Goal: Task Accomplishment & Management: Use online tool/utility

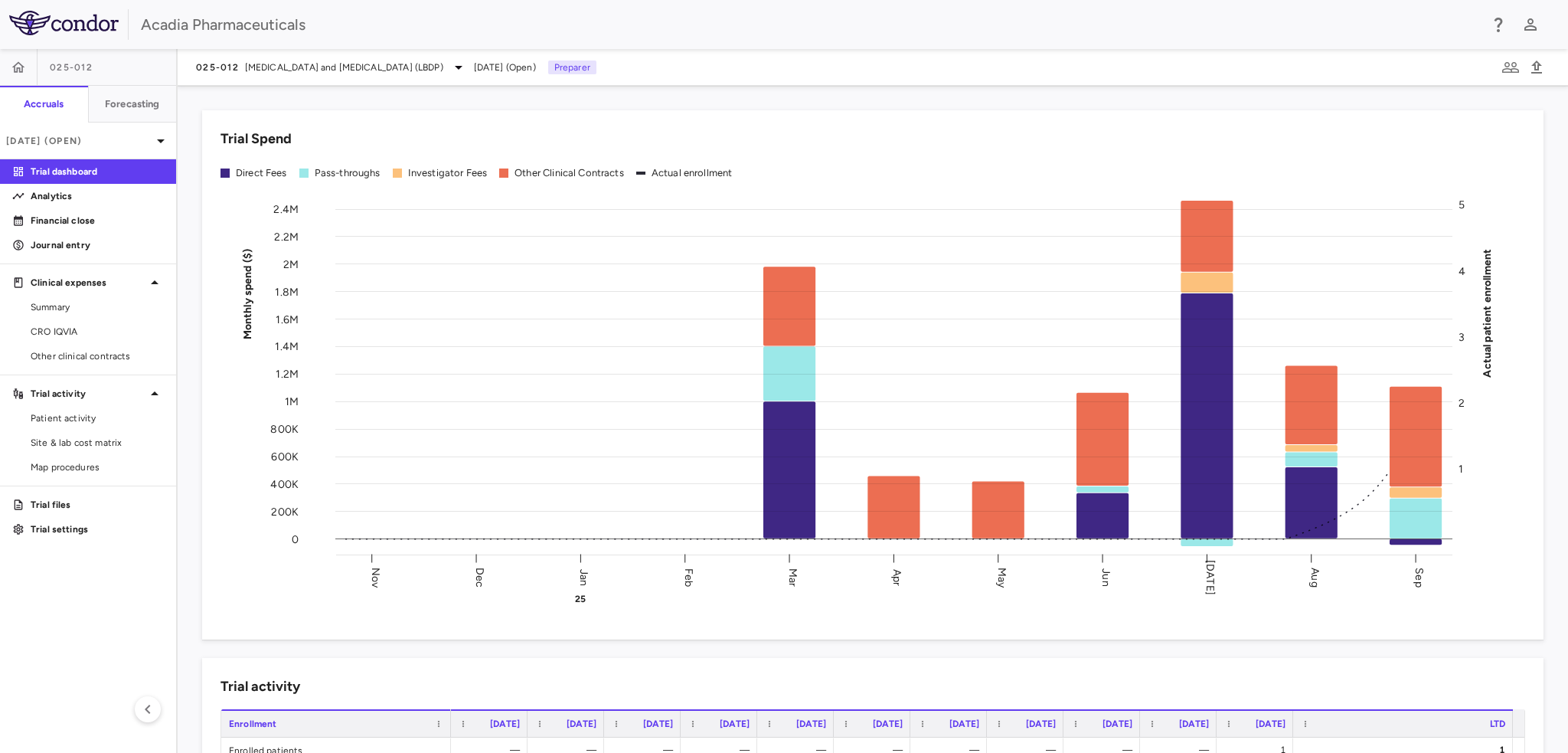
scroll to position [230, 0]
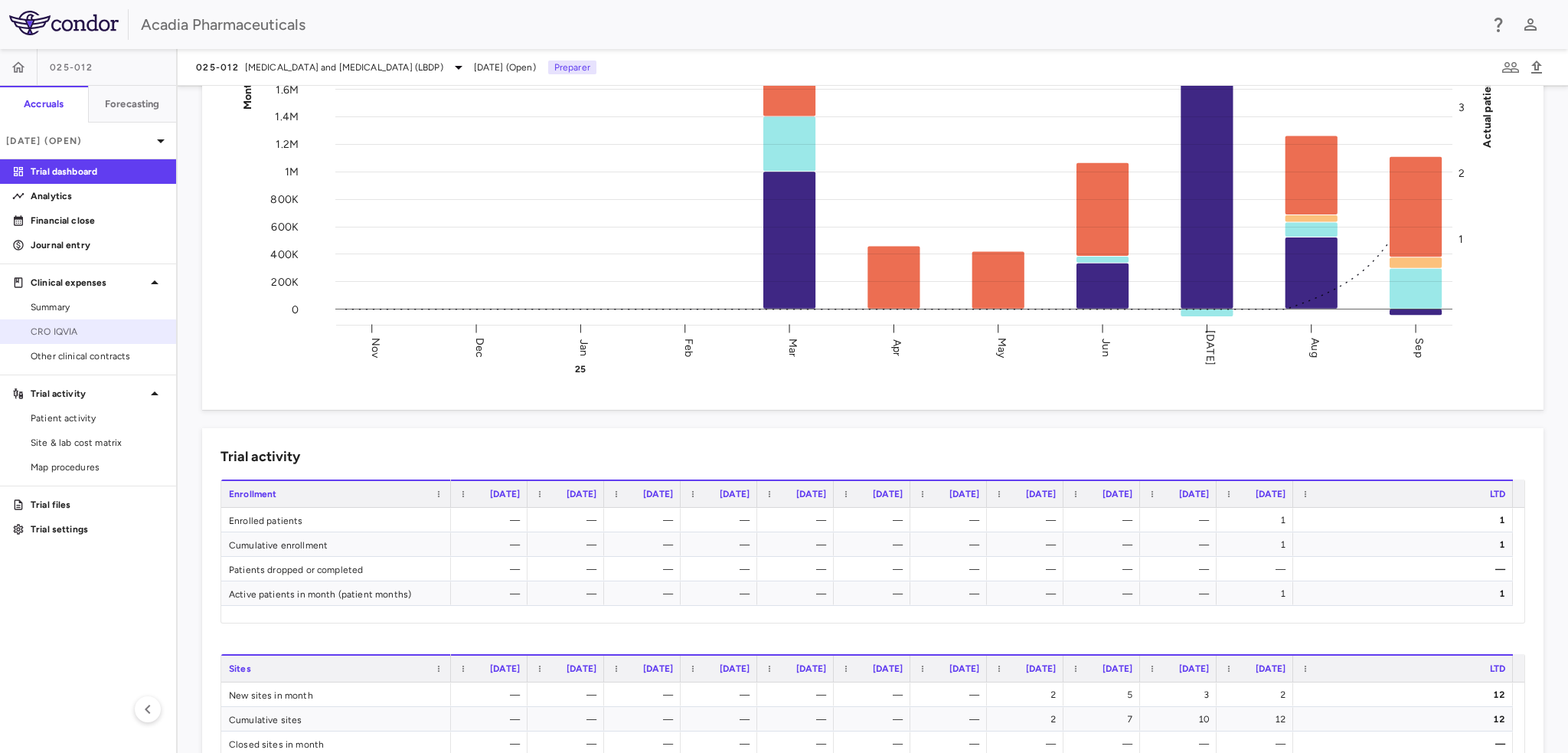
click at [70, 323] on link "CRO IQVIA" at bounding box center [87, 331] width 176 height 23
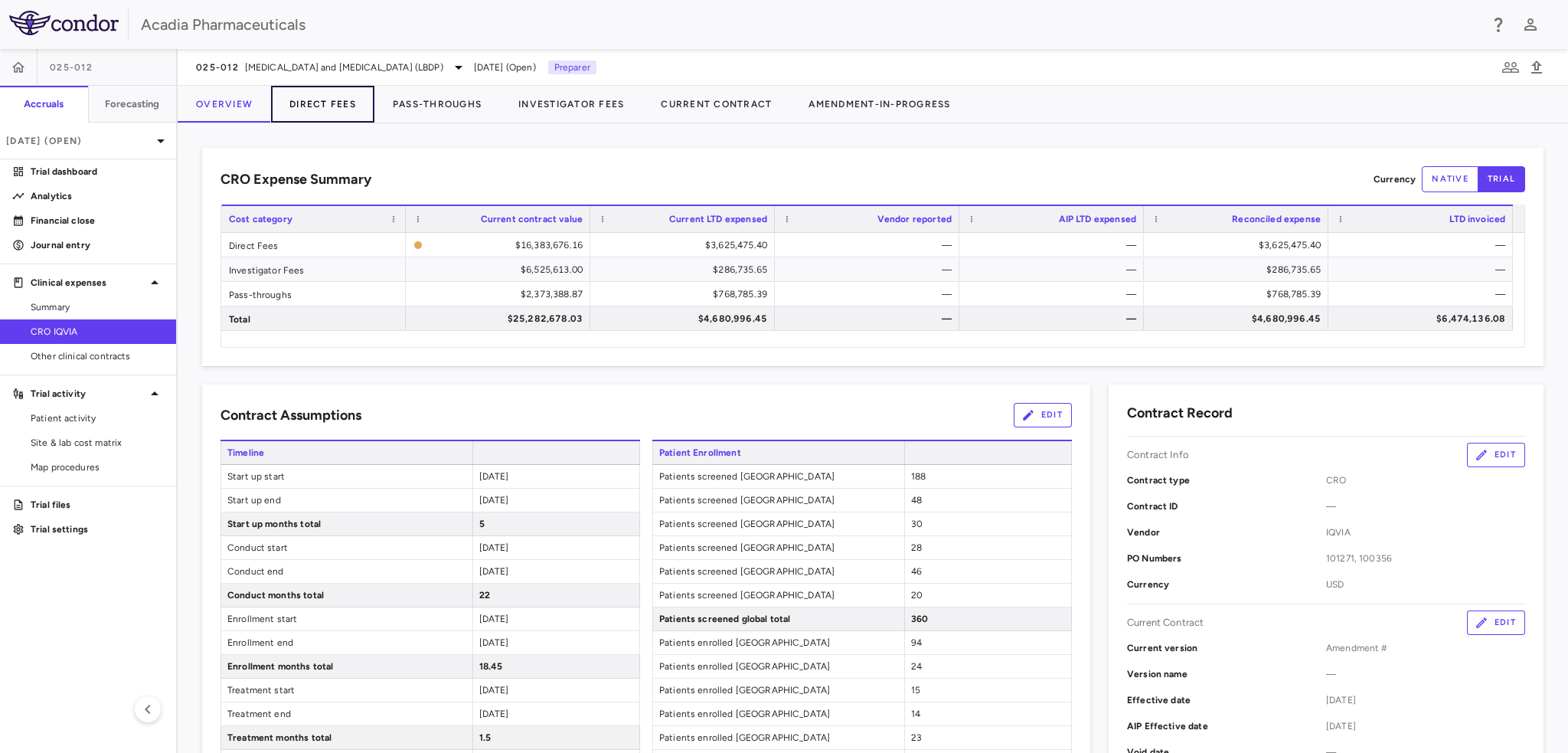
click at [343, 104] on button "Direct Fees" at bounding box center [323, 104] width 104 height 37
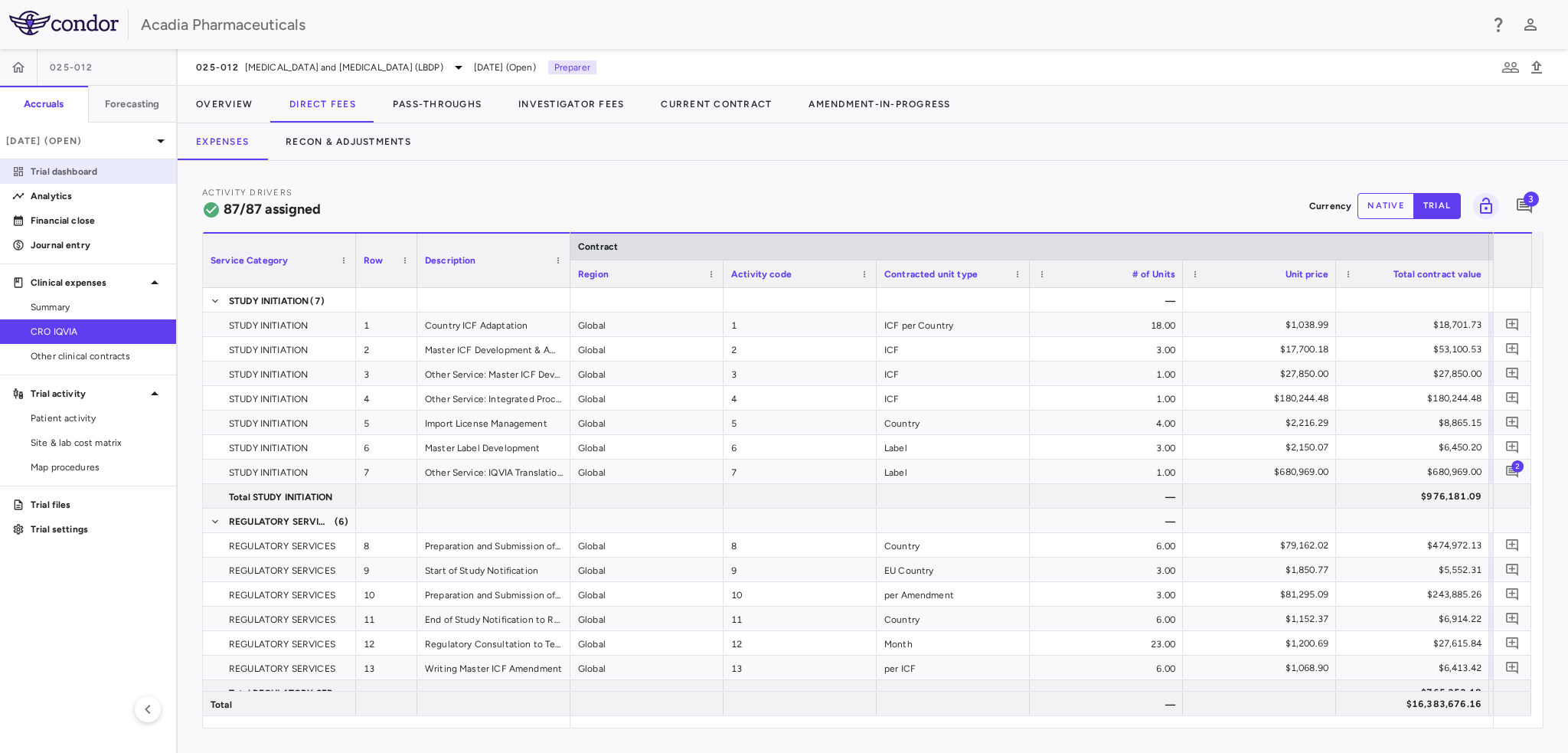
click at [86, 171] on p "Trial dashboard" at bounding box center [97, 171] width 133 height 14
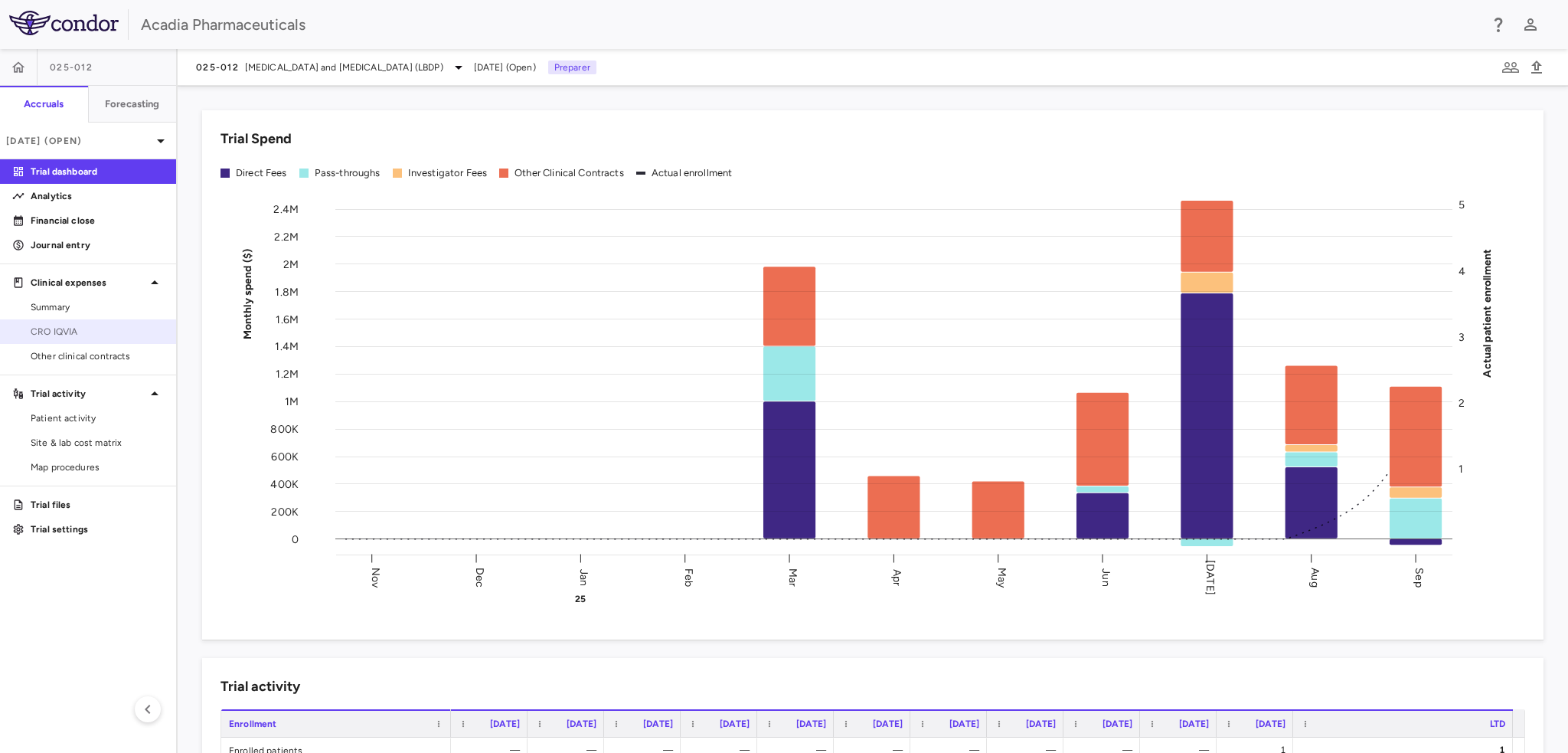
click at [35, 336] on span "CRO IQVIA" at bounding box center [97, 331] width 133 height 14
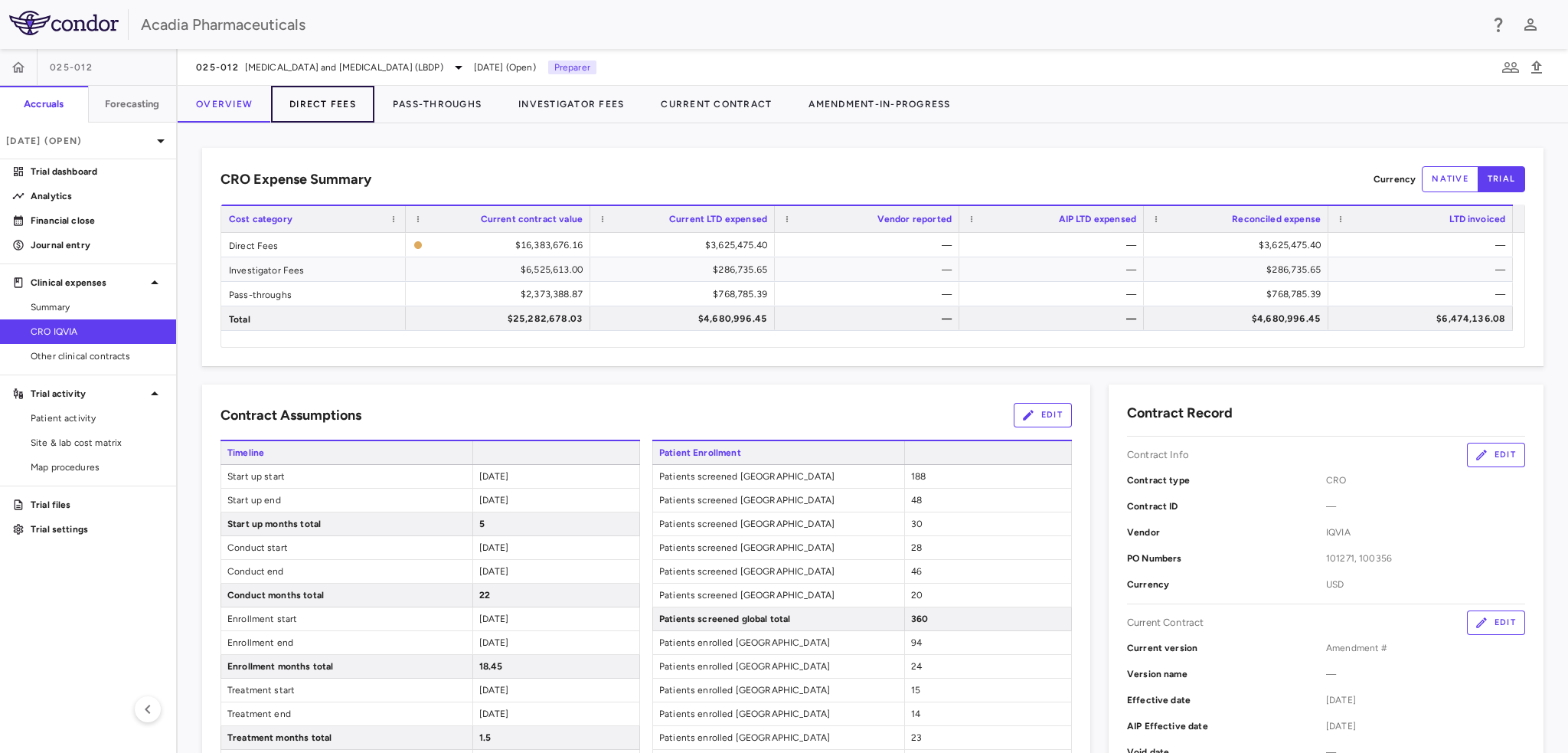
click at [332, 106] on button "Direct Fees" at bounding box center [323, 104] width 104 height 37
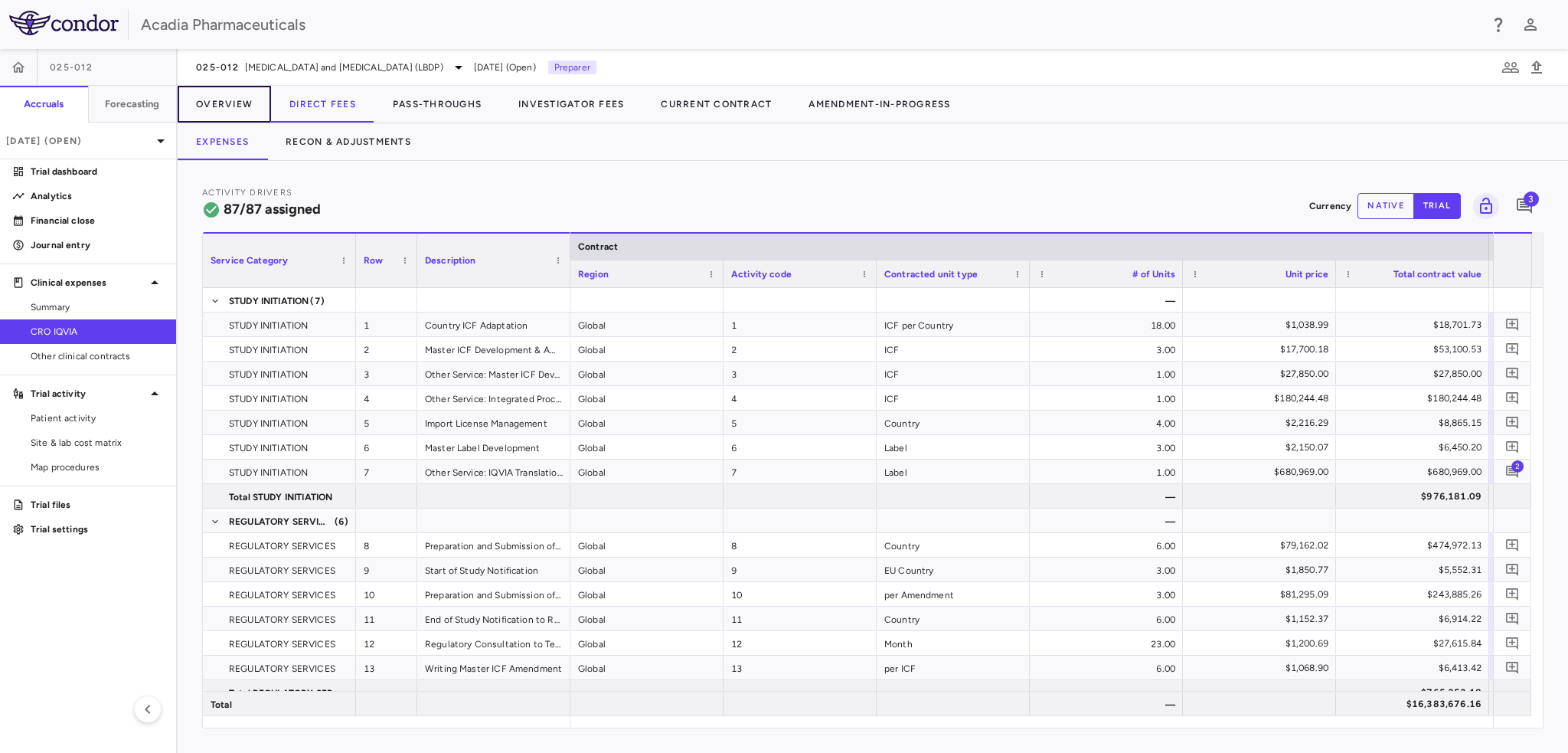
drag, startPoint x: 224, startPoint y: 106, endPoint x: 293, endPoint y: 133, distance: 74.1
click at [224, 106] on button "Overview" at bounding box center [224, 104] width 93 height 37
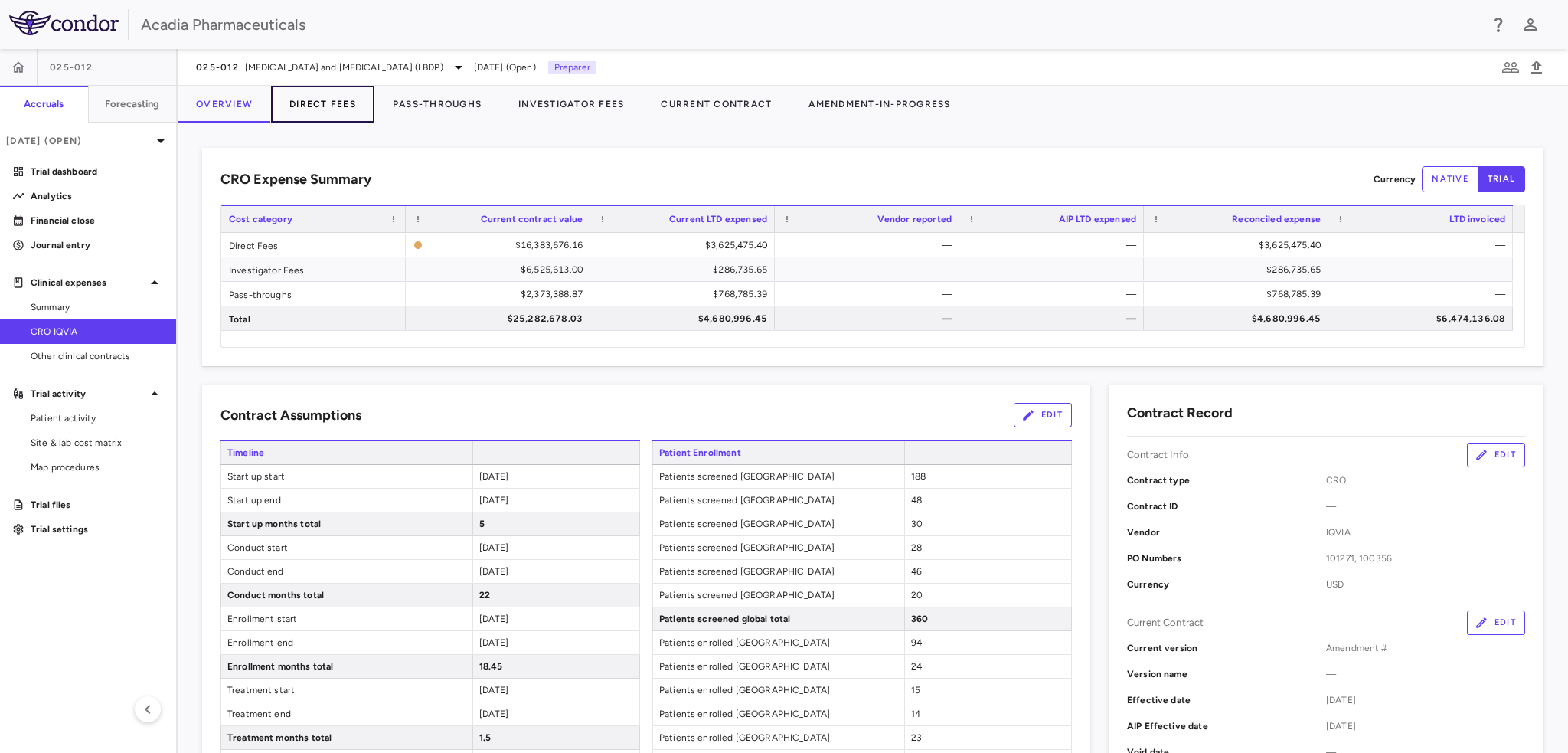
click at [340, 100] on button "Direct Fees" at bounding box center [323, 104] width 104 height 37
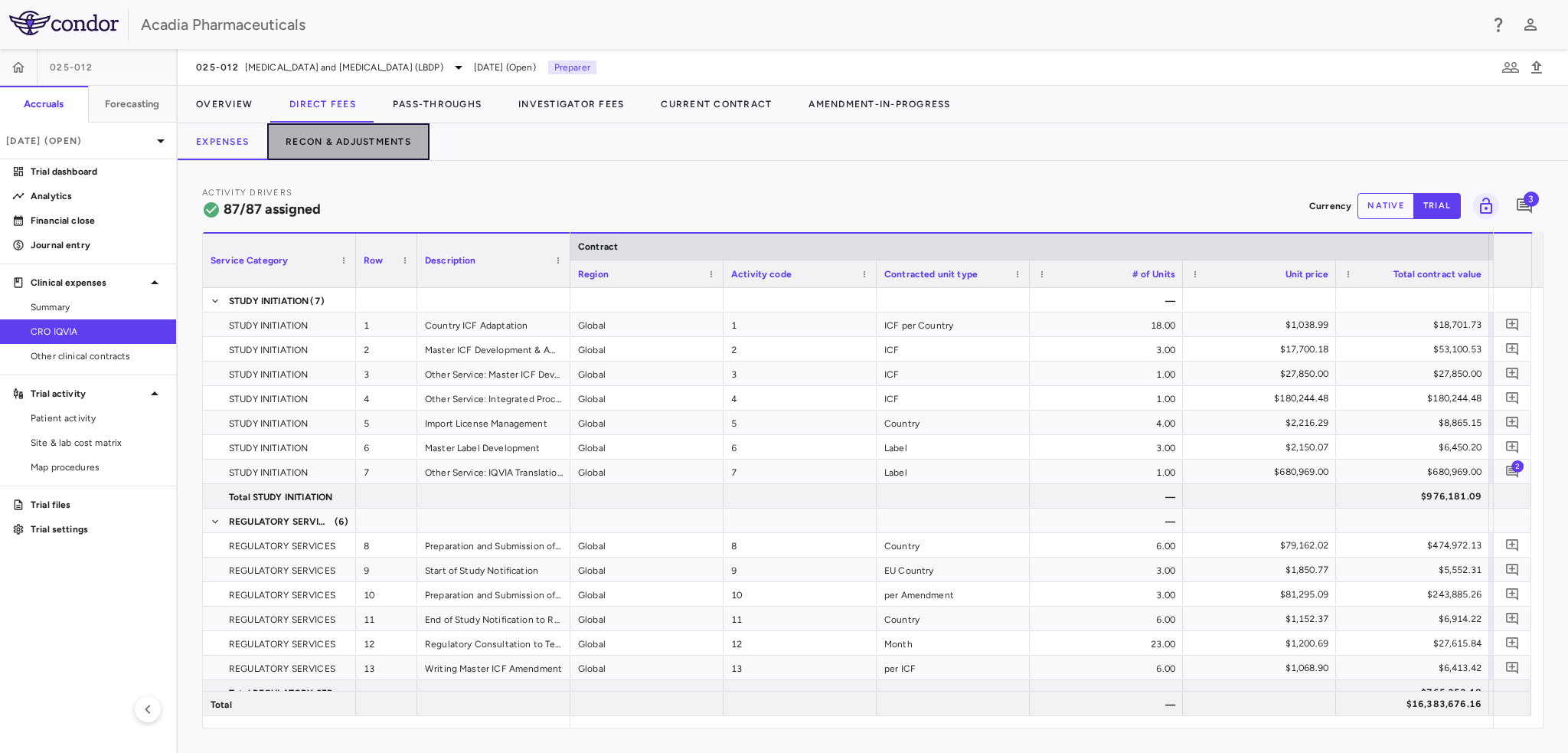
click at [345, 137] on button "Recon & Adjustments" at bounding box center [348, 141] width 162 height 37
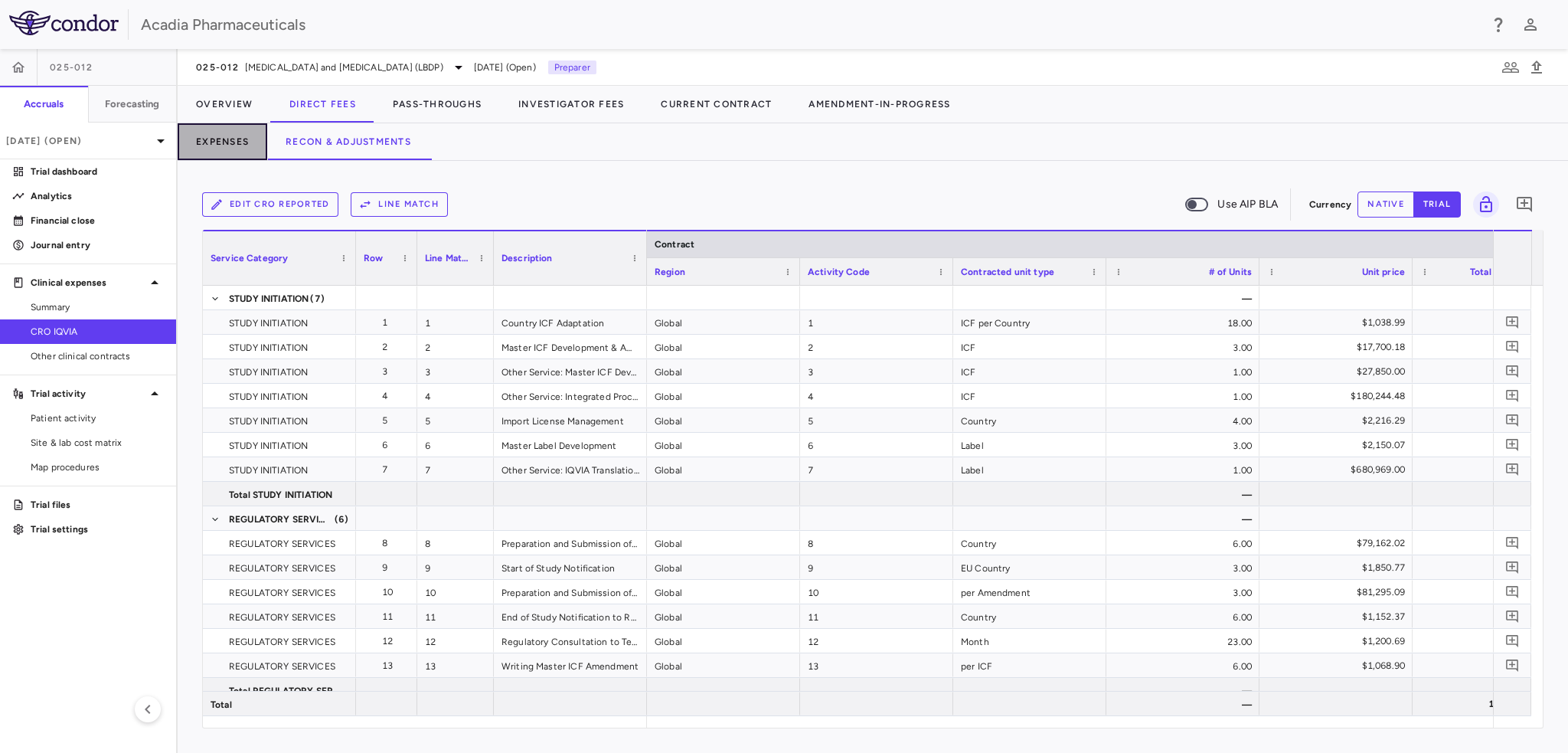
click at [239, 141] on button "Expenses" at bounding box center [222, 141] width 90 height 37
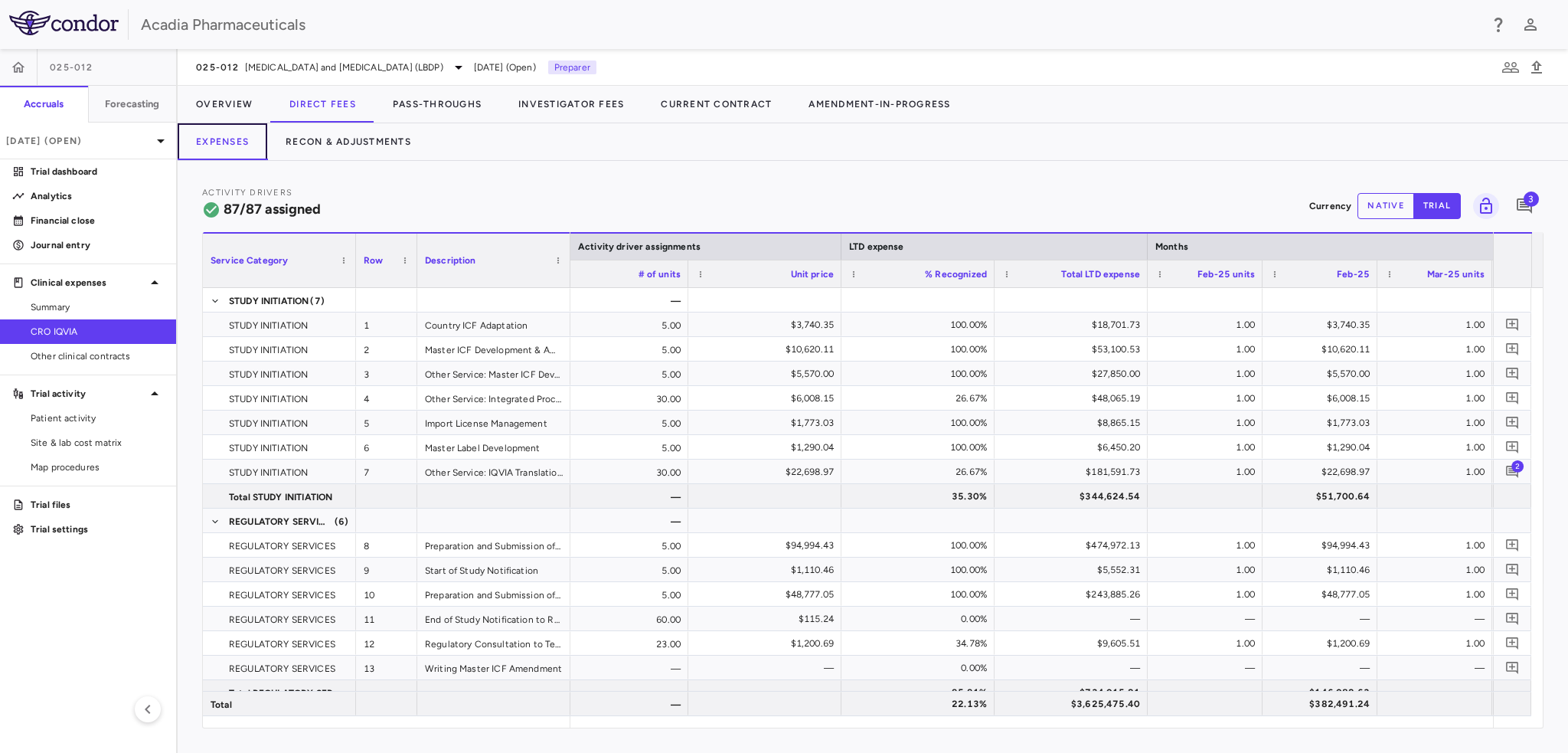
scroll to position [0, 1755]
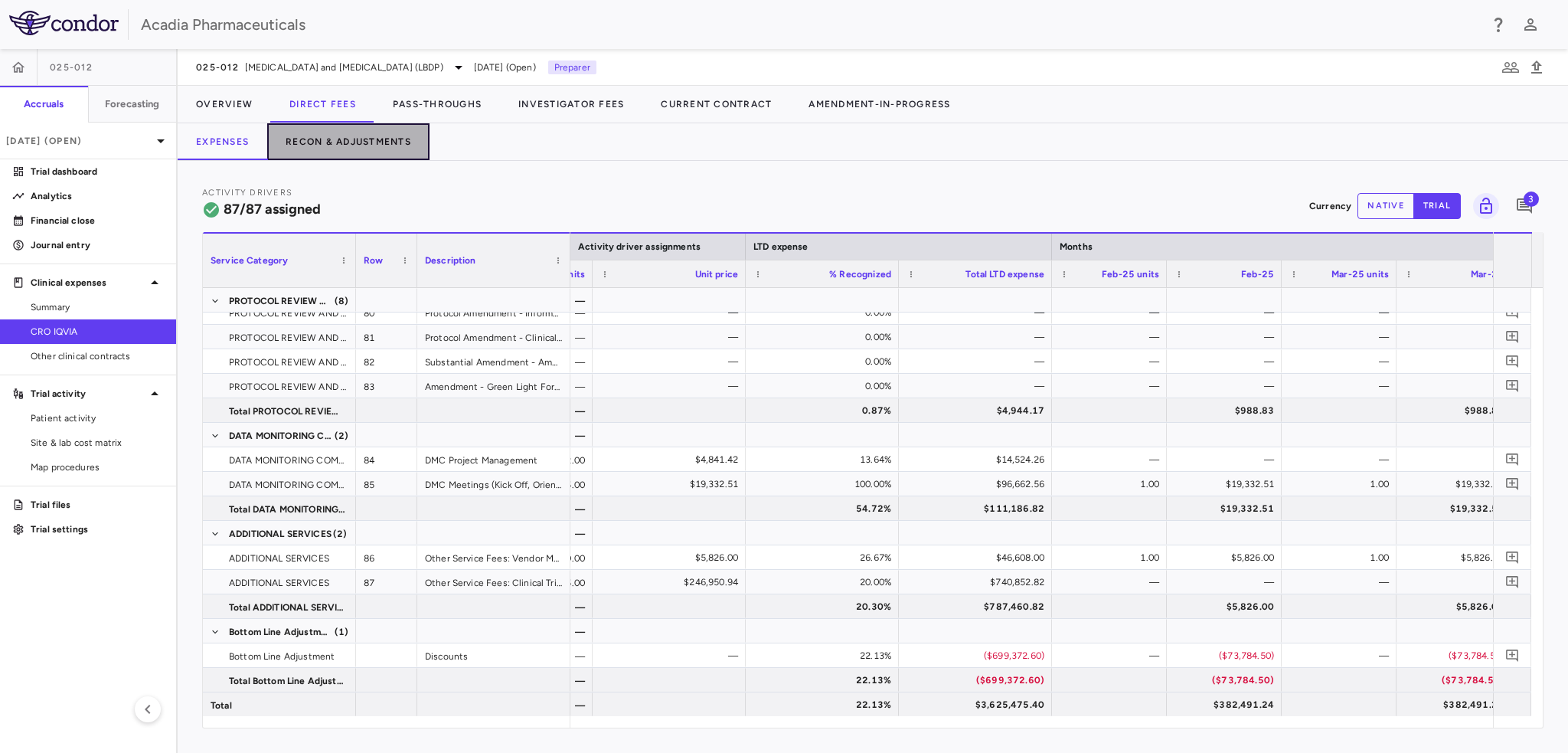
click at [395, 149] on button "Recon & Adjustments" at bounding box center [348, 141] width 162 height 37
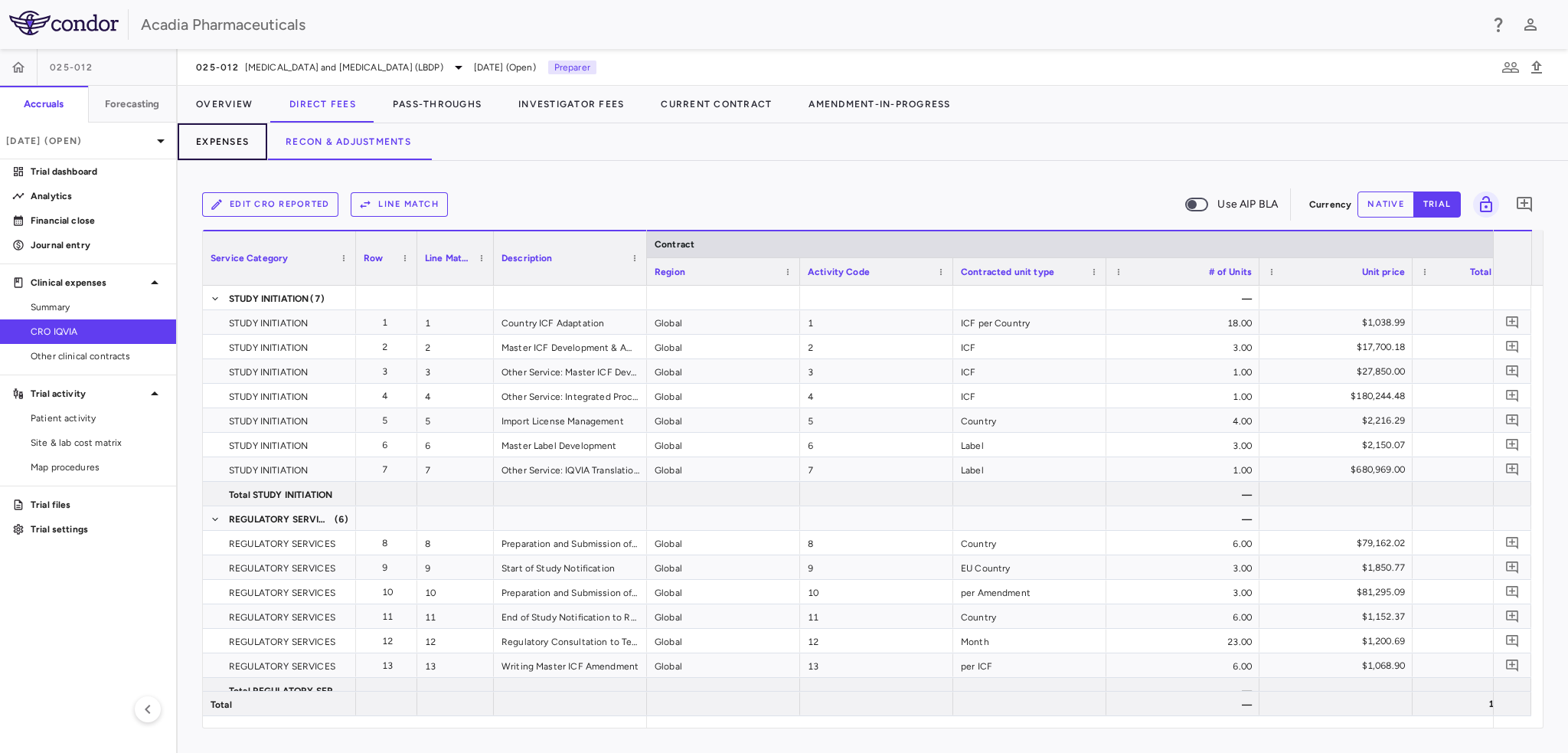
click at [238, 148] on button "Expenses" at bounding box center [222, 141] width 90 height 37
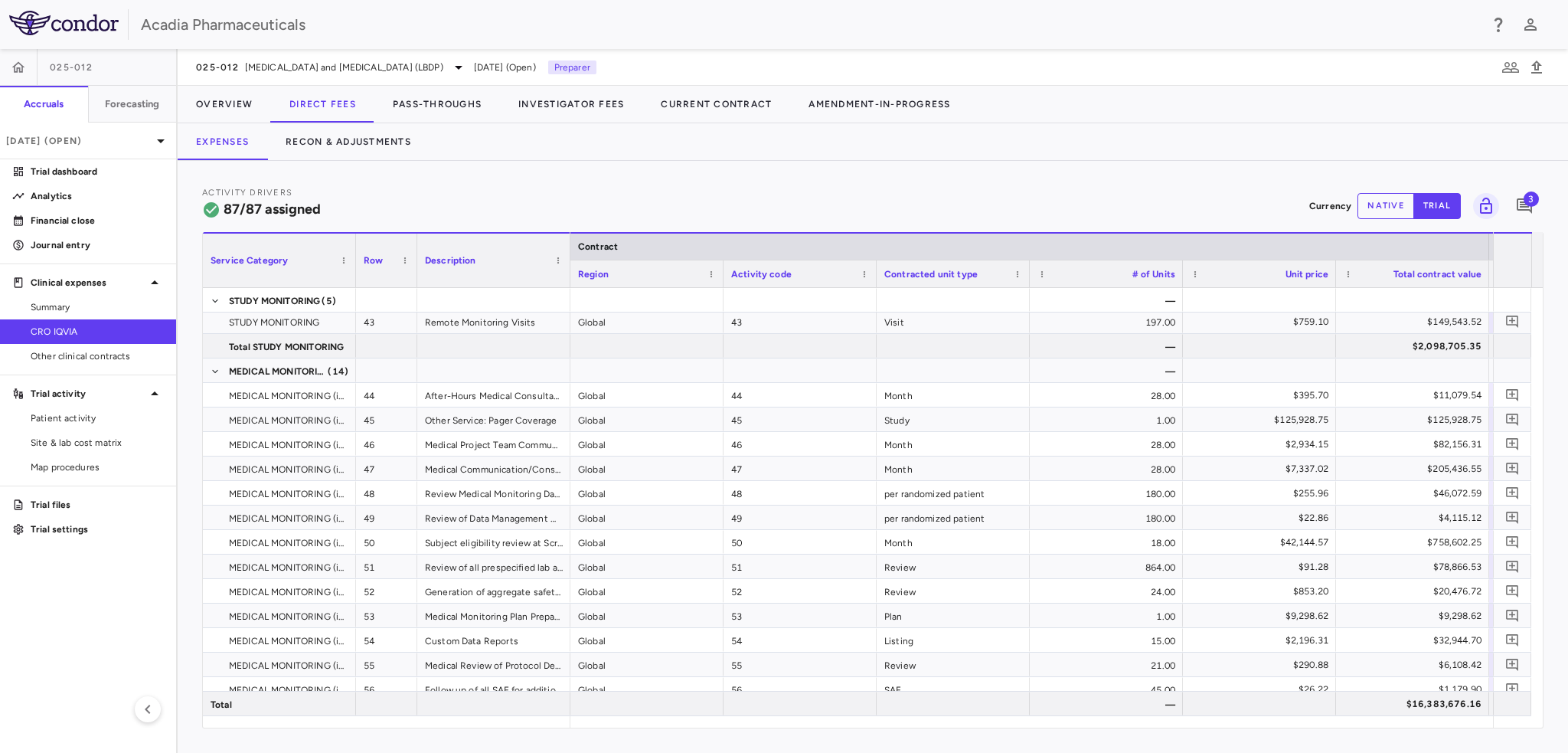
scroll to position [1301, 0]
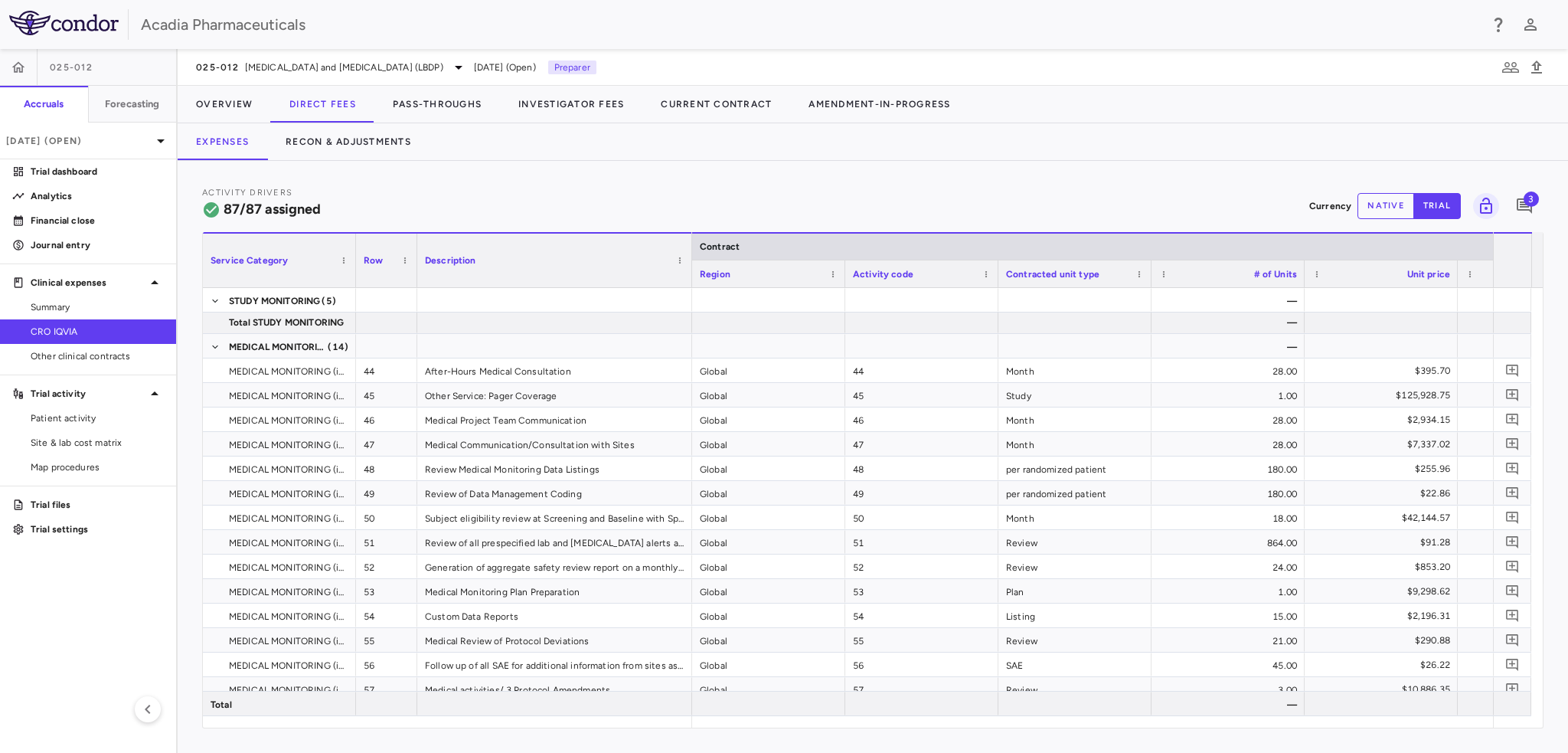
drag, startPoint x: 567, startPoint y: 280, endPoint x: 385, endPoint y: 367, distance: 201.7
click at [688, 348] on div "Service Category Row Description Contract Activity driver assignments 35" at bounding box center [873, 480] width 1340 height 496
click at [748, 725] on div "Service Category Row Description Contract Activity driver assignments 35" at bounding box center [873, 480] width 1340 height 496
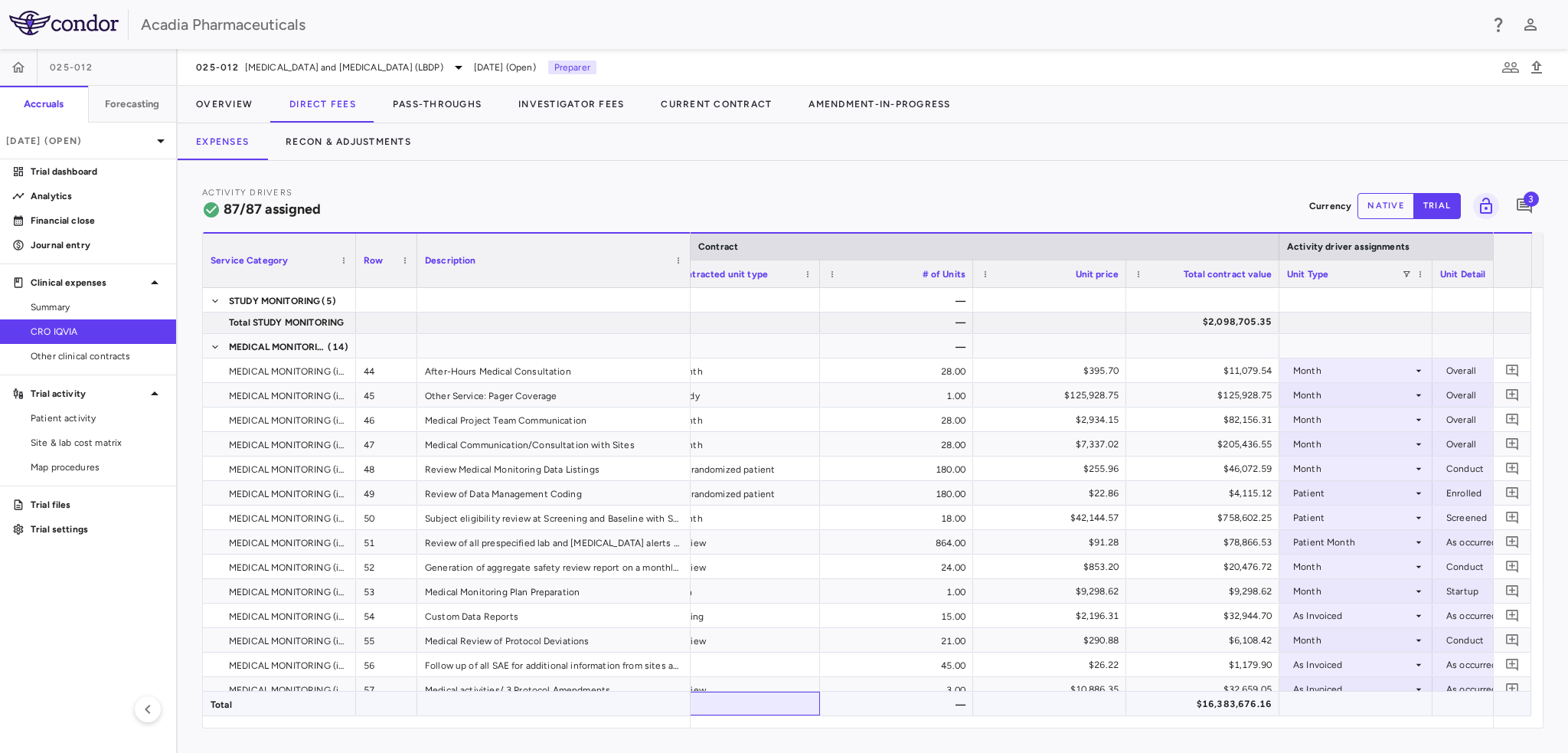
drag, startPoint x: 811, startPoint y: 712, endPoint x: 836, endPoint y: 711, distance: 25.0
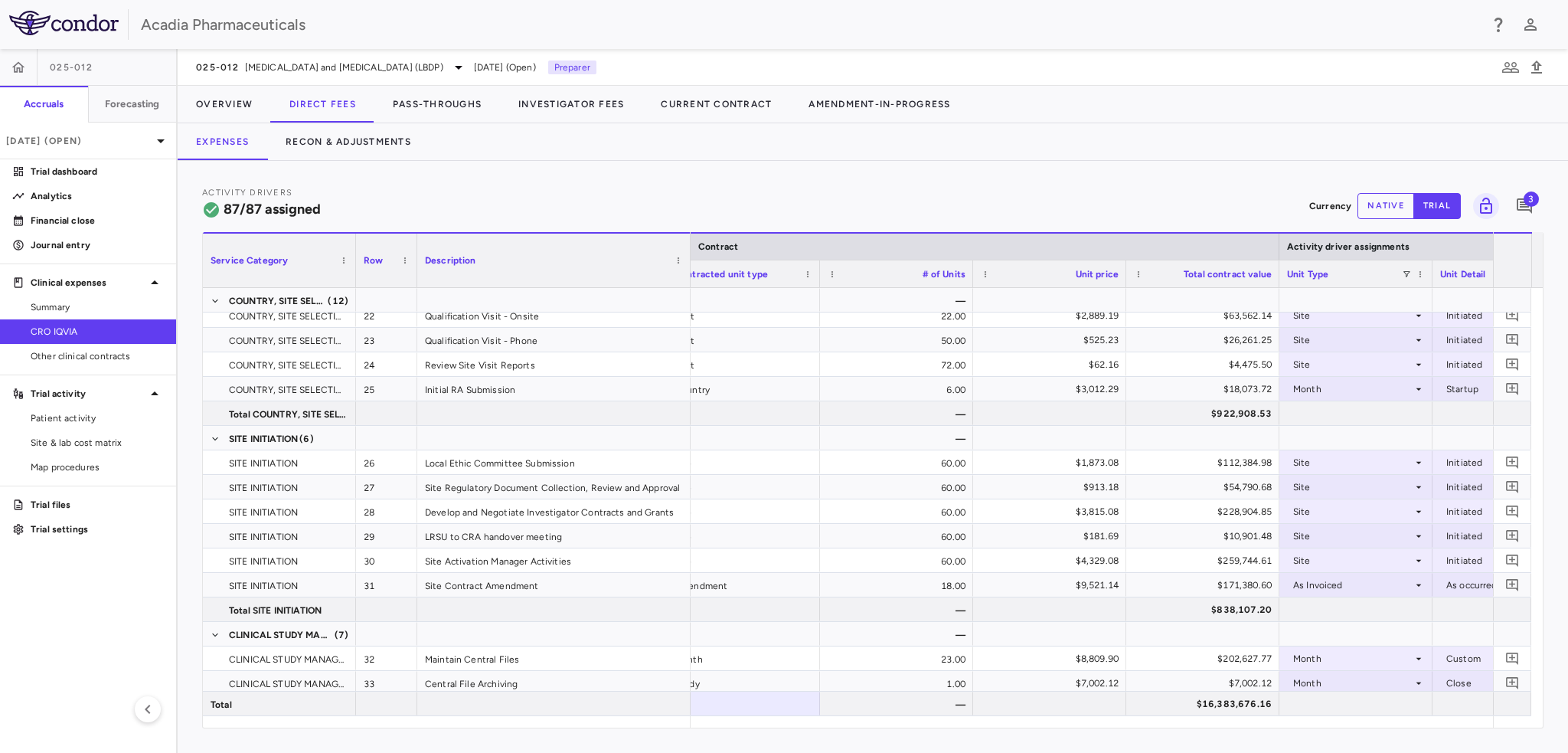
scroll to position [733, 0]
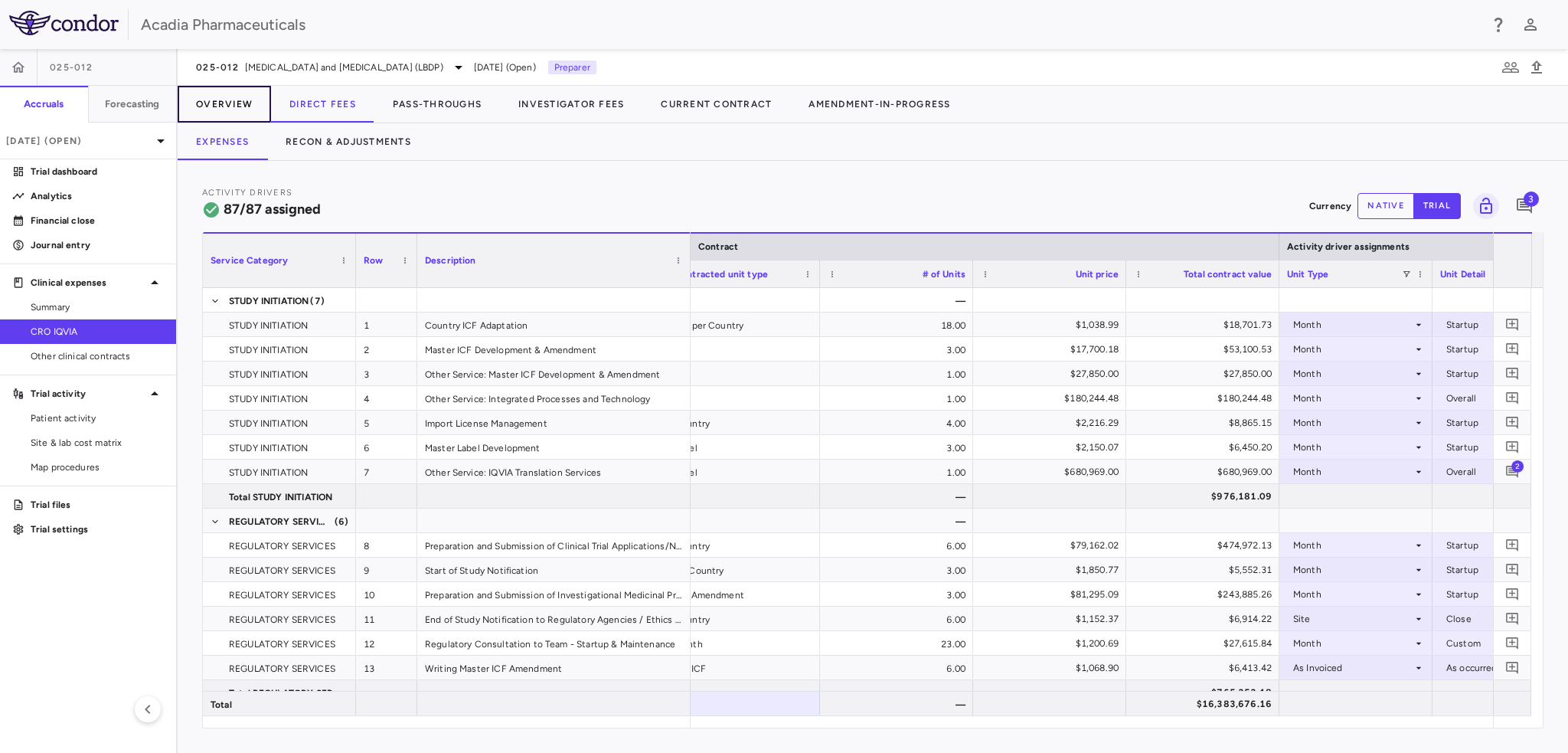
click at [230, 106] on button "Overview" at bounding box center [224, 104] width 93 height 37
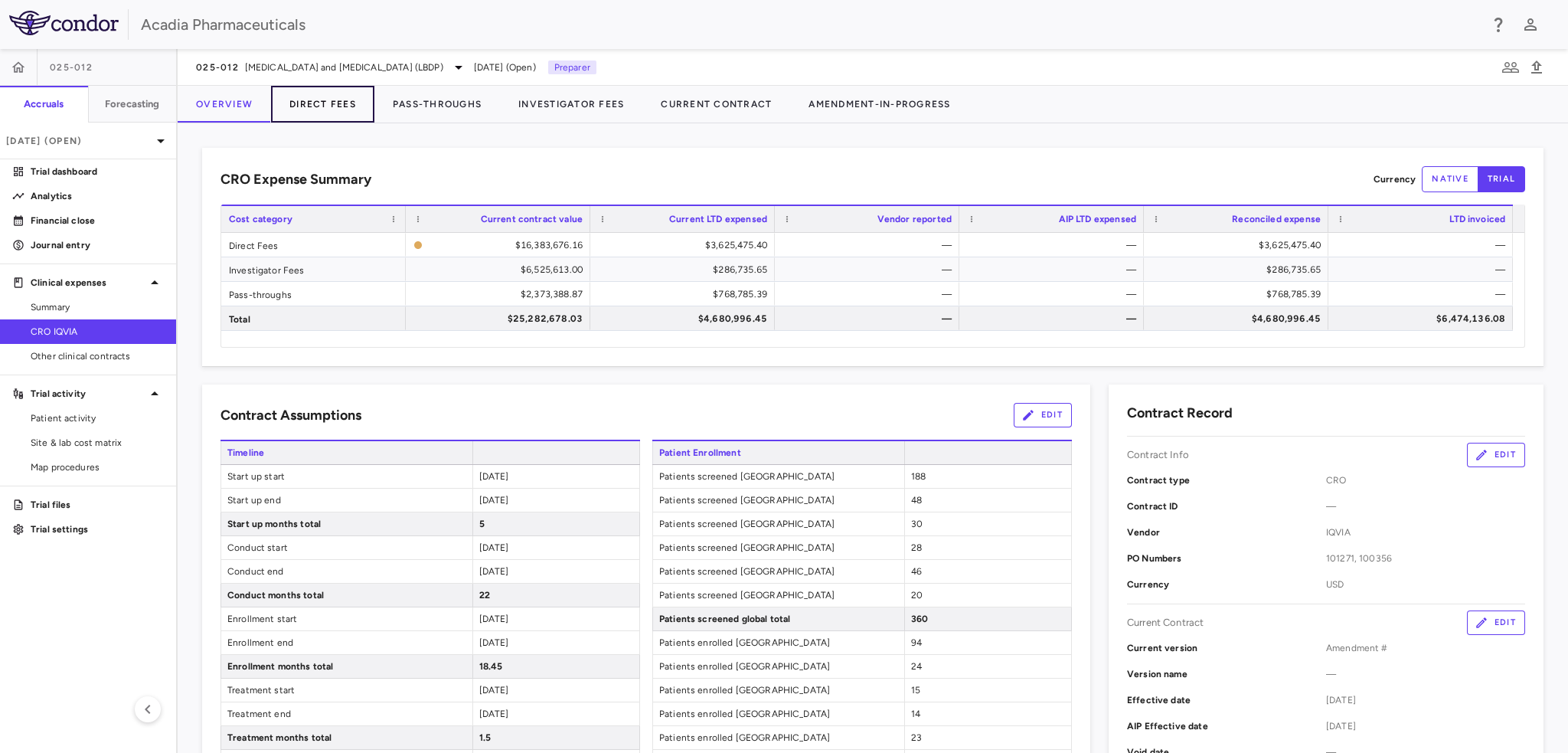
click at [316, 99] on button "Direct Fees" at bounding box center [323, 104] width 104 height 37
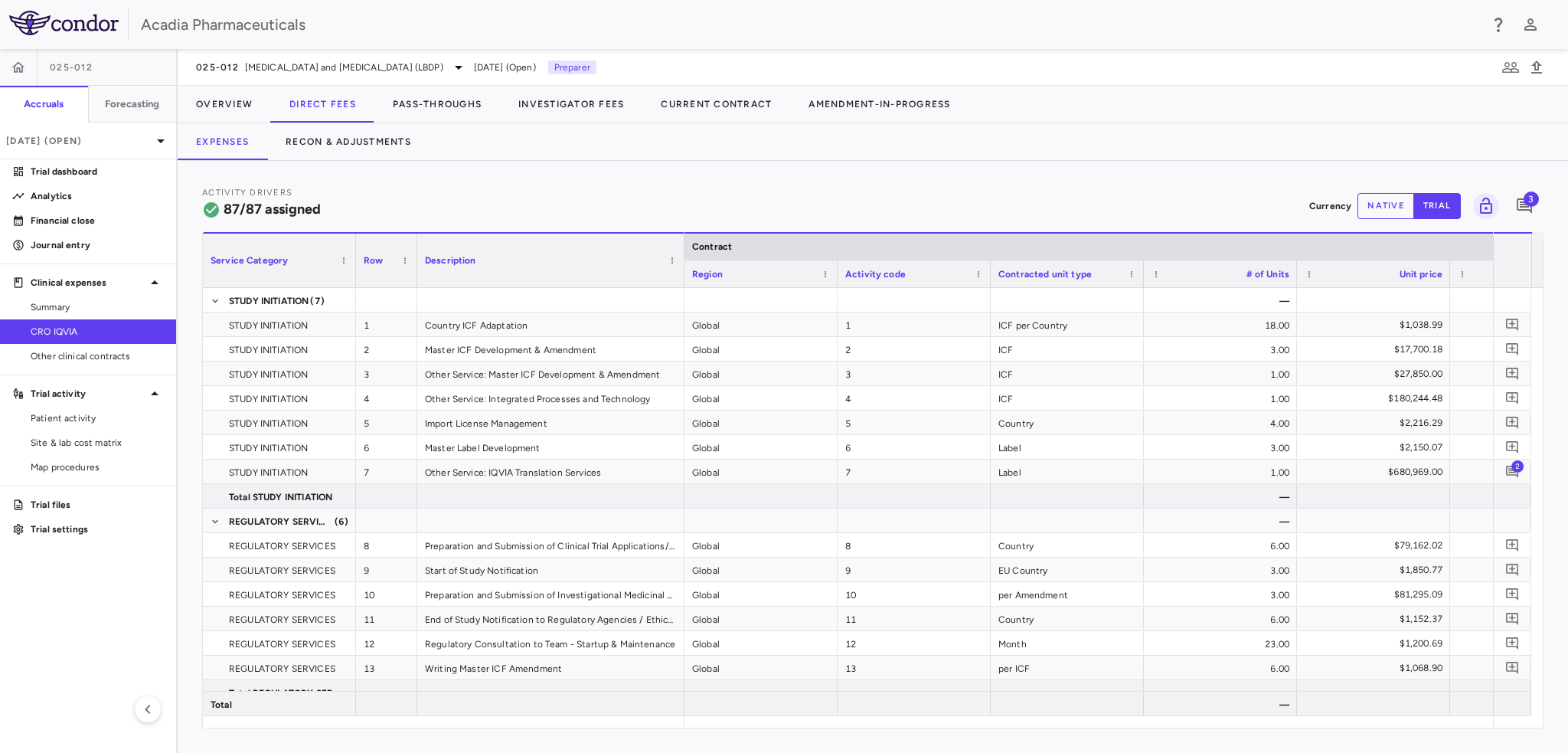
drag, startPoint x: 568, startPoint y: 272, endPoint x: 680, endPoint y: 304, distance: 116.5
click at [682, 304] on div "Service Category Row Description Contract Activity driver assignments 1" at bounding box center [873, 480] width 1340 height 496
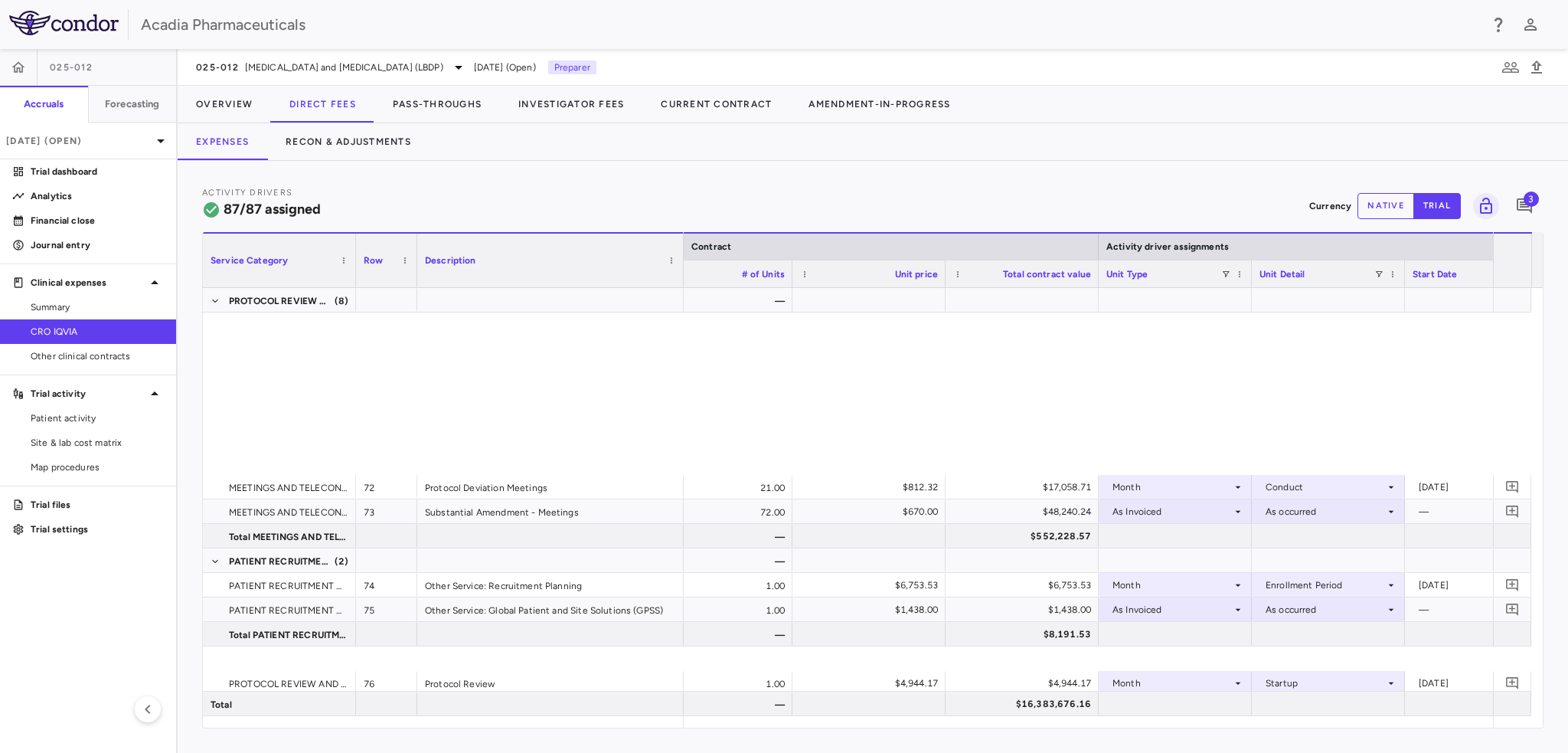
scroll to position [2537, 0]
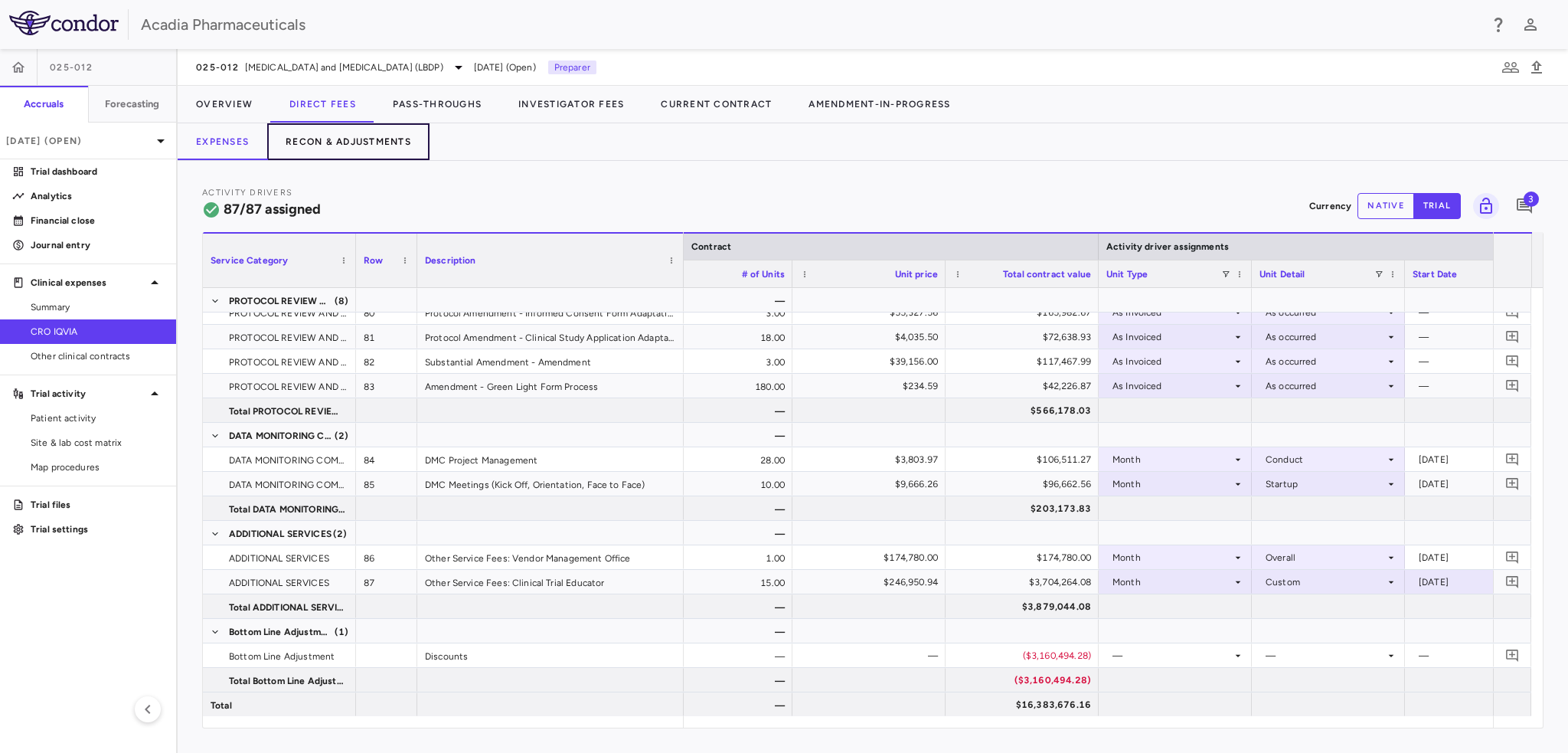
click at [361, 138] on button "Recon & Adjustments" at bounding box center [348, 141] width 162 height 37
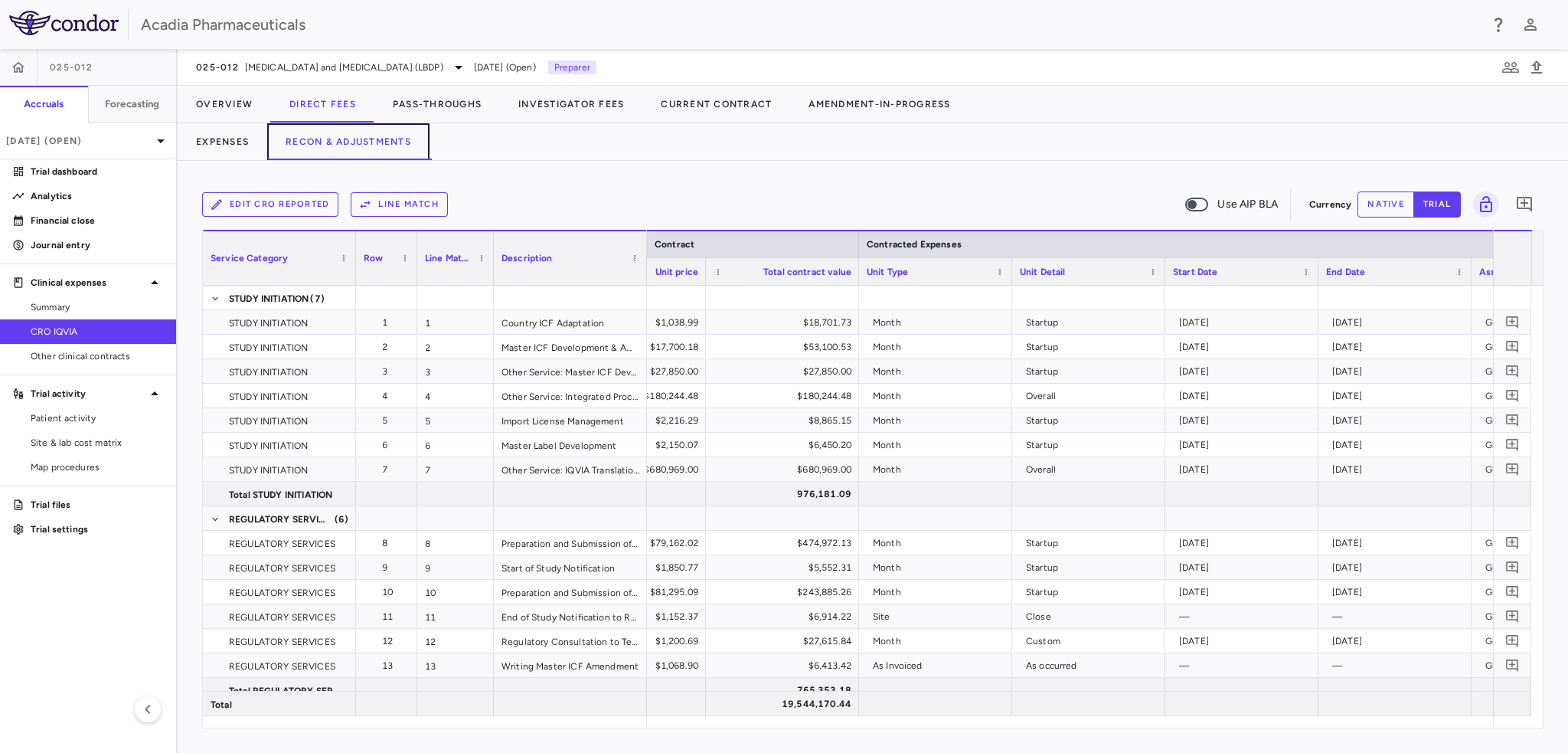
scroll to position [0, 740]
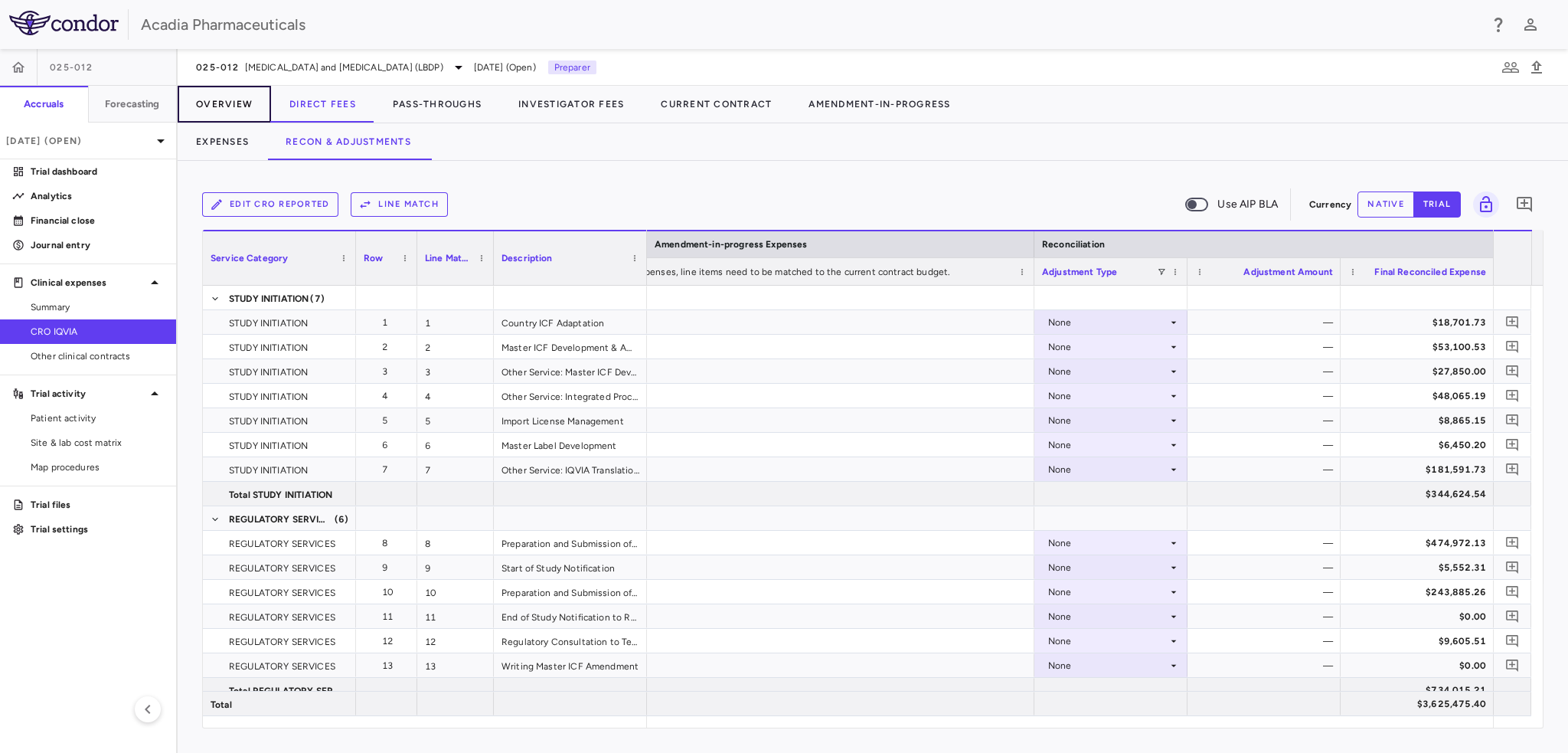
click at [239, 104] on button "Overview" at bounding box center [224, 104] width 93 height 37
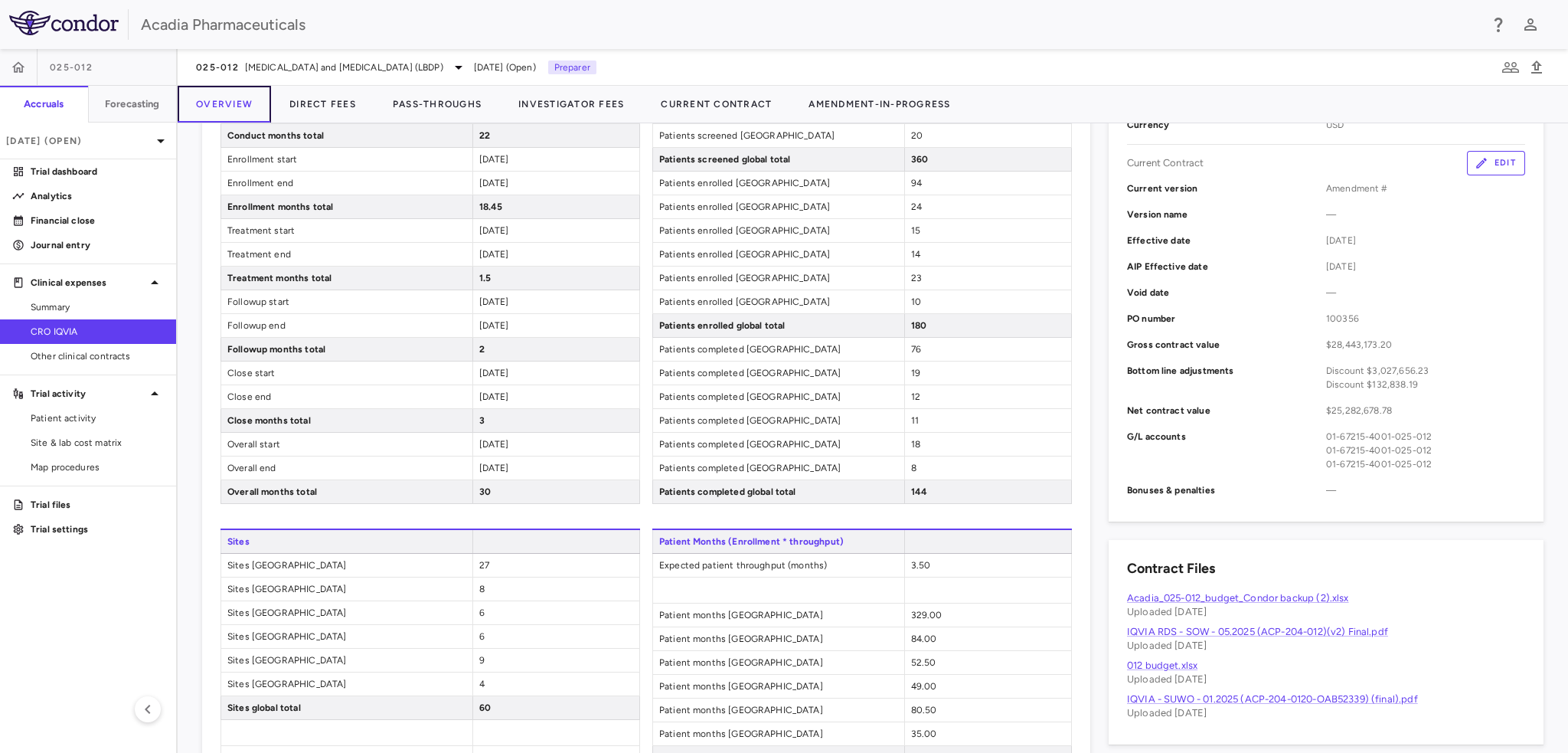
scroll to position [536, 0]
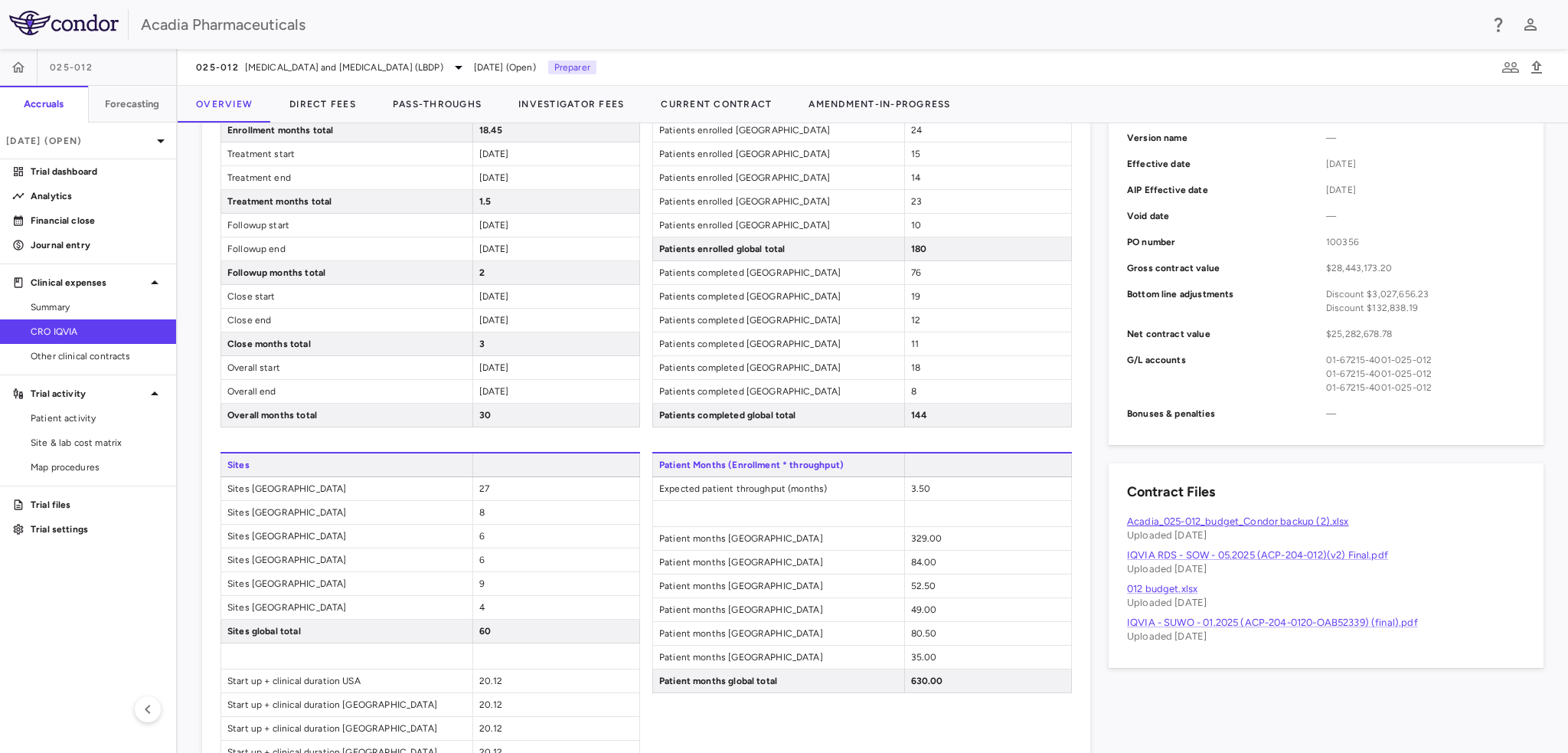
click at [1185, 520] on link "Acadia_025-012_budget_Condor backup (2).xlsx" at bounding box center [1239, 521] width 222 height 12
click at [1170, 587] on link "012 budget.xlsx" at bounding box center [1162, 588] width 70 height 12
click at [305, 115] on button "Direct Fees" at bounding box center [323, 104] width 104 height 37
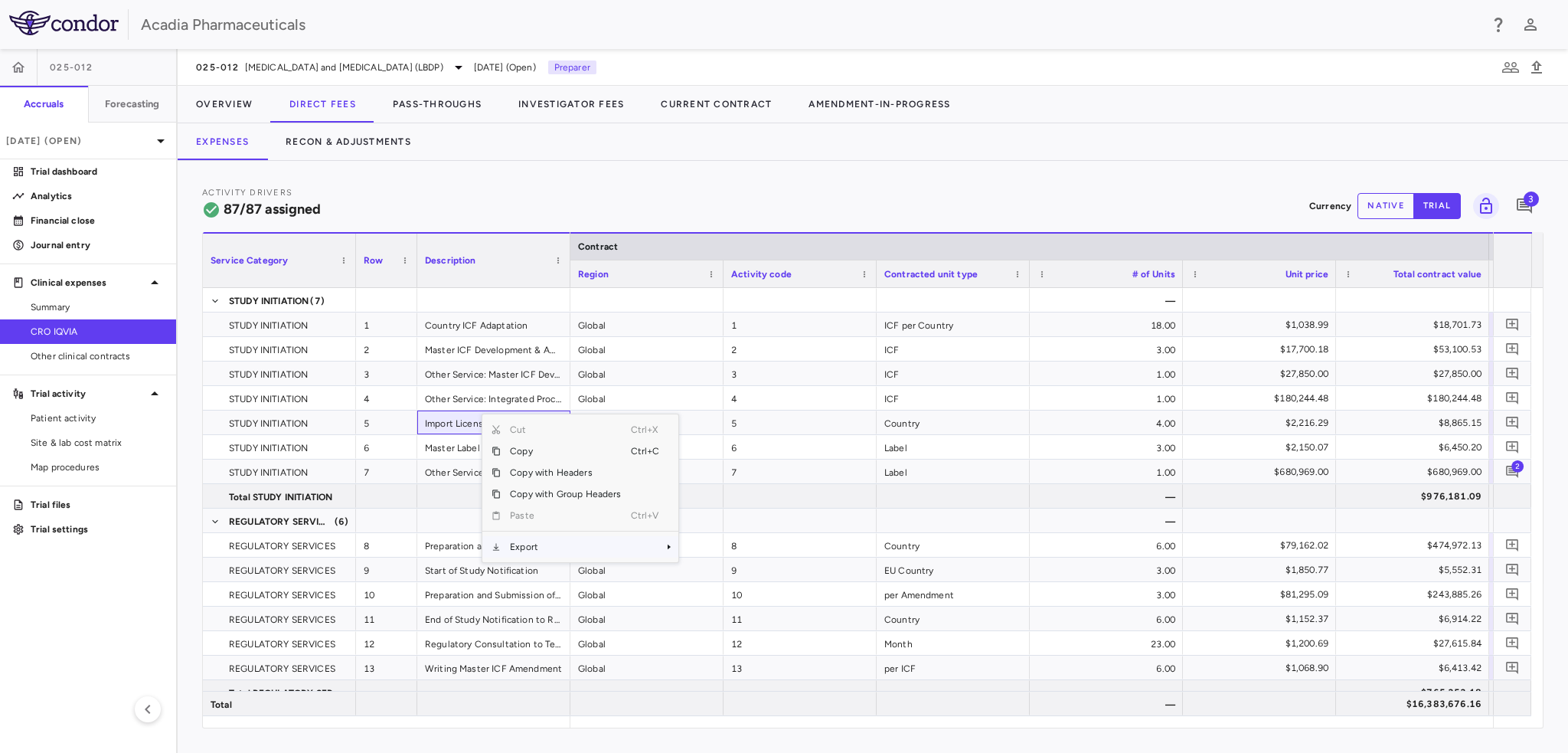
click at [558, 543] on span "Export" at bounding box center [565, 546] width 129 height 21
click at [721, 571] on span "Excel Export" at bounding box center [728, 573] width 72 height 21
click at [372, 147] on button "Recon & Adjustments" at bounding box center [348, 141] width 162 height 37
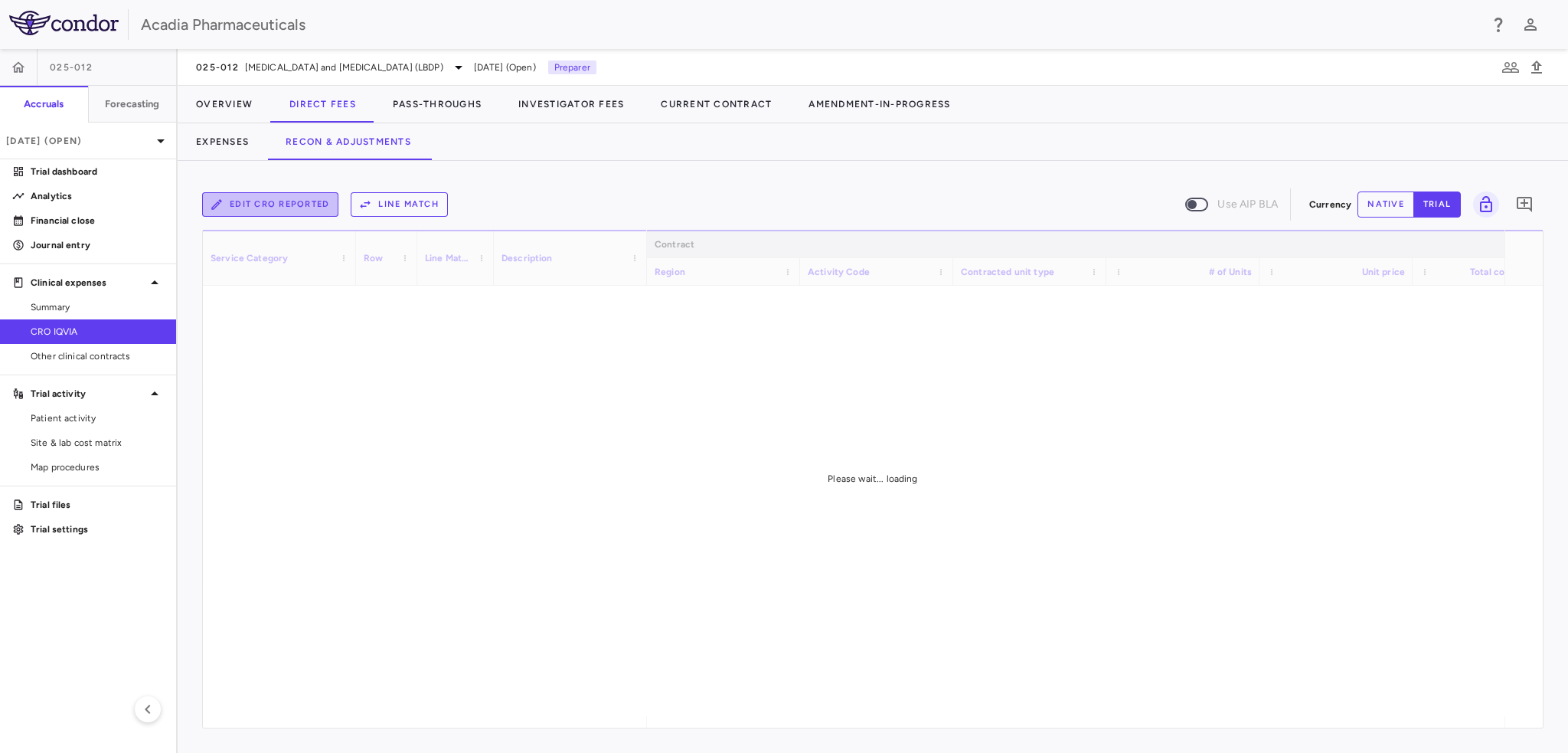
click at [314, 196] on button "Edit CRO reported" at bounding box center [270, 204] width 137 height 25
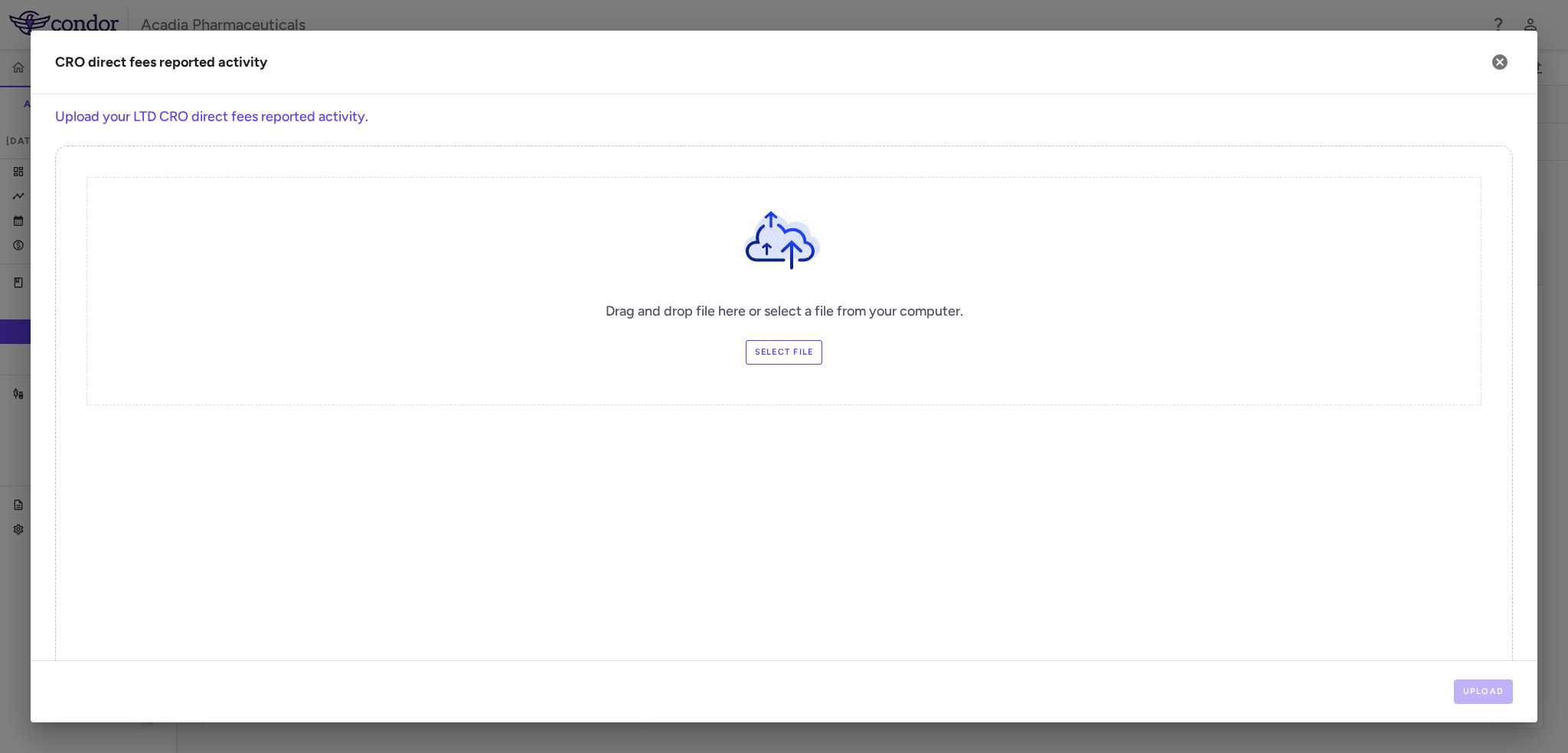
click at [753, 359] on label "Select file" at bounding box center [784, 352] width 77 height 25
click at [0, 0] on input "Select file" at bounding box center [0, 0] width 0 height 0
click at [1491, 694] on button "Upload" at bounding box center [1484, 691] width 59 height 25
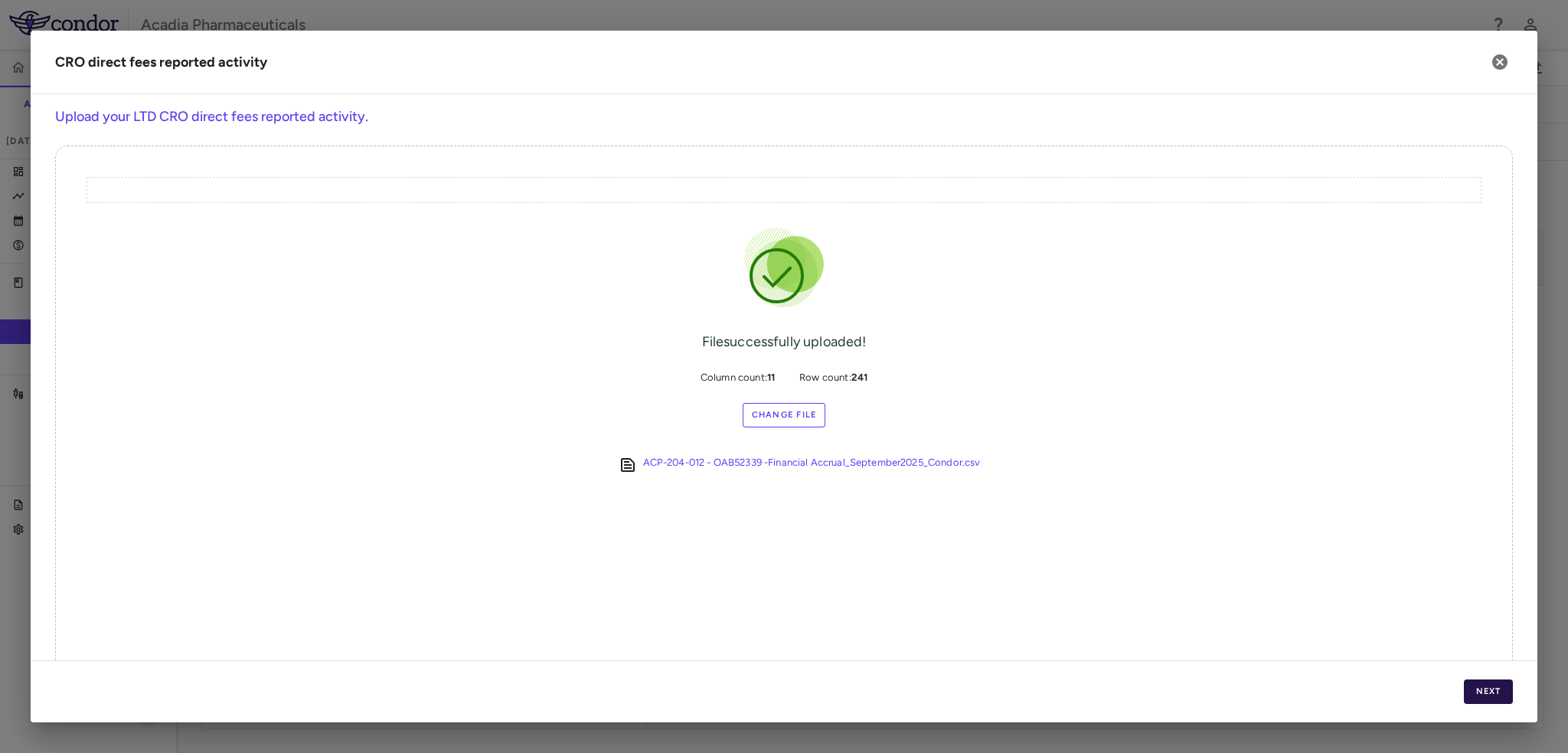
click at [1510, 697] on button "Next" at bounding box center [1489, 691] width 49 height 25
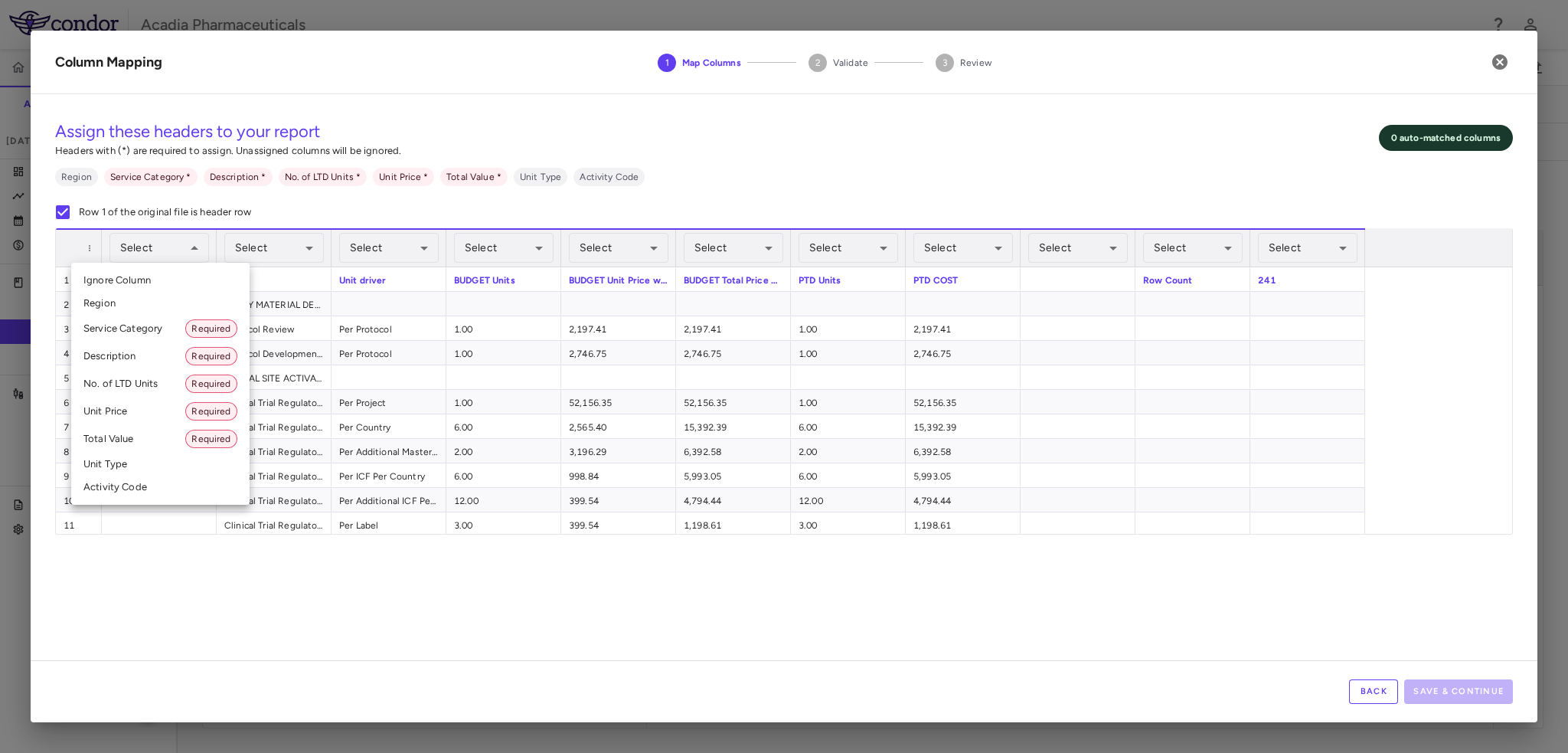
click at [156, 321] on li "Service Category Required" at bounding box center [160, 329] width 178 height 27
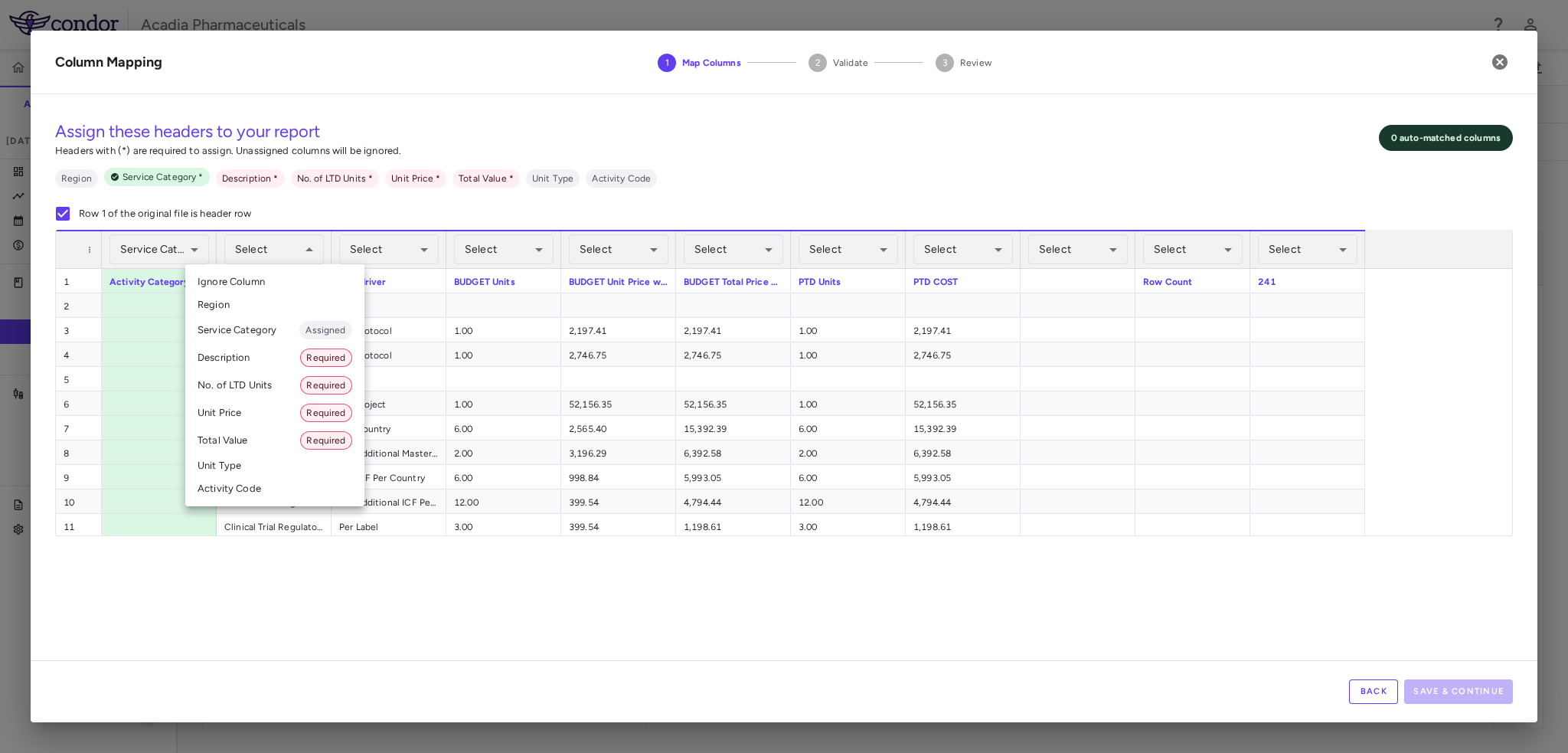
click at [278, 351] on li "Description Required" at bounding box center [274, 357] width 179 height 27
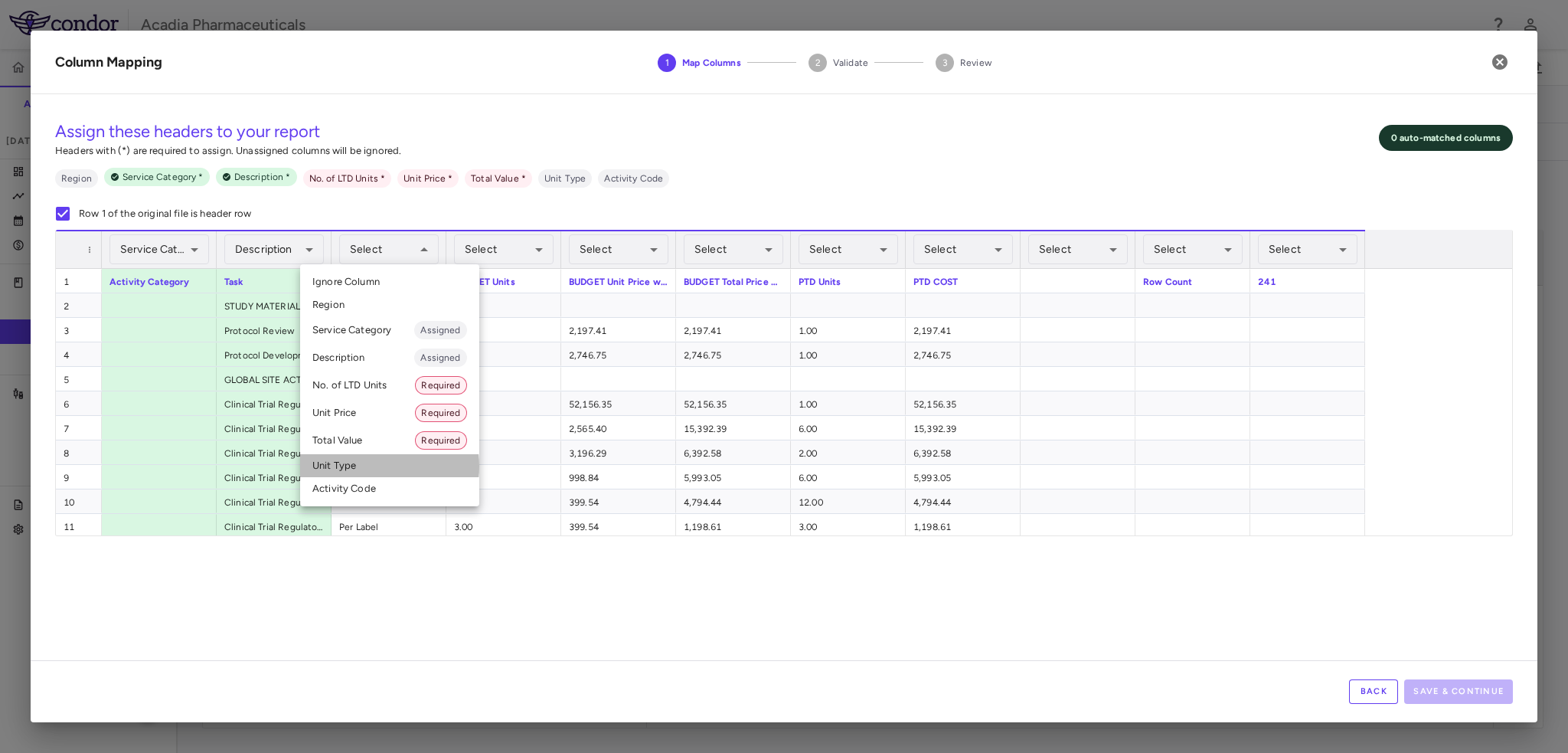
click at [356, 466] on li "Unit Type" at bounding box center [390, 465] width 179 height 23
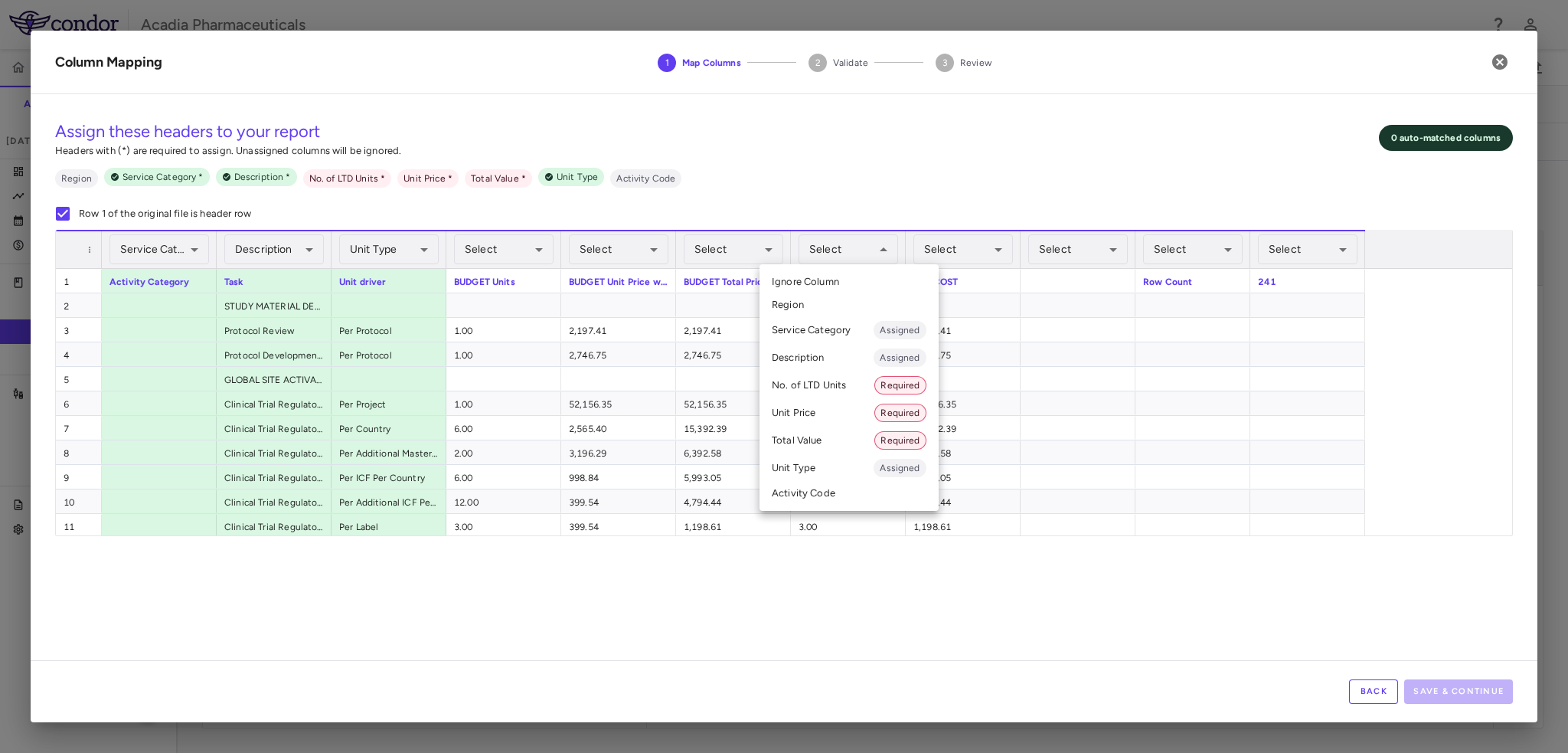
click at [867, 393] on li "No. of LTD Units Required" at bounding box center [849, 385] width 179 height 27
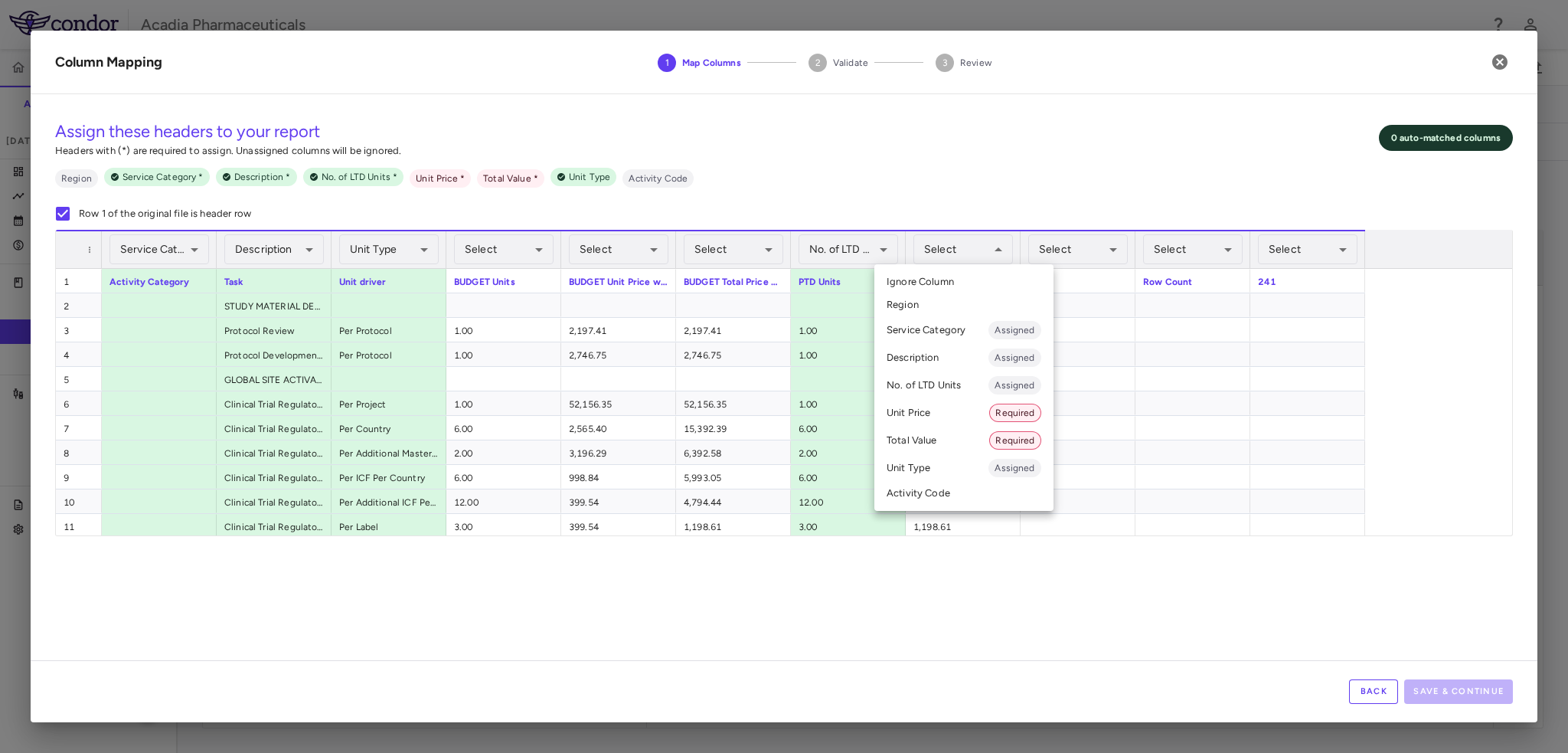
click at [965, 434] on li "Total Value Required" at bounding box center [964, 440] width 179 height 27
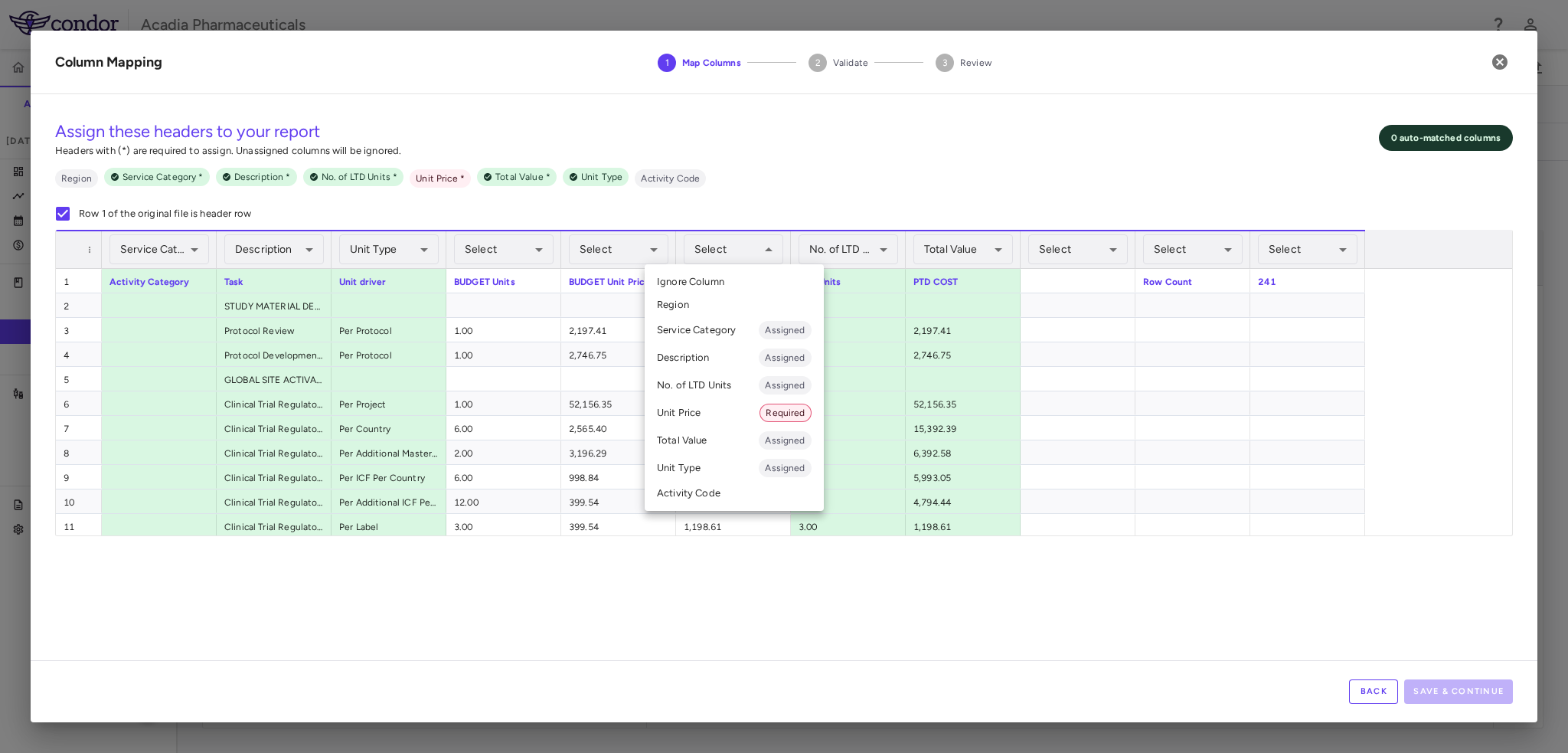
click at [716, 407] on li "Unit Price Required" at bounding box center [734, 413] width 179 height 27
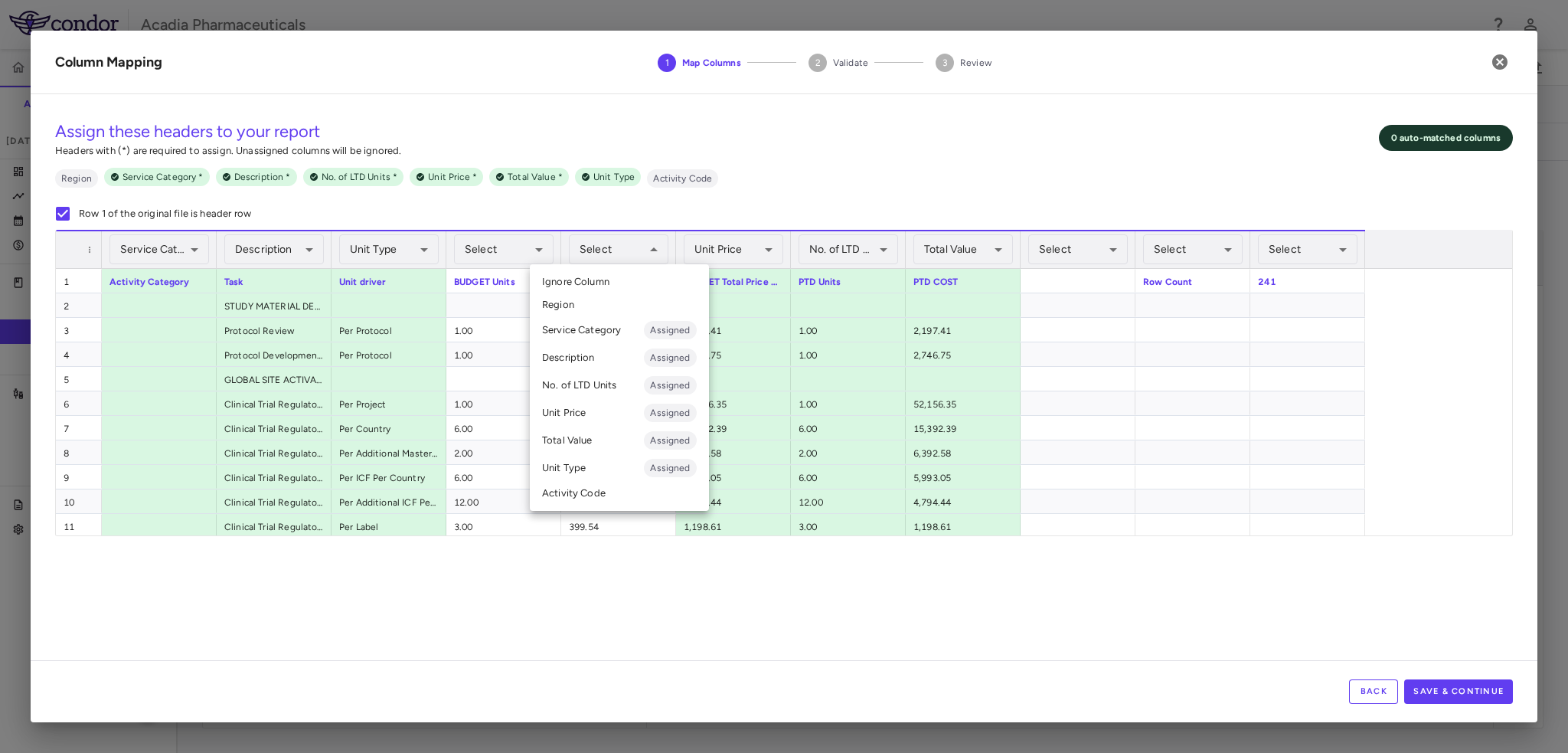
click at [593, 416] on li "Unit Price Assigned" at bounding box center [619, 413] width 179 height 27
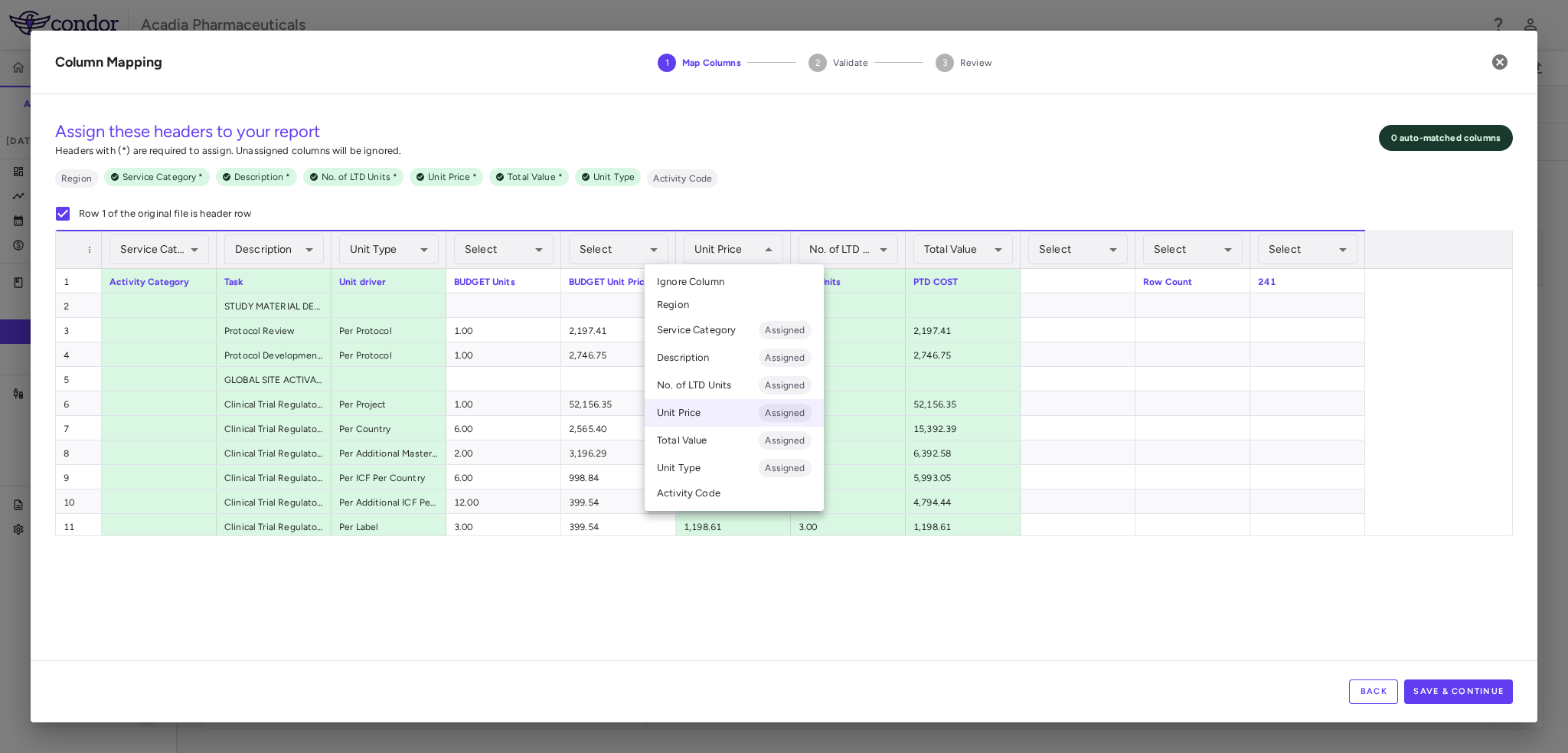
click at [711, 418] on li "Unit Price Assigned" at bounding box center [734, 413] width 179 height 27
click at [740, 278] on li "Ignore Column" at bounding box center [734, 281] width 179 height 23
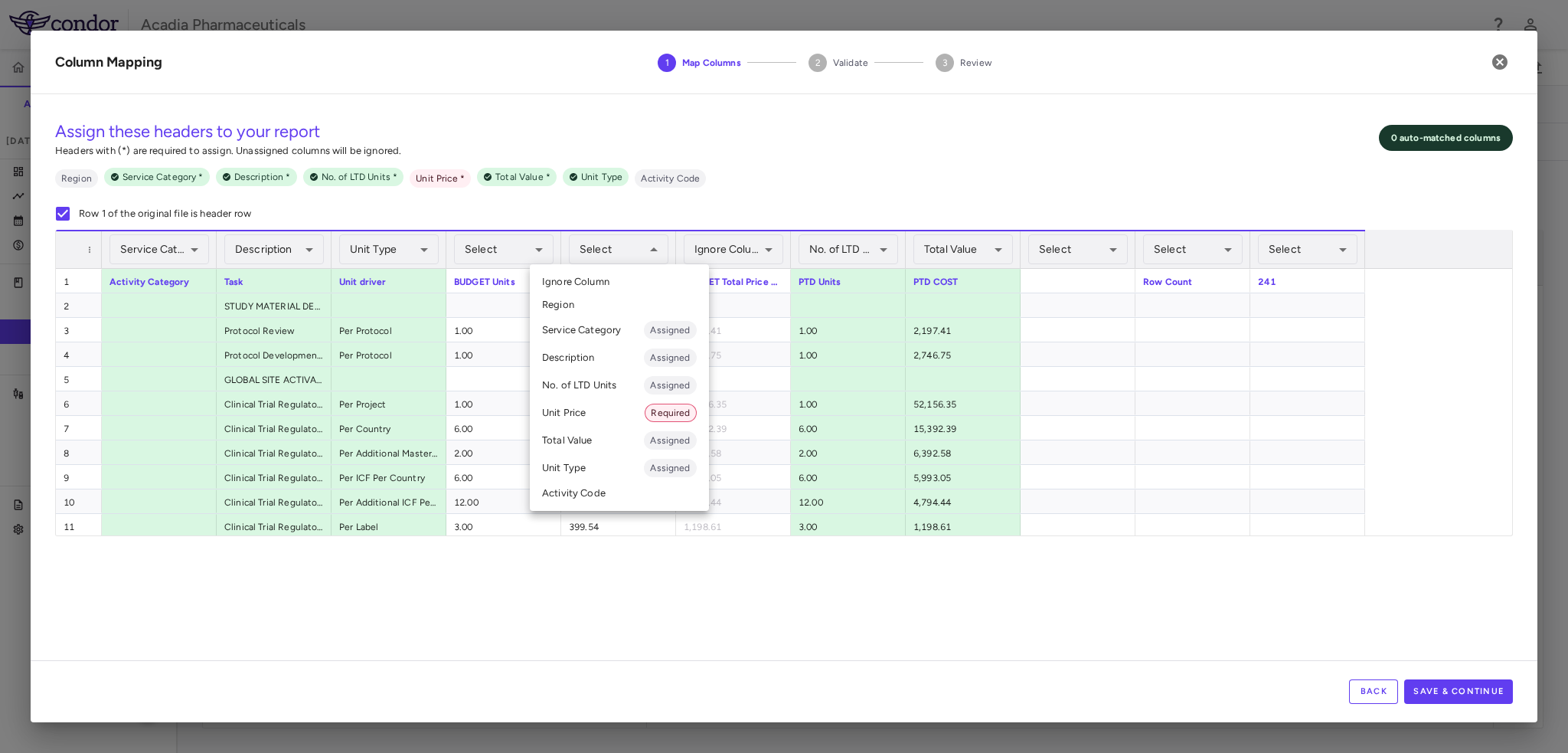
click at [638, 214] on div at bounding box center [784, 376] width 1568 height 753
click at [627, 413] on li "Unit Price Required" at bounding box center [619, 413] width 179 height 27
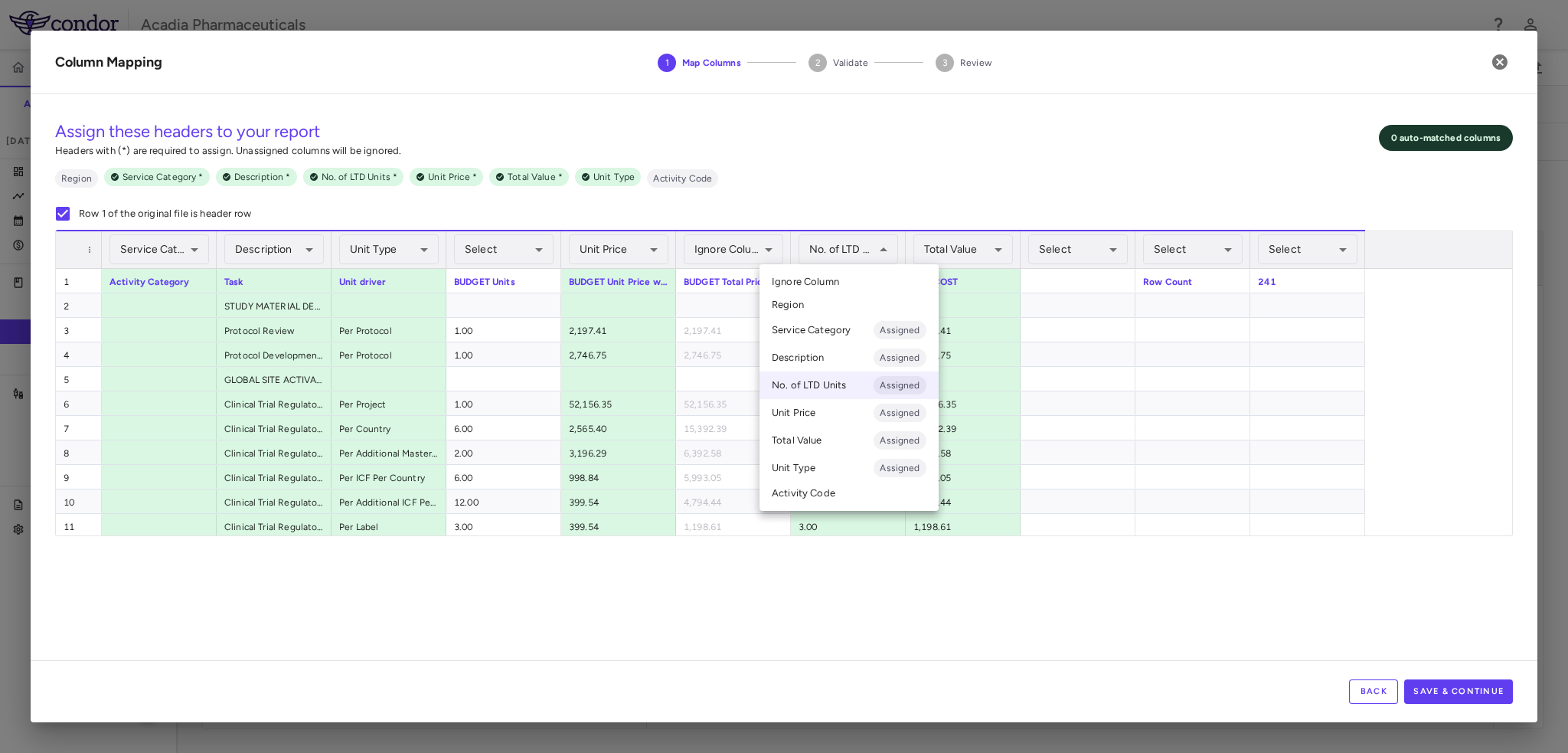
click at [873, 248] on div at bounding box center [784, 376] width 1568 height 753
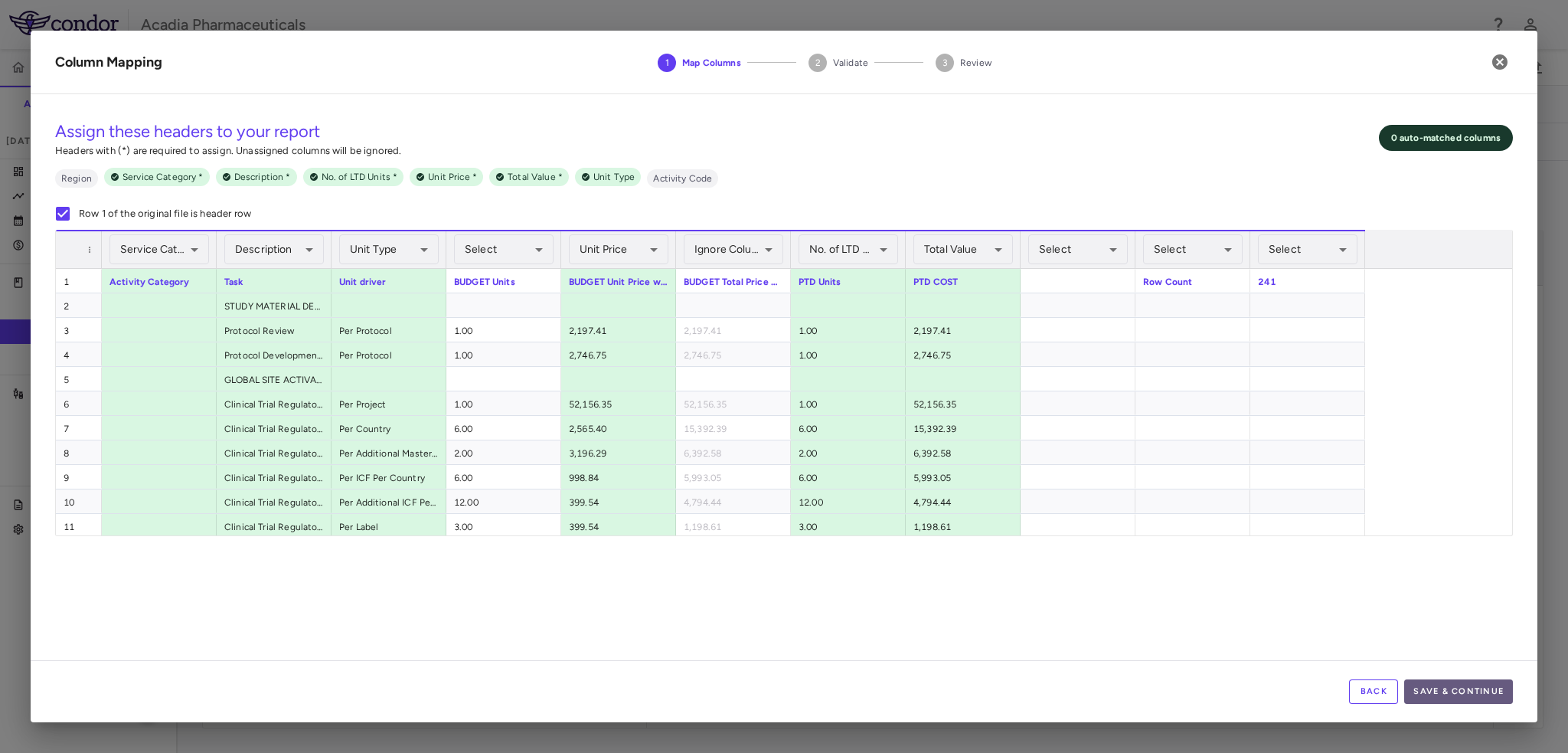
click at [1489, 700] on button "Save & Continue" at bounding box center [1458, 691] width 109 height 25
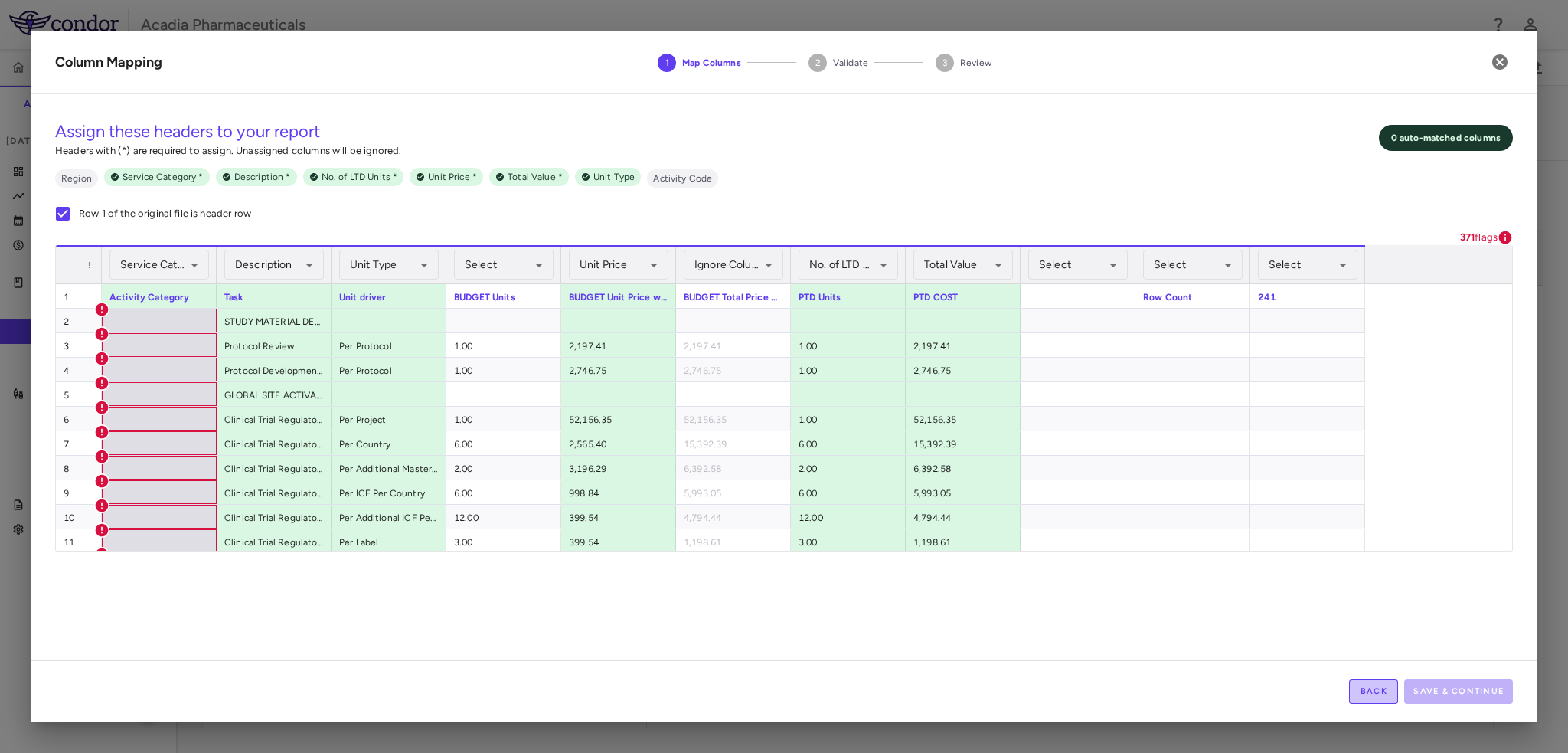
click at [1369, 688] on button "Back" at bounding box center [1374, 691] width 49 height 25
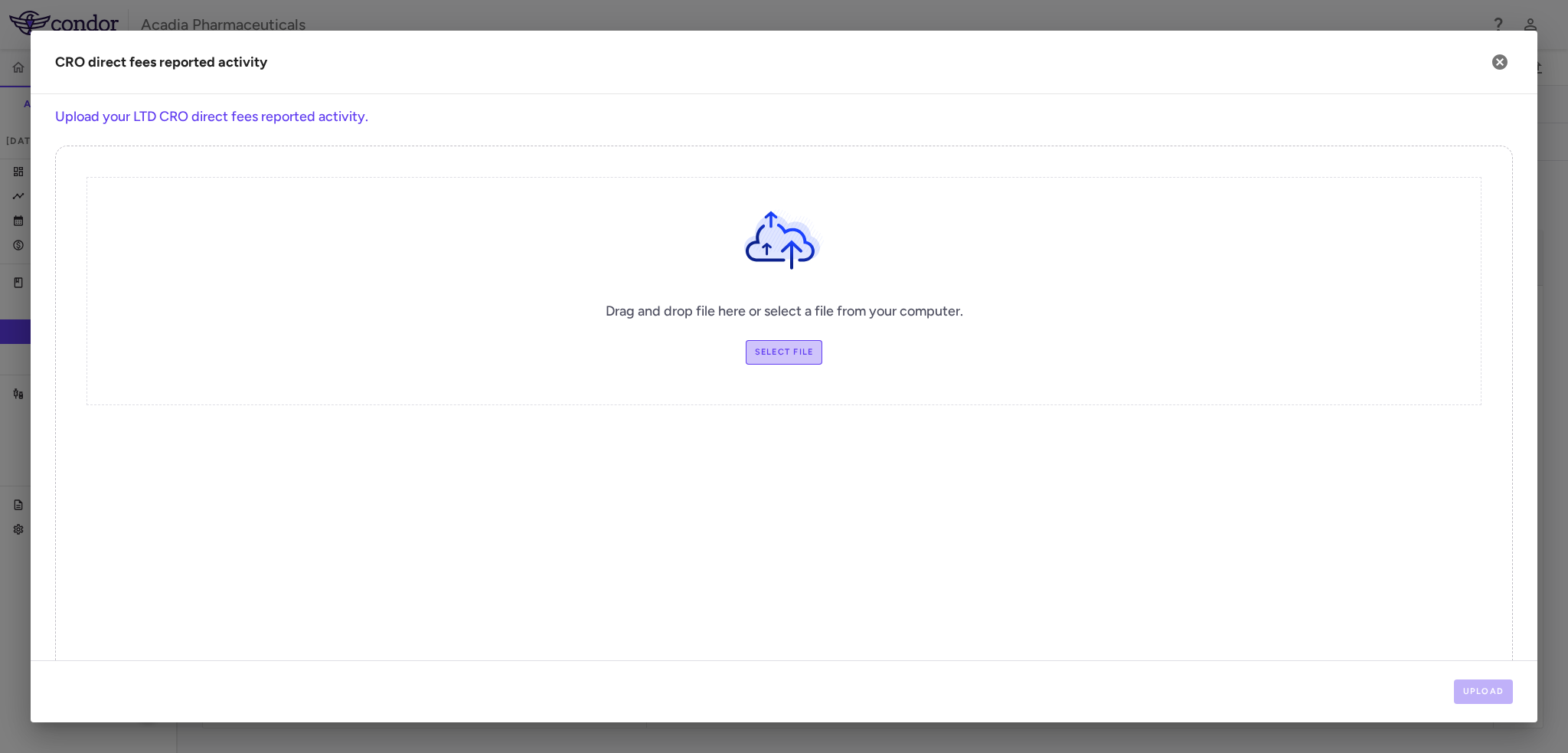
click at [762, 346] on label "Select file" at bounding box center [784, 352] width 77 height 25
click at [0, 0] on input "Select file" at bounding box center [0, 0] width 0 height 0
click at [1492, 698] on button "Upload" at bounding box center [1484, 691] width 59 height 25
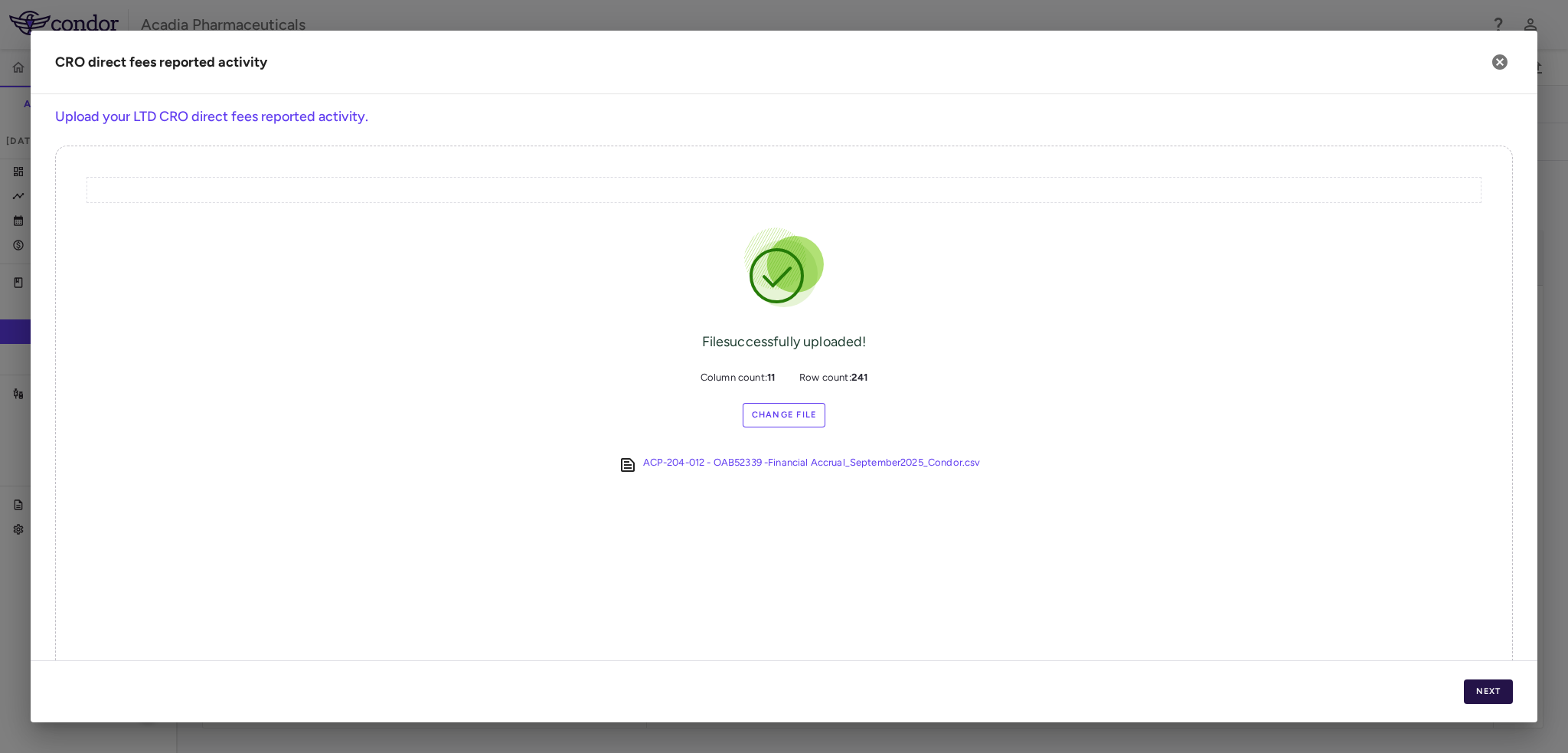
click at [1492, 698] on button "Next" at bounding box center [1489, 691] width 49 height 25
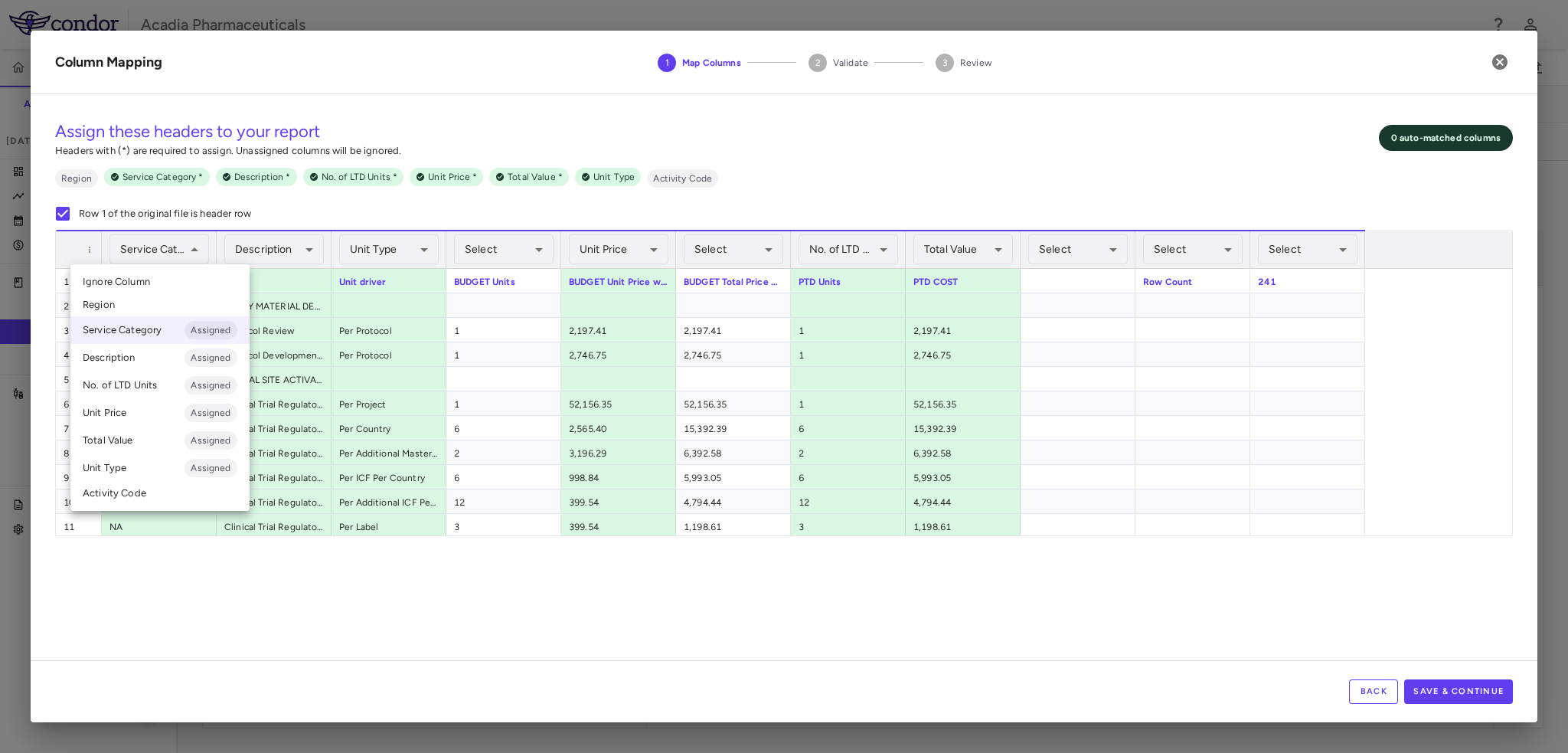
click at [200, 256] on div at bounding box center [784, 376] width 1568 height 753
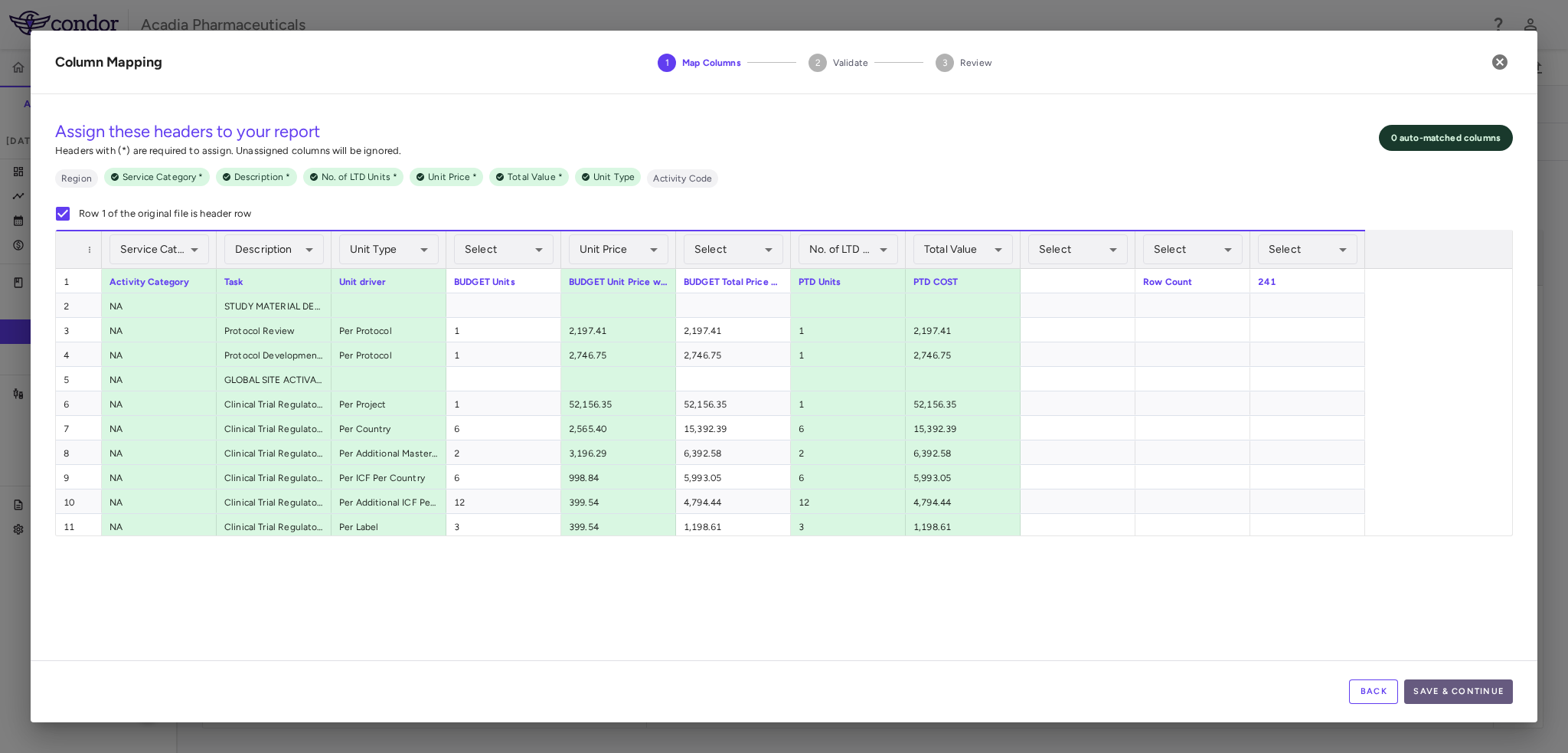
click at [1498, 687] on button "Save & Continue" at bounding box center [1458, 691] width 109 height 25
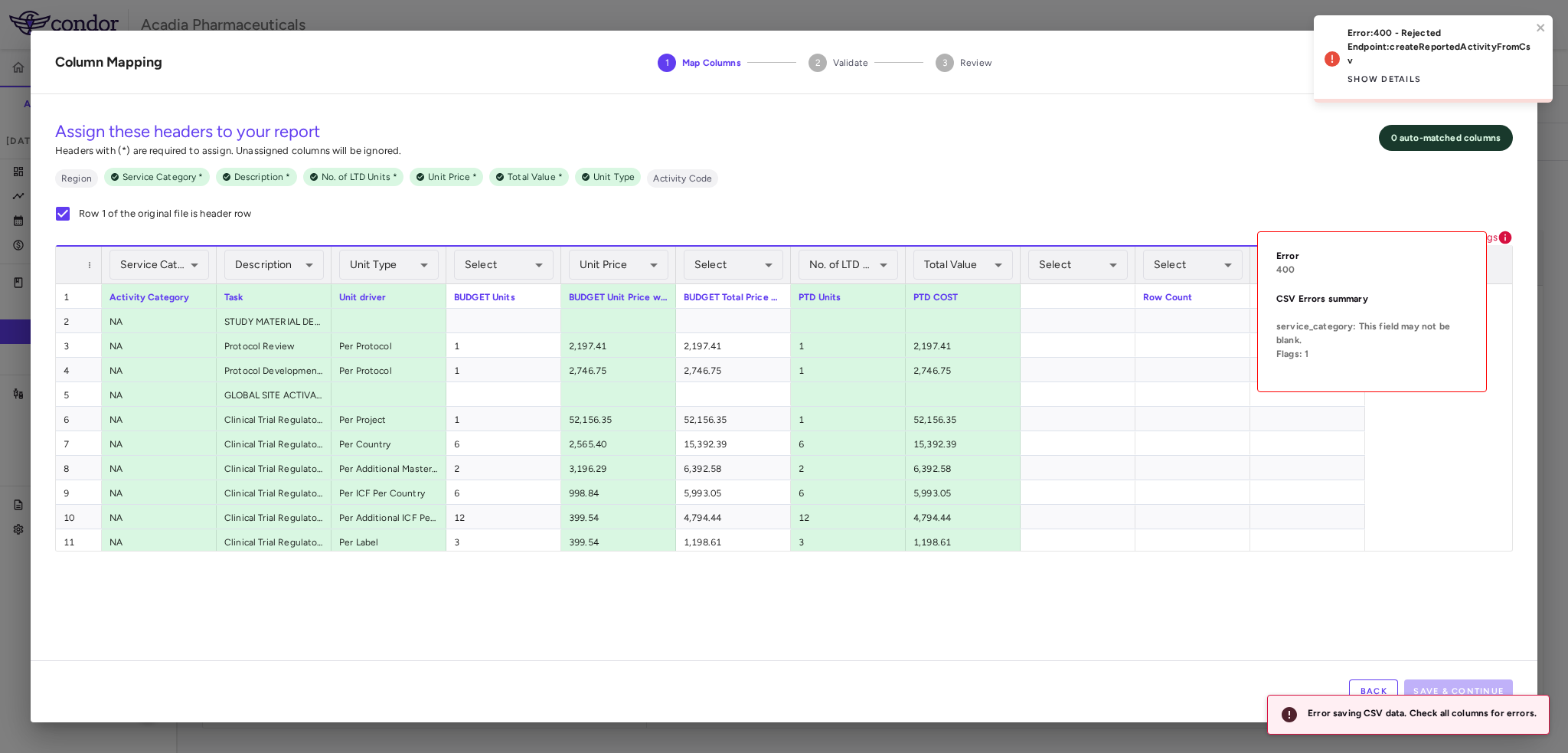
click at [1507, 233] on icon at bounding box center [1505, 237] width 13 height 13
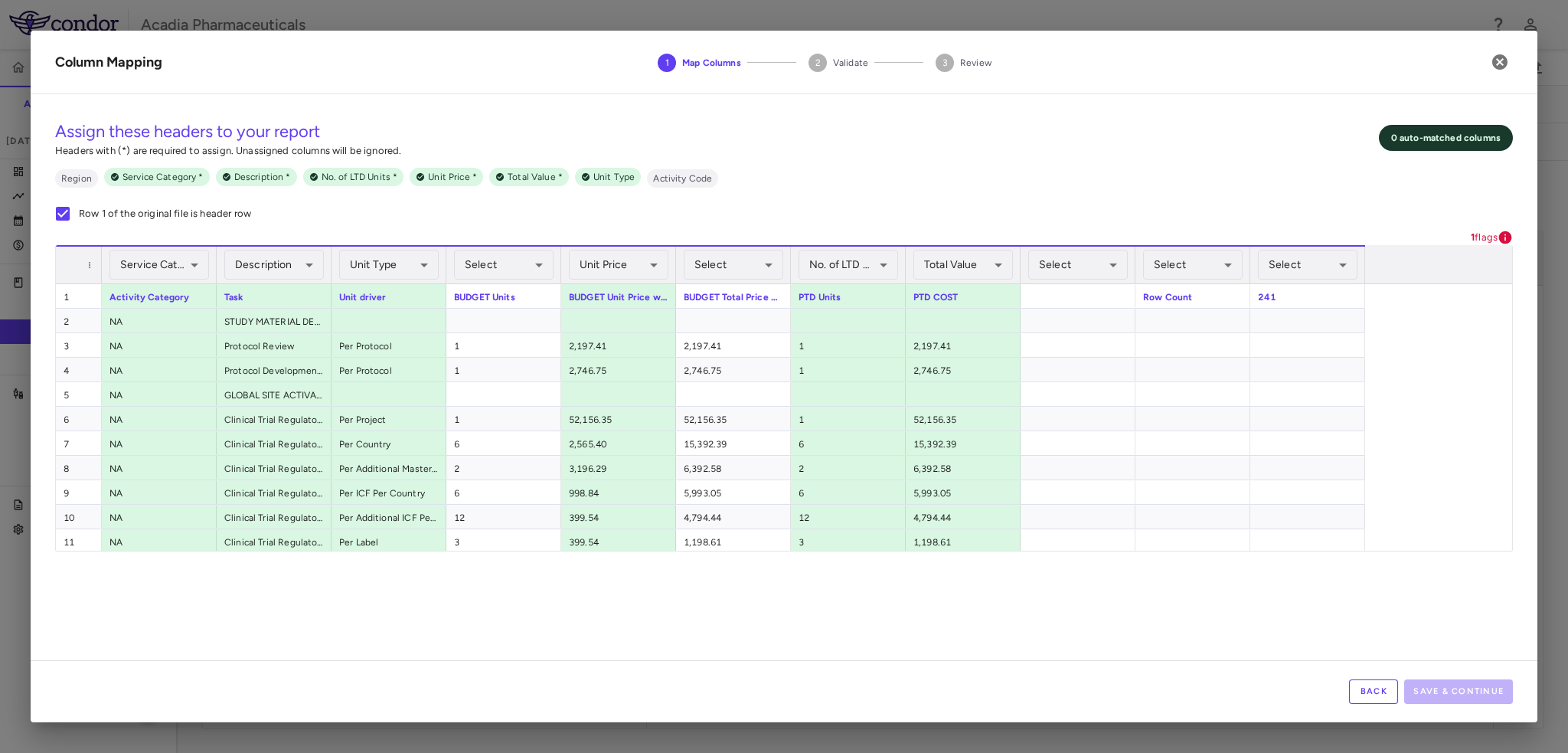
drag, startPoint x: 1016, startPoint y: 177, endPoint x: 1164, endPoint y: 197, distance: 149.3
click at [1017, 177] on ul "Region Service Category * Description * No. of LTD Units * Unit Price * Total V…" at bounding box center [784, 177] width 1458 height 20
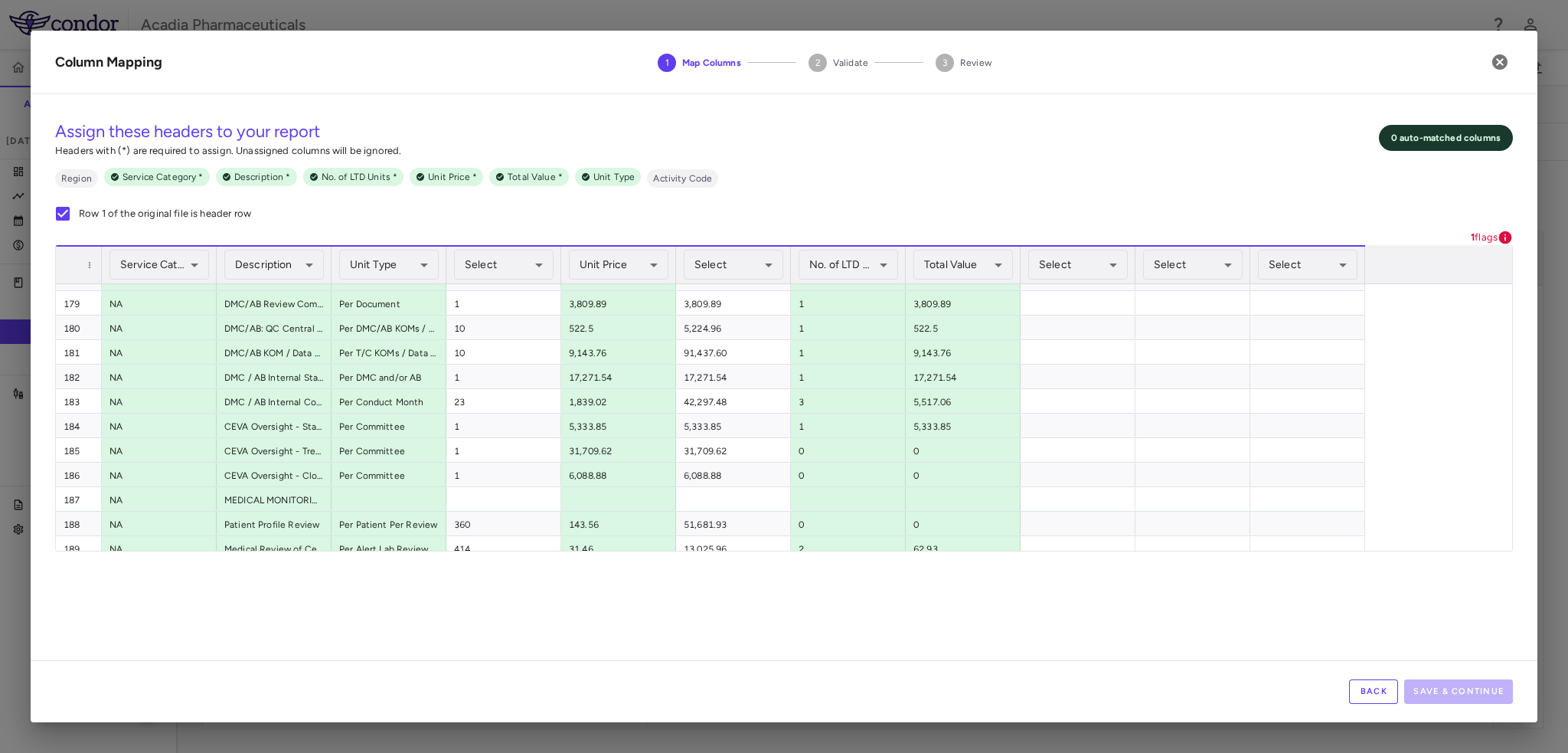
scroll to position [4586, 0]
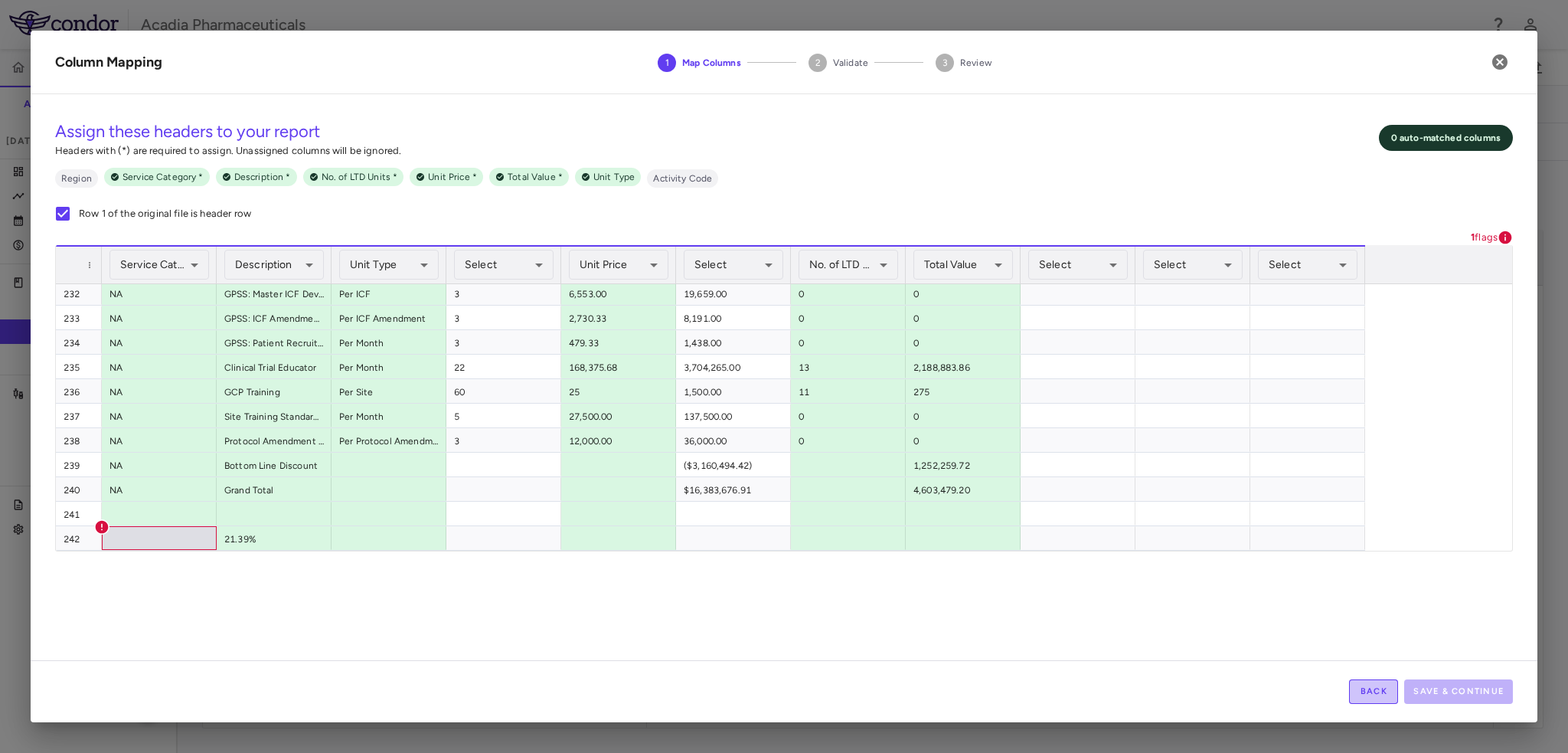
click at [1380, 694] on button "Back" at bounding box center [1374, 691] width 49 height 25
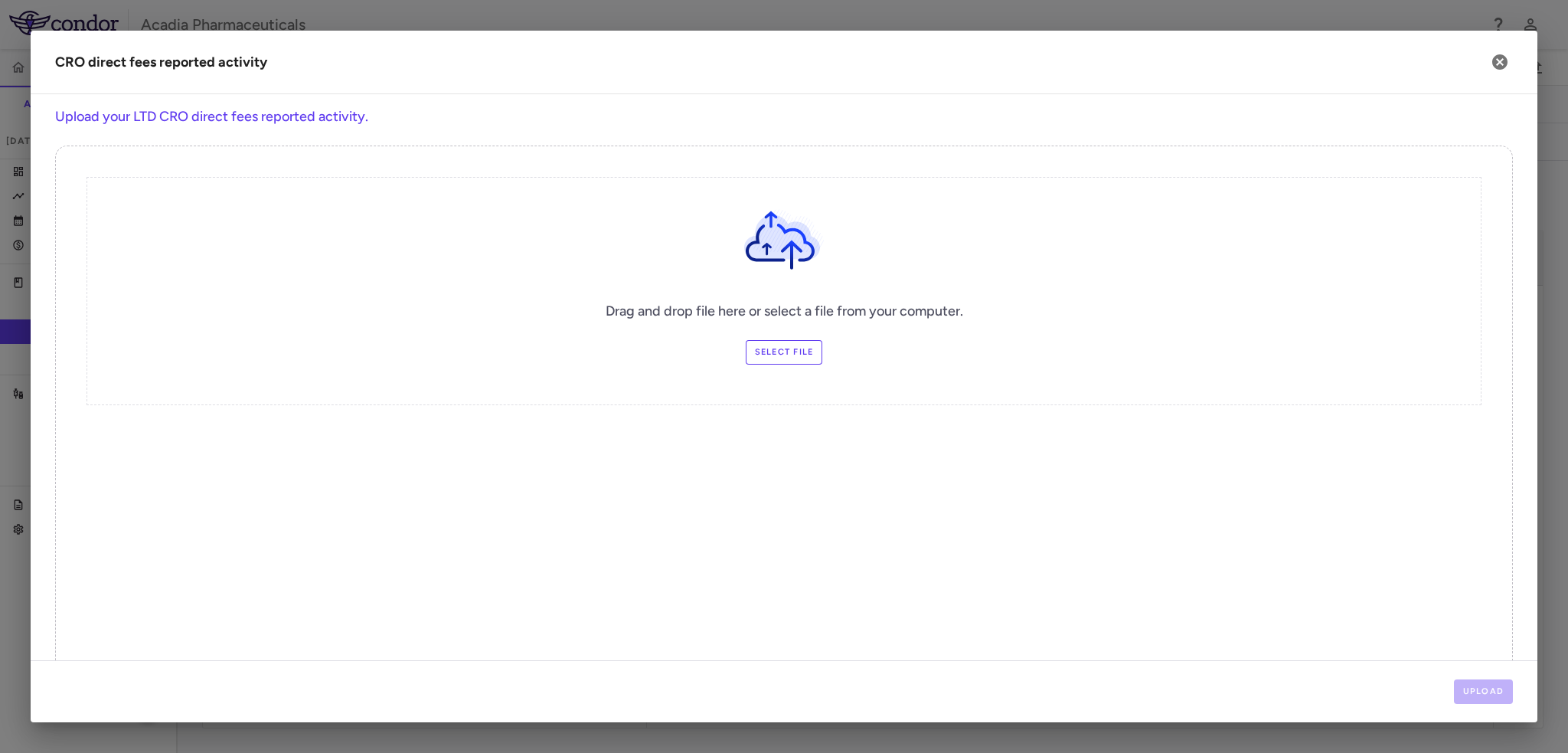
click at [781, 357] on label "Select file" at bounding box center [784, 352] width 77 height 25
click at [0, 0] on input "Select file" at bounding box center [0, 0] width 0 height 0
click at [1473, 687] on button "Upload" at bounding box center [1484, 691] width 59 height 25
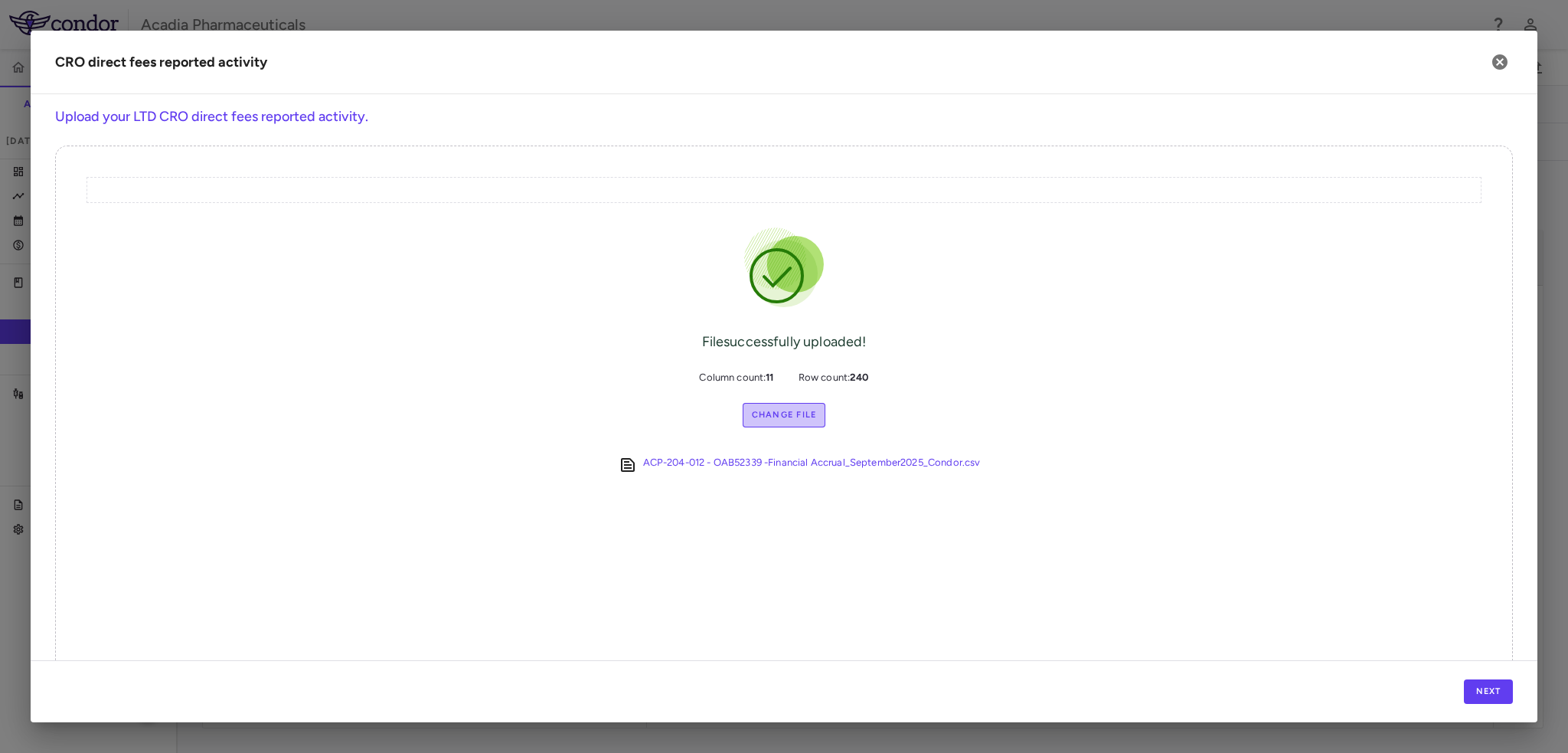
click at [747, 411] on label "Change File" at bounding box center [784, 414] width 83 height 25
click at [0, 0] on input "Change File" at bounding box center [0, 0] width 0 height 0
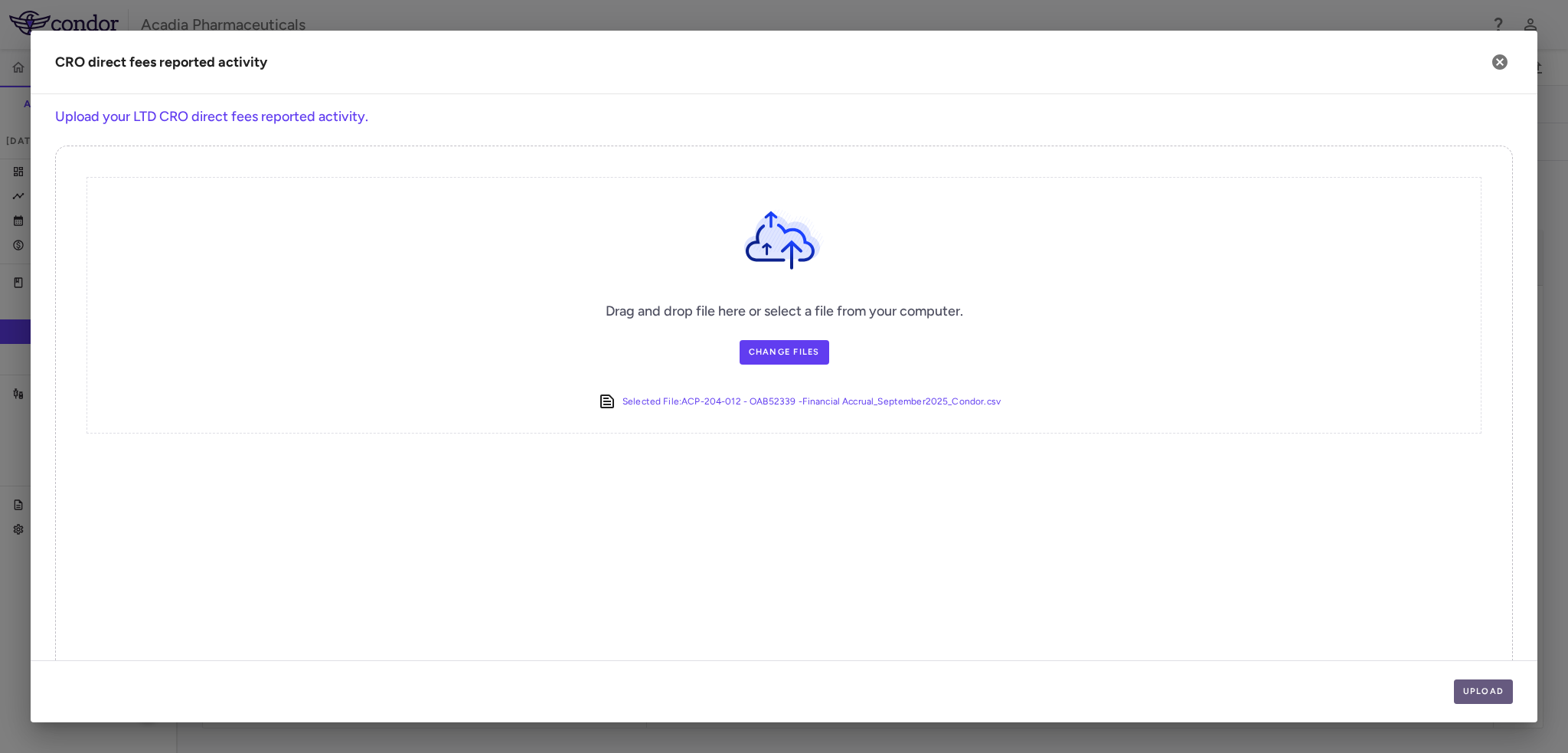
click at [1492, 703] on button "Upload" at bounding box center [1484, 691] width 59 height 25
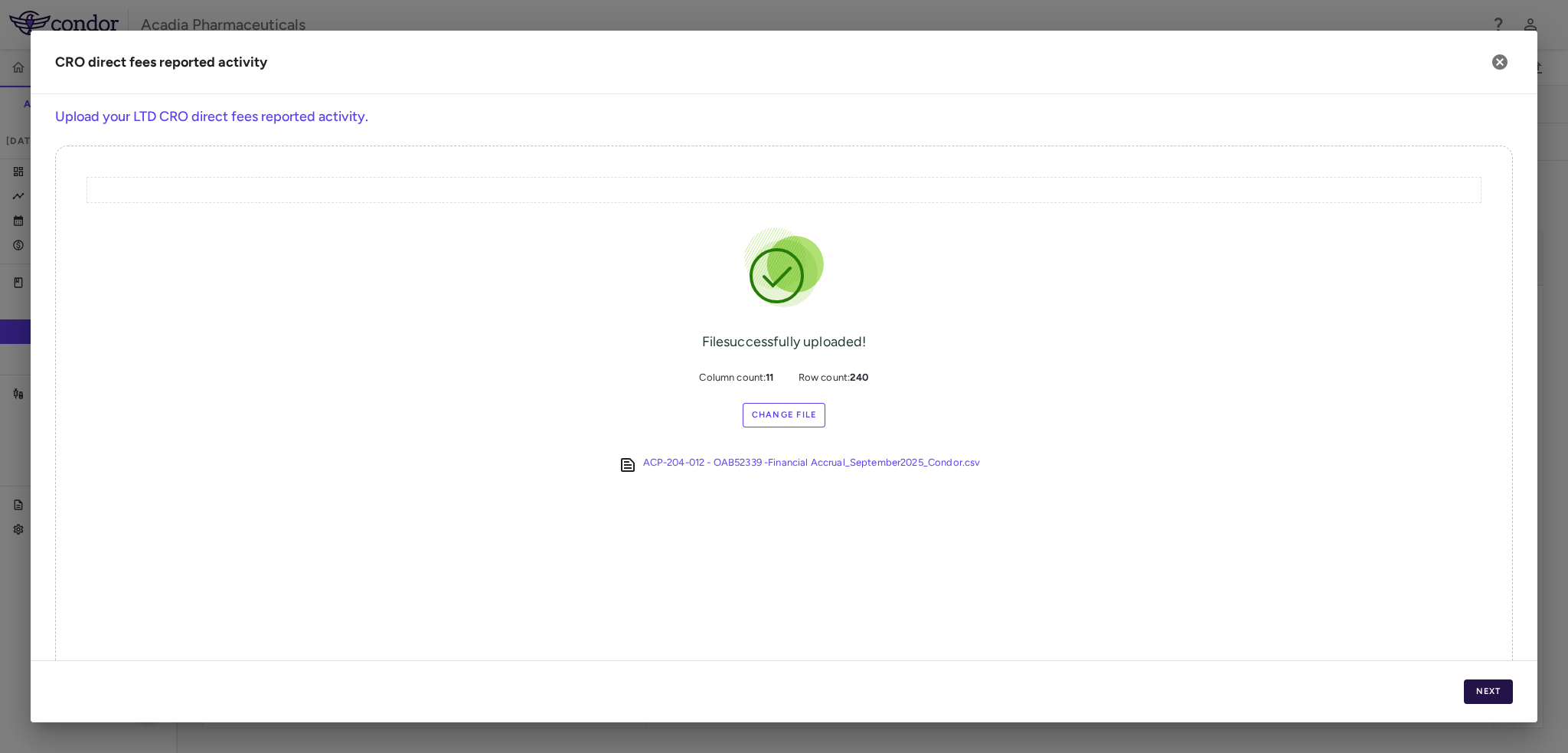
click at [1492, 703] on button "Next" at bounding box center [1489, 691] width 49 height 25
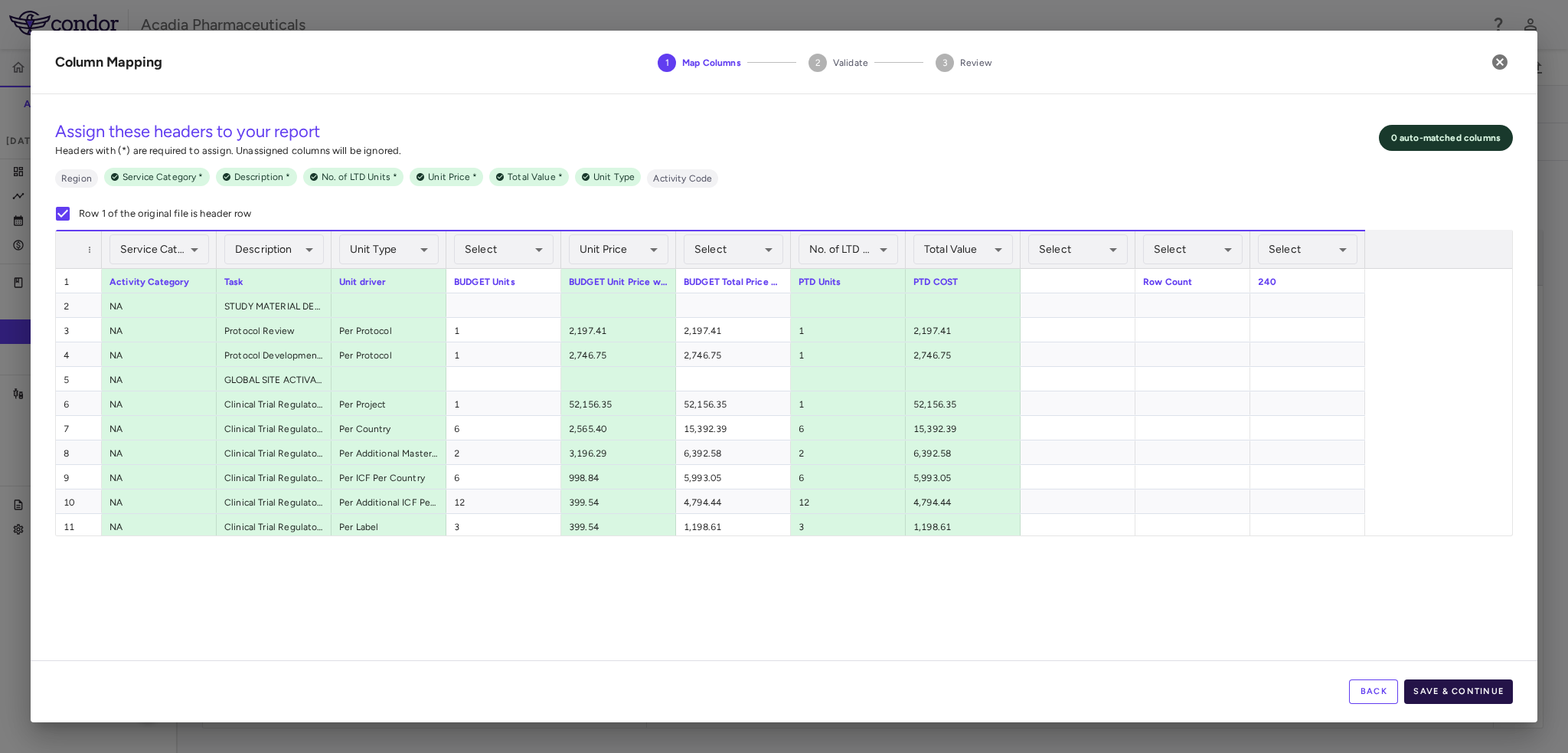
click at [1485, 680] on button "Save & Continue" at bounding box center [1458, 691] width 109 height 25
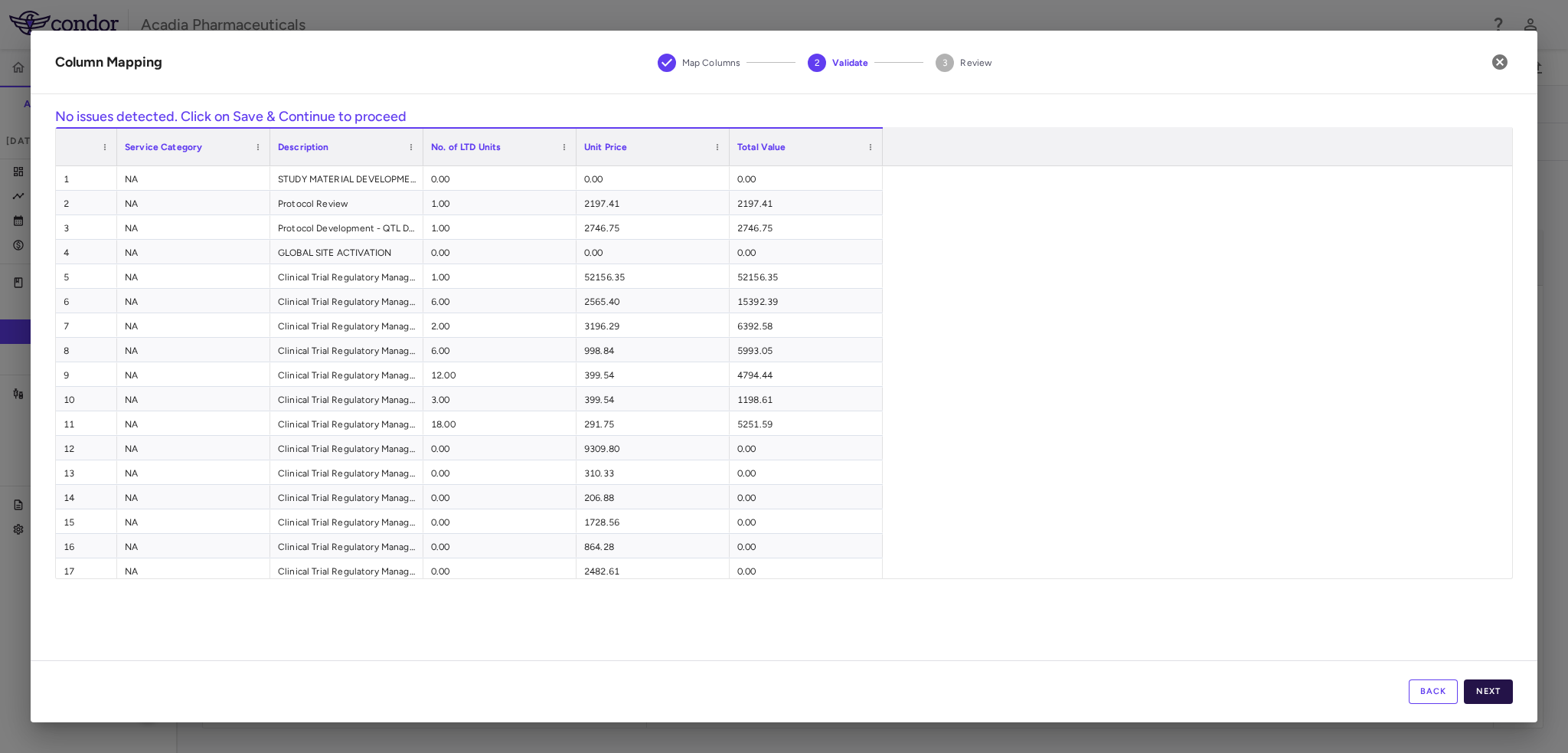
click at [1485, 685] on button "Next" at bounding box center [1489, 691] width 49 height 25
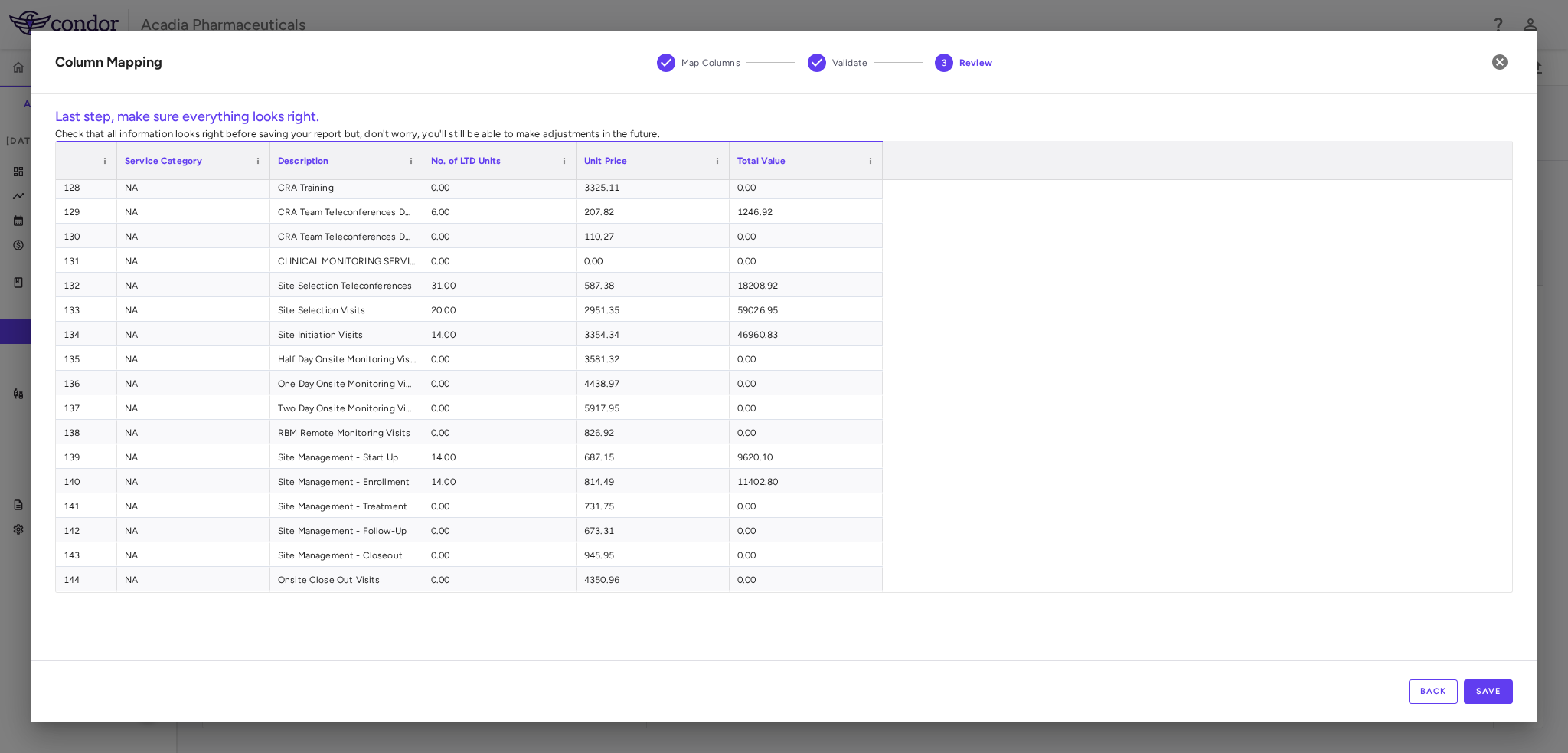
scroll to position [3369, 0]
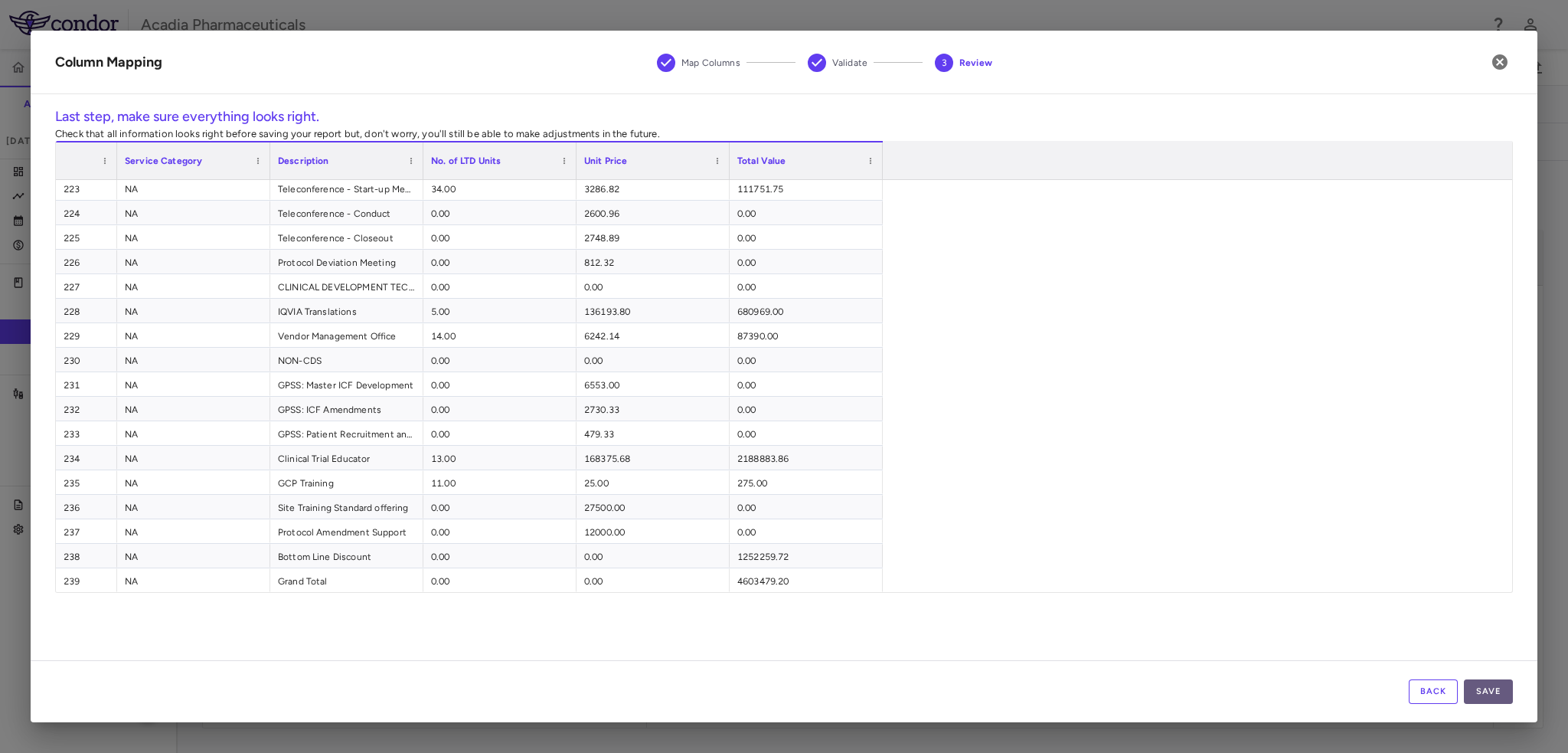
click at [1477, 698] on button "Save" at bounding box center [1489, 691] width 49 height 25
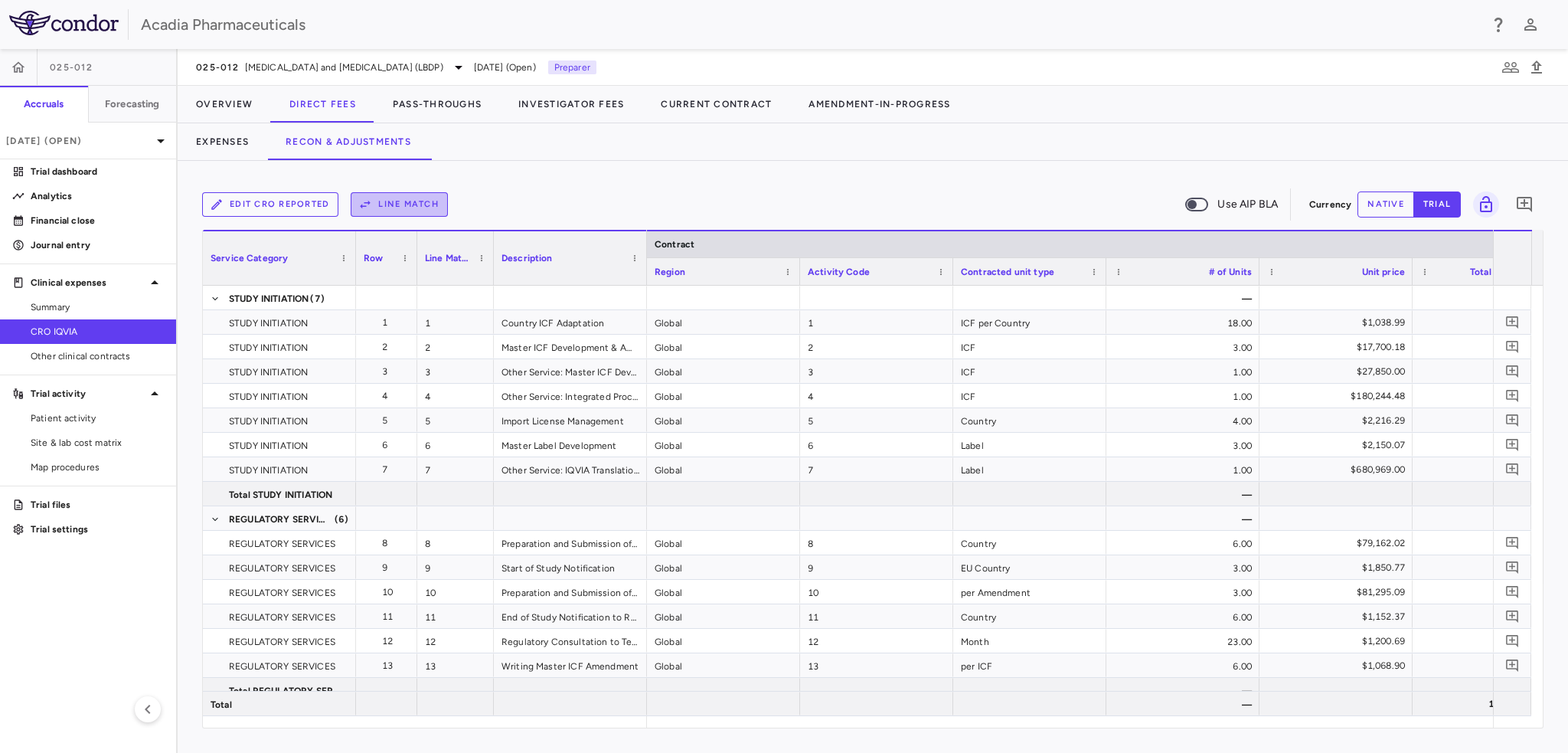
click at [406, 205] on button "Line Match" at bounding box center [399, 204] width 98 height 25
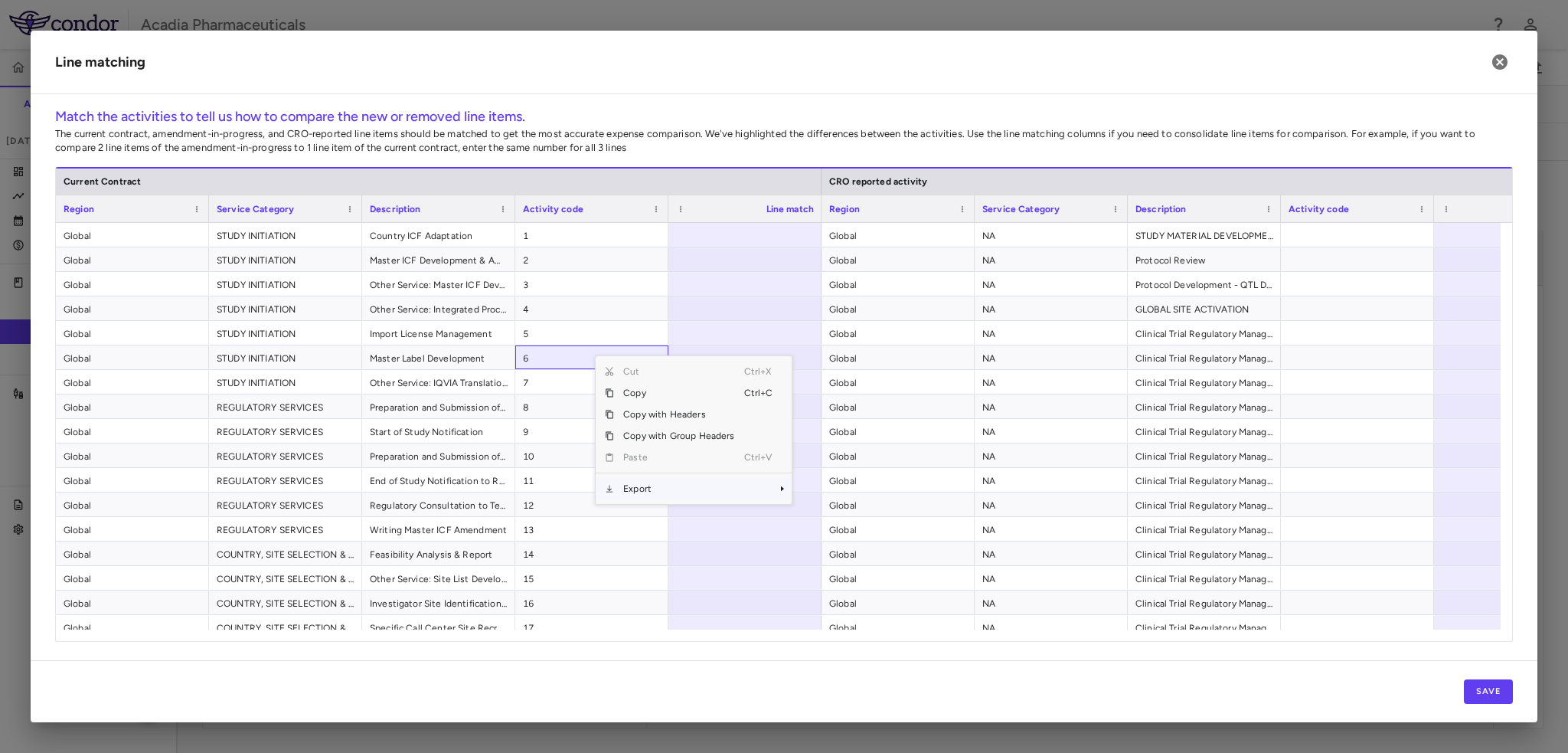
click at [648, 486] on span "Export" at bounding box center [678, 488] width 129 height 21
click at [829, 511] on span "Excel Export" at bounding box center [842, 514] width 72 height 21
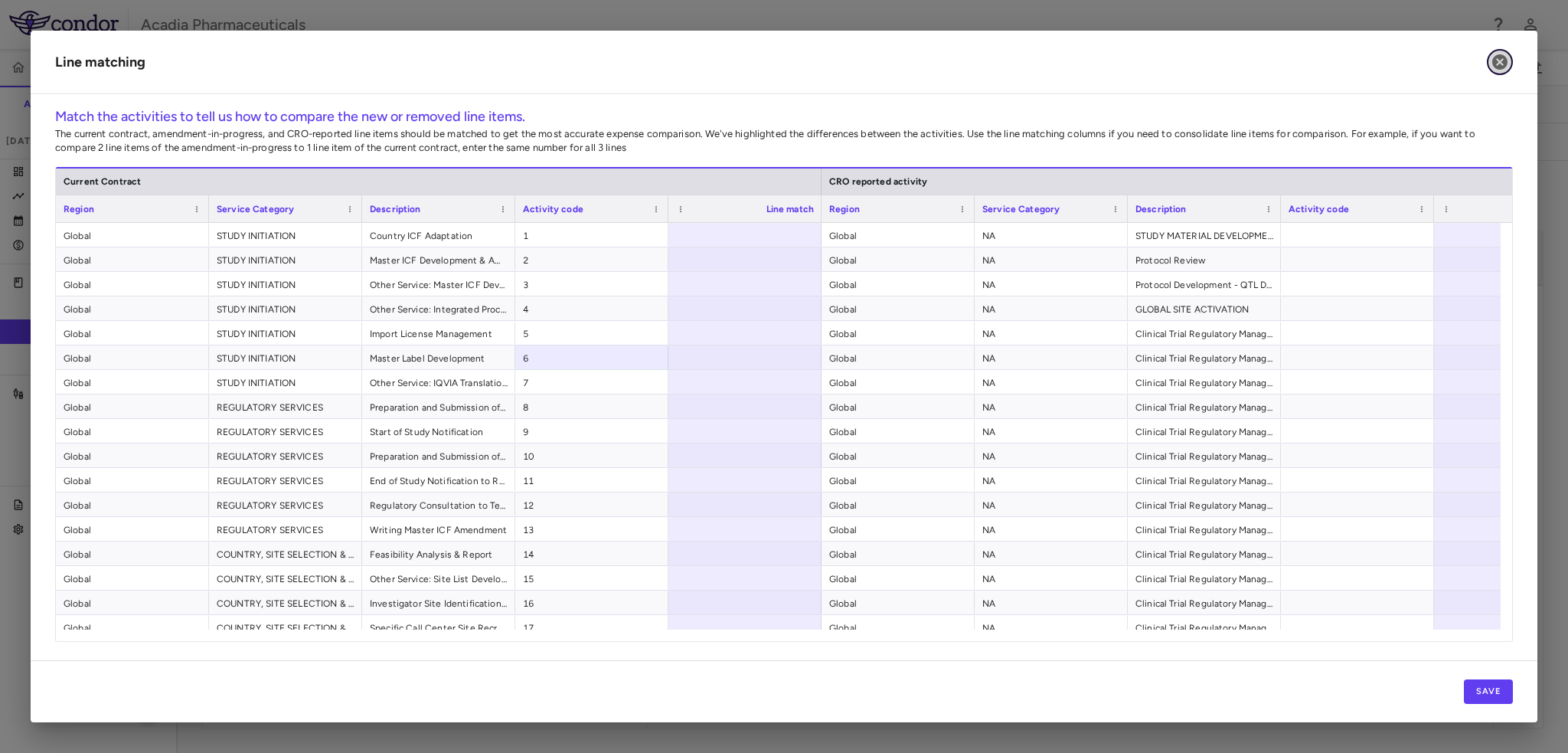
click at [1503, 55] on icon "button" at bounding box center [1500, 62] width 15 height 15
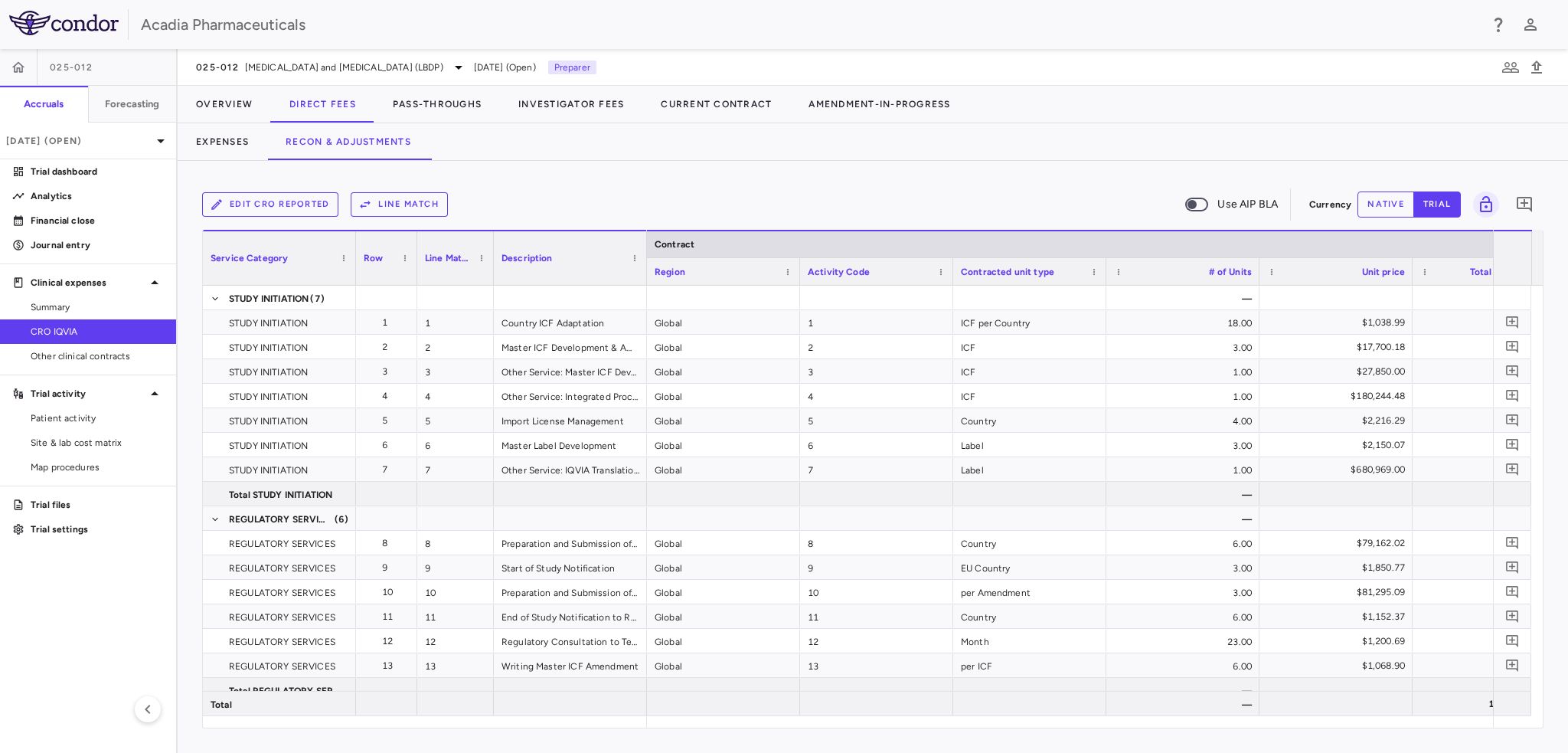
click at [284, 206] on button "Edit CRO reported" at bounding box center [270, 204] width 137 height 25
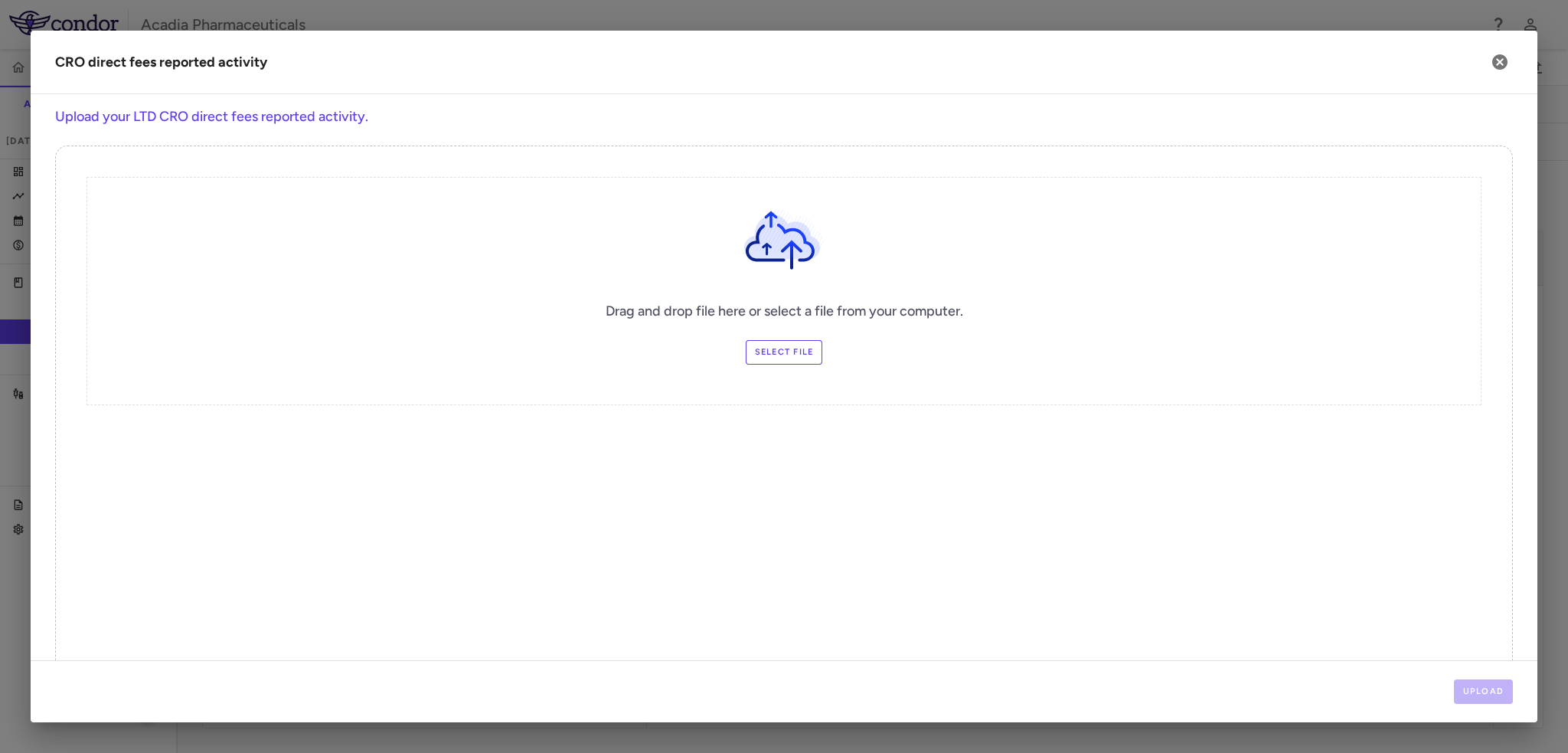
click at [806, 359] on label "Select file" at bounding box center [784, 352] width 77 height 25
click at [0, 0] on input "Select file" at bounding box center [0, 0] width 0 height 0
click at [1505, 702] on button "Upload" at bounding box center [1484, 691] width 59 height 25
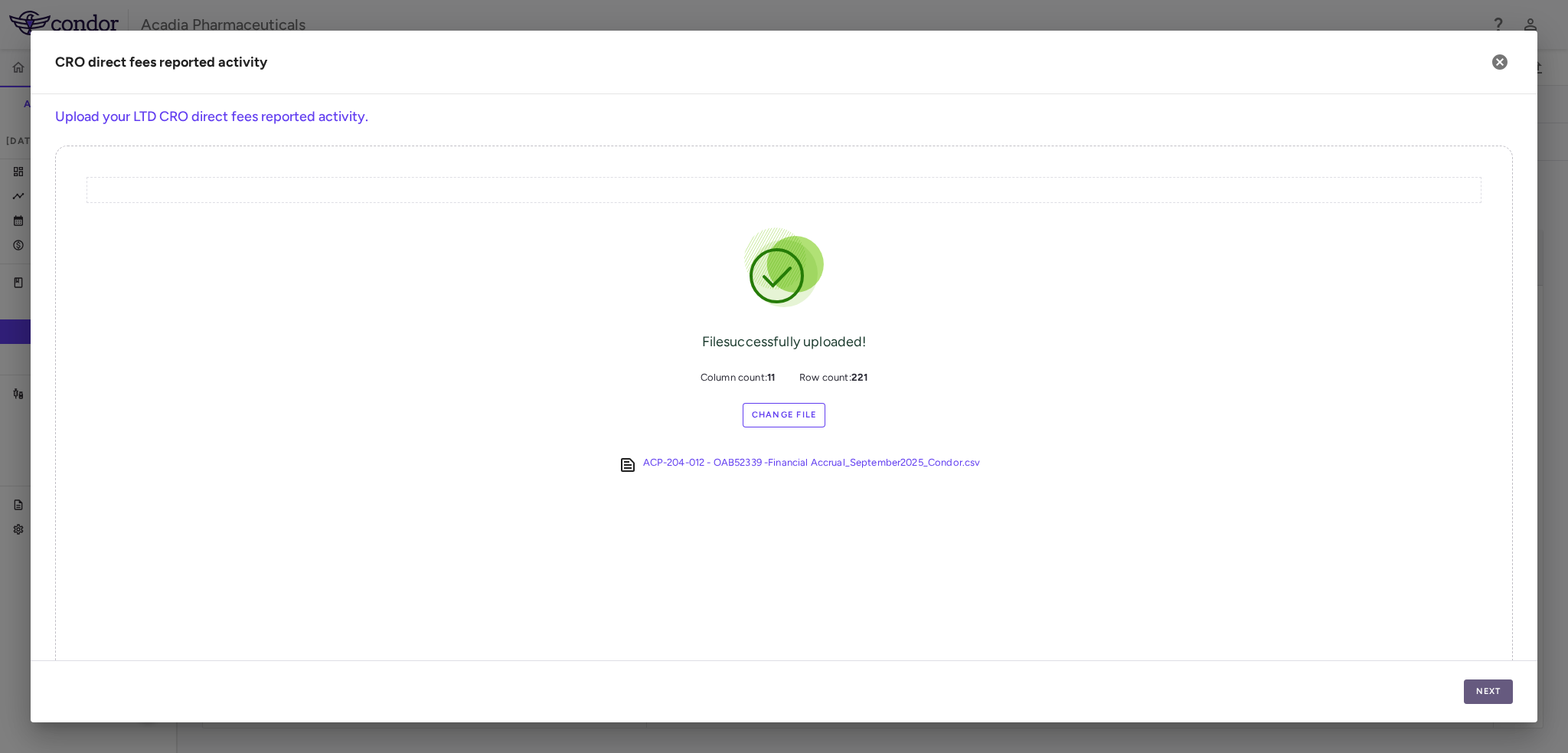
click at [1489, 694] on button "Next" at bounding box center [1489, 691] width 49 height 25
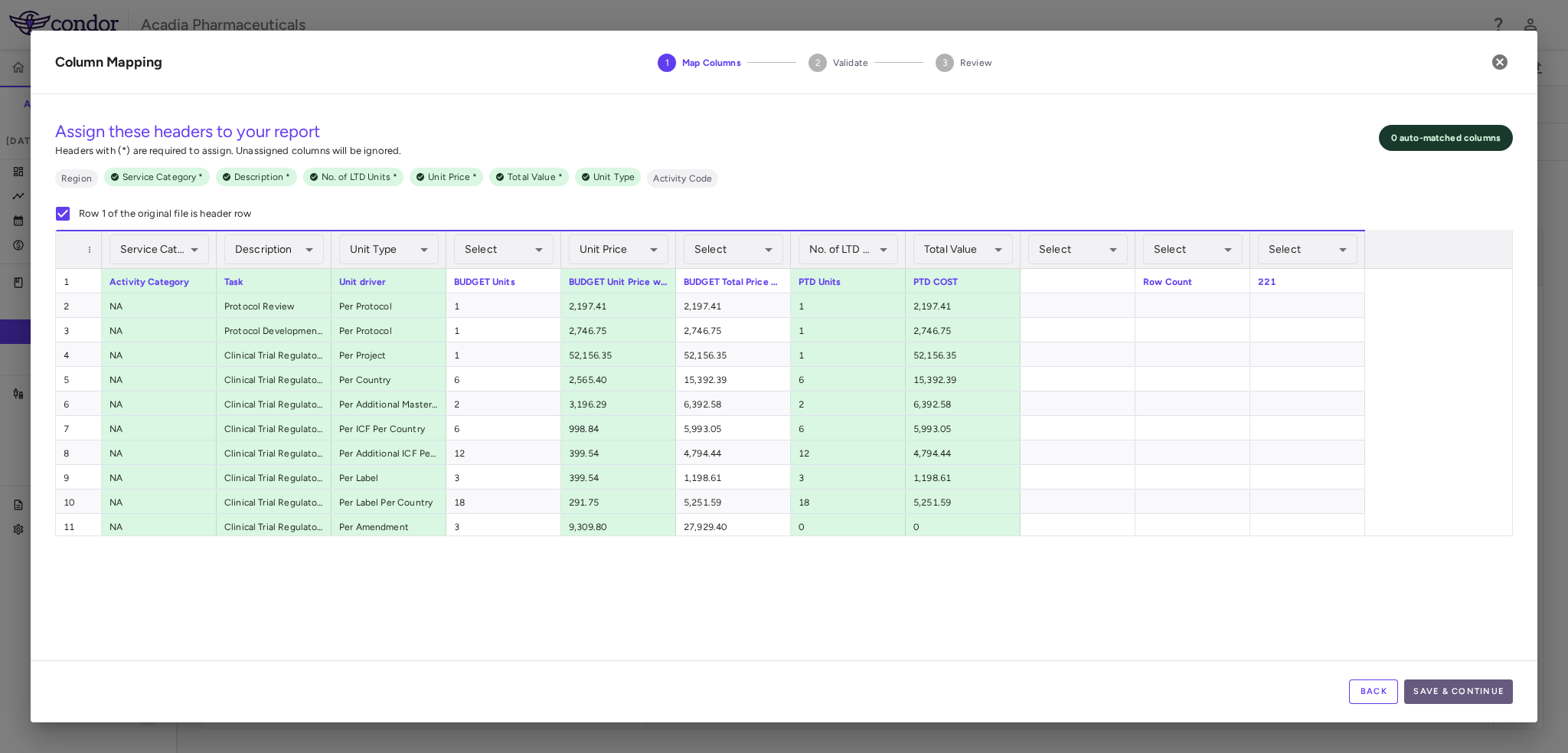
click at [1469, 692] on button "Save & Continue" at bounding box center [1458, 691] width 109 height 25
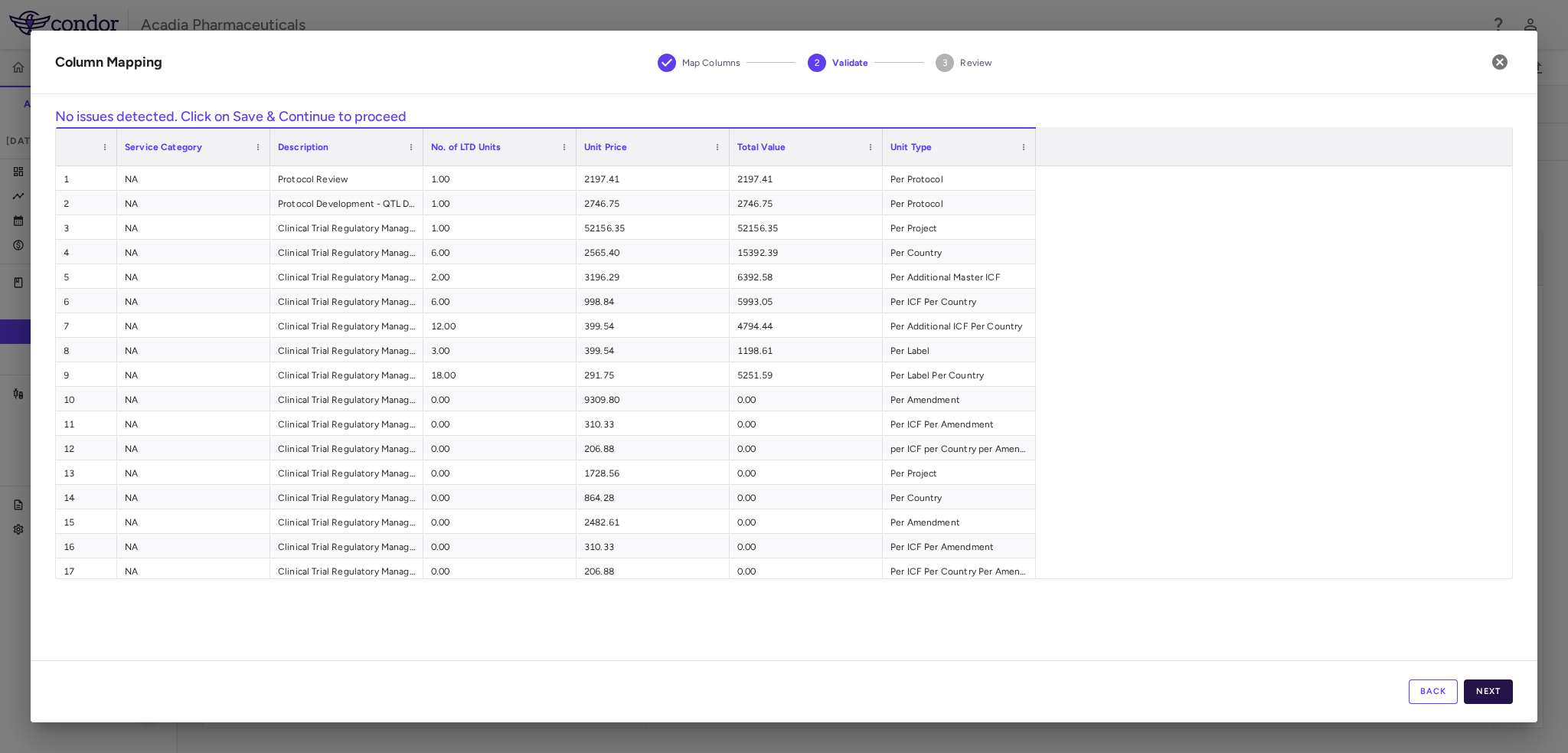
click at [1507, 692] on button "Next" at bounding box center [1489, 691] width 49 height 25
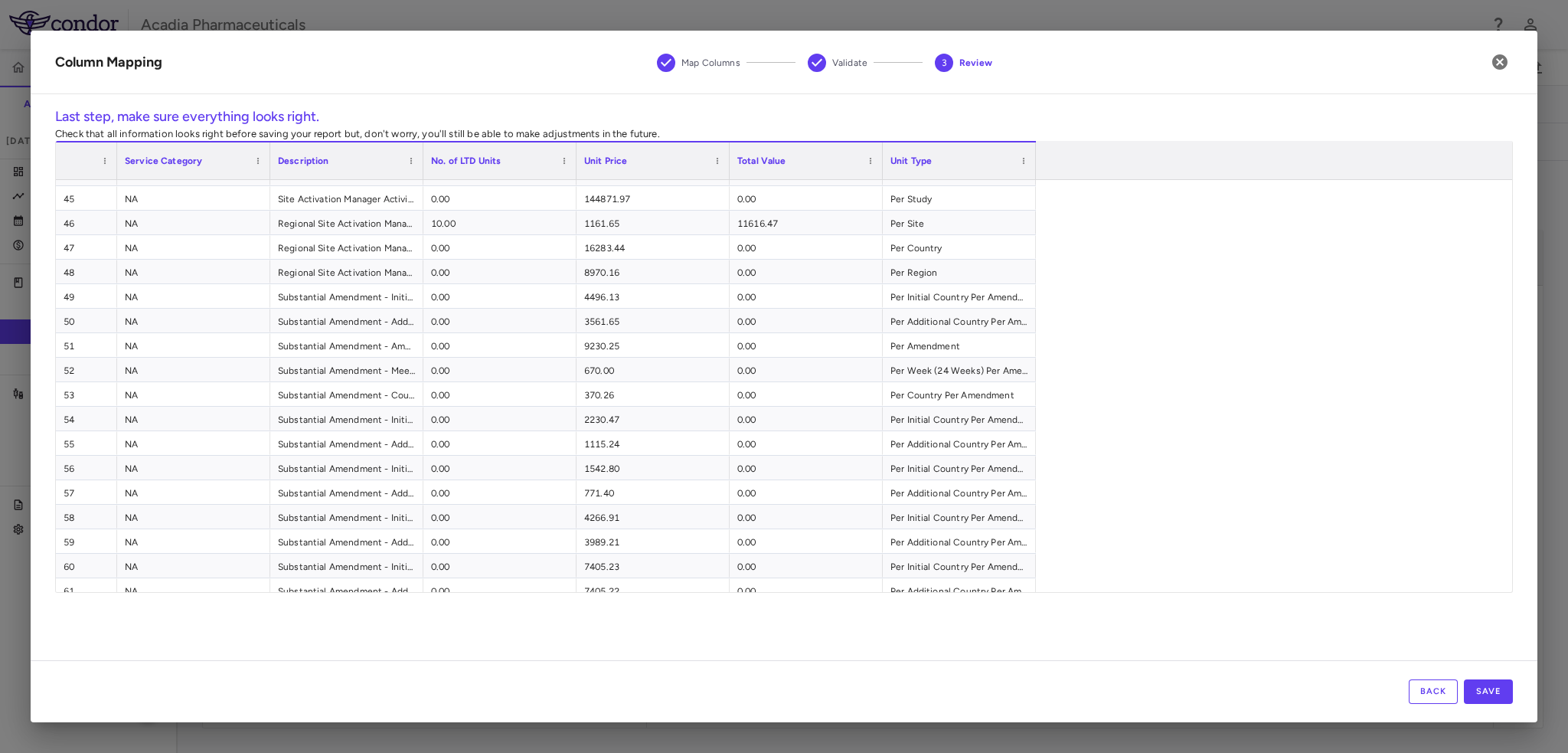
scroll to position [1449, 0]
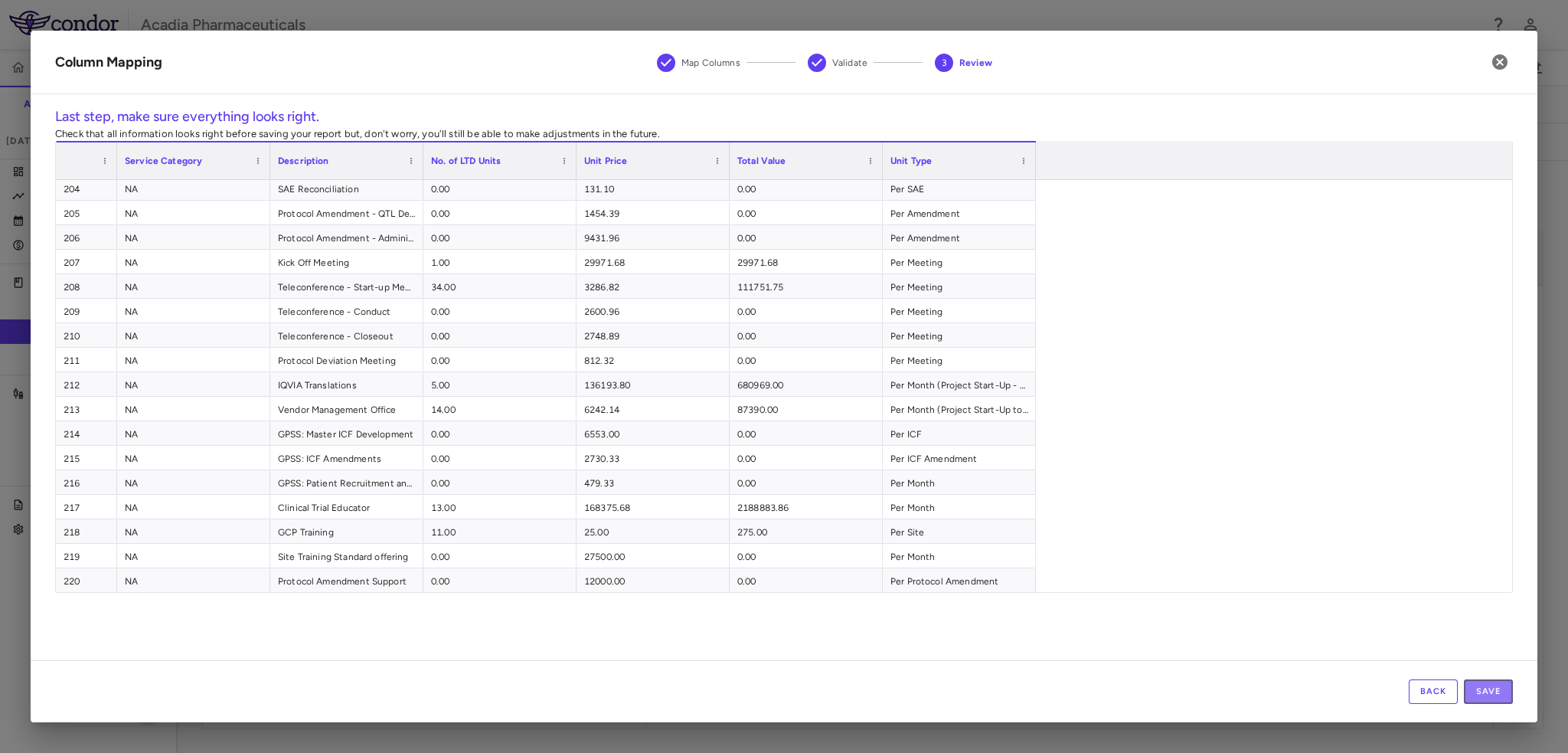
click at [1503, 699] on button "Save" at bounding box center [1489, 691] width 49 height 25
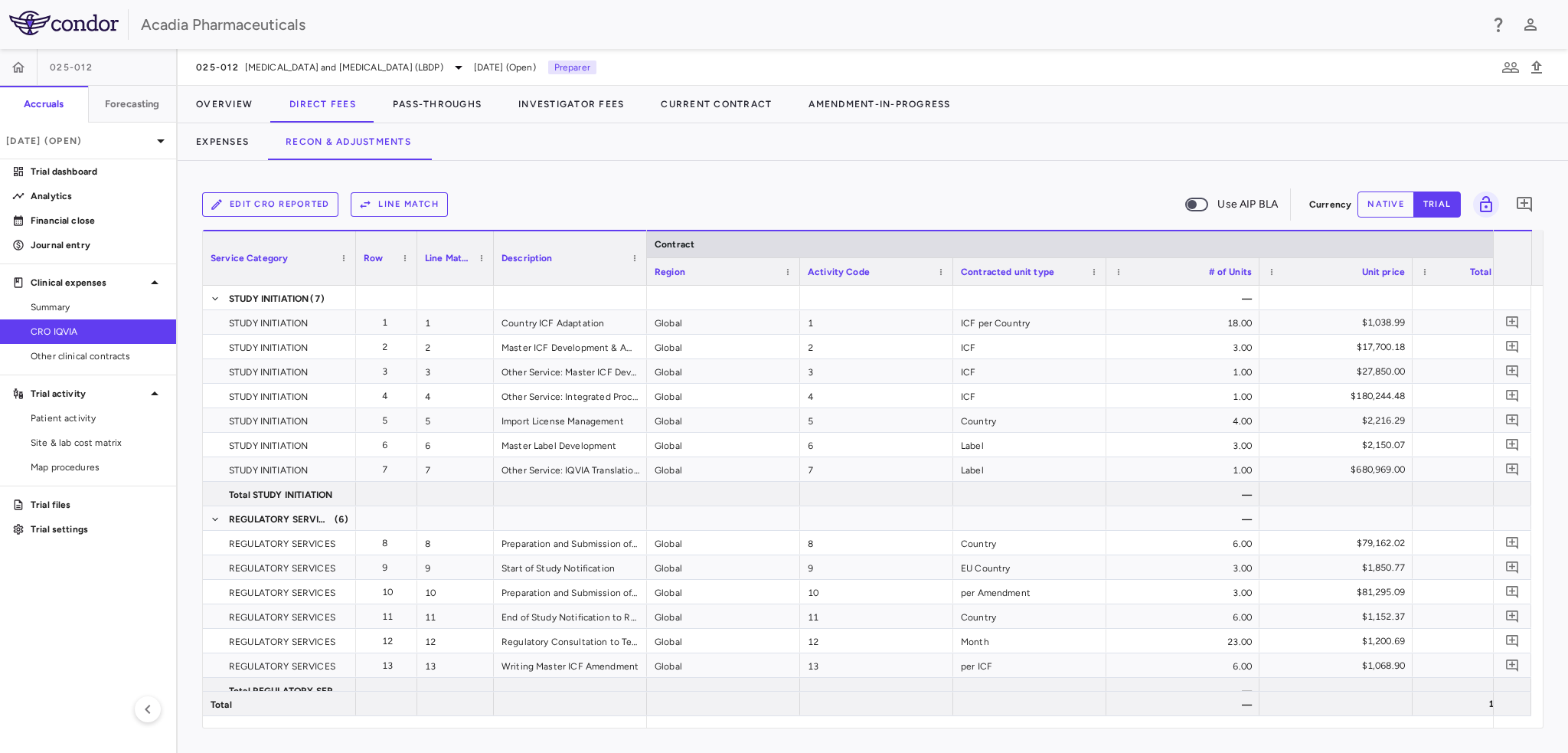
click at [399, 214] on button "Line Match" at bounding box center [399, 204] width 98 height 25
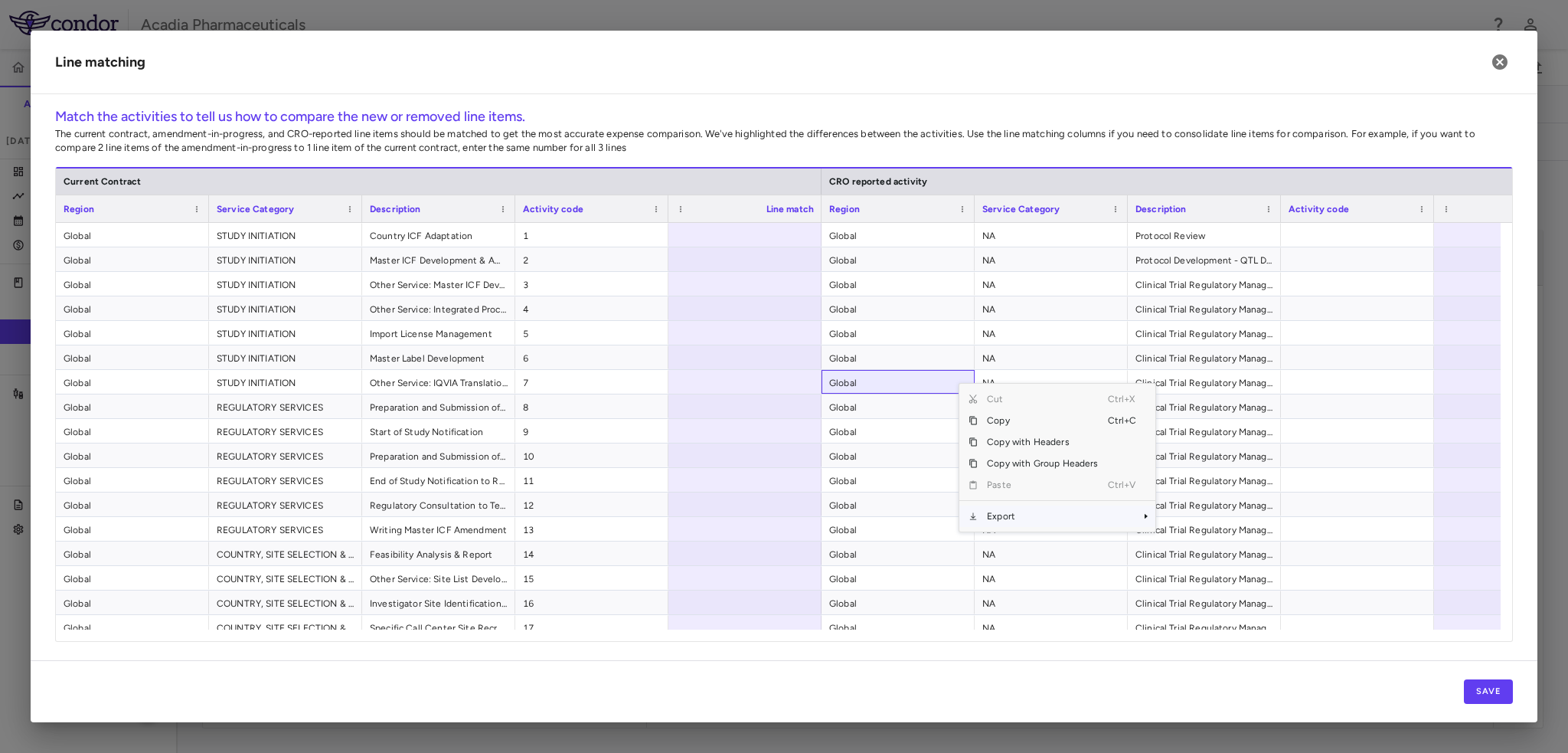
click at [1013, 520] on span "Export" at bounding box center [1043, 515] width 129 height 21
click at [1065, 518] on span "Export" at bounding box center [1043, 515] width 129 height 21
click at [1201, 543] on span "Excel Export" at bounding box center [1206, 542] width 72 height 21
